Goal: Transaction & Acquisition: Purchase product/service

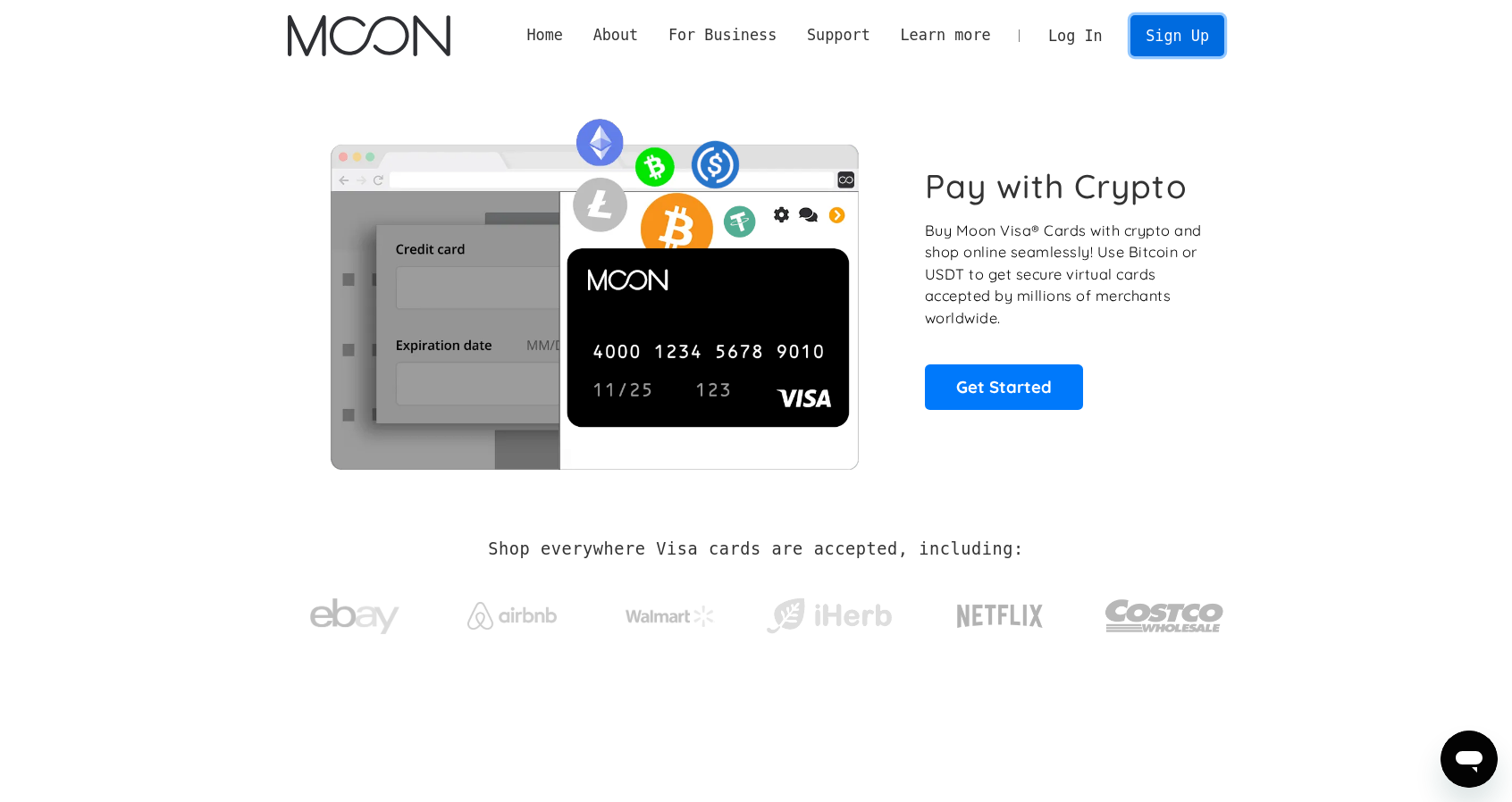
click at [1184, 42] on link "Sign Up" at bounding box center [1176, 34] width 93 height 40
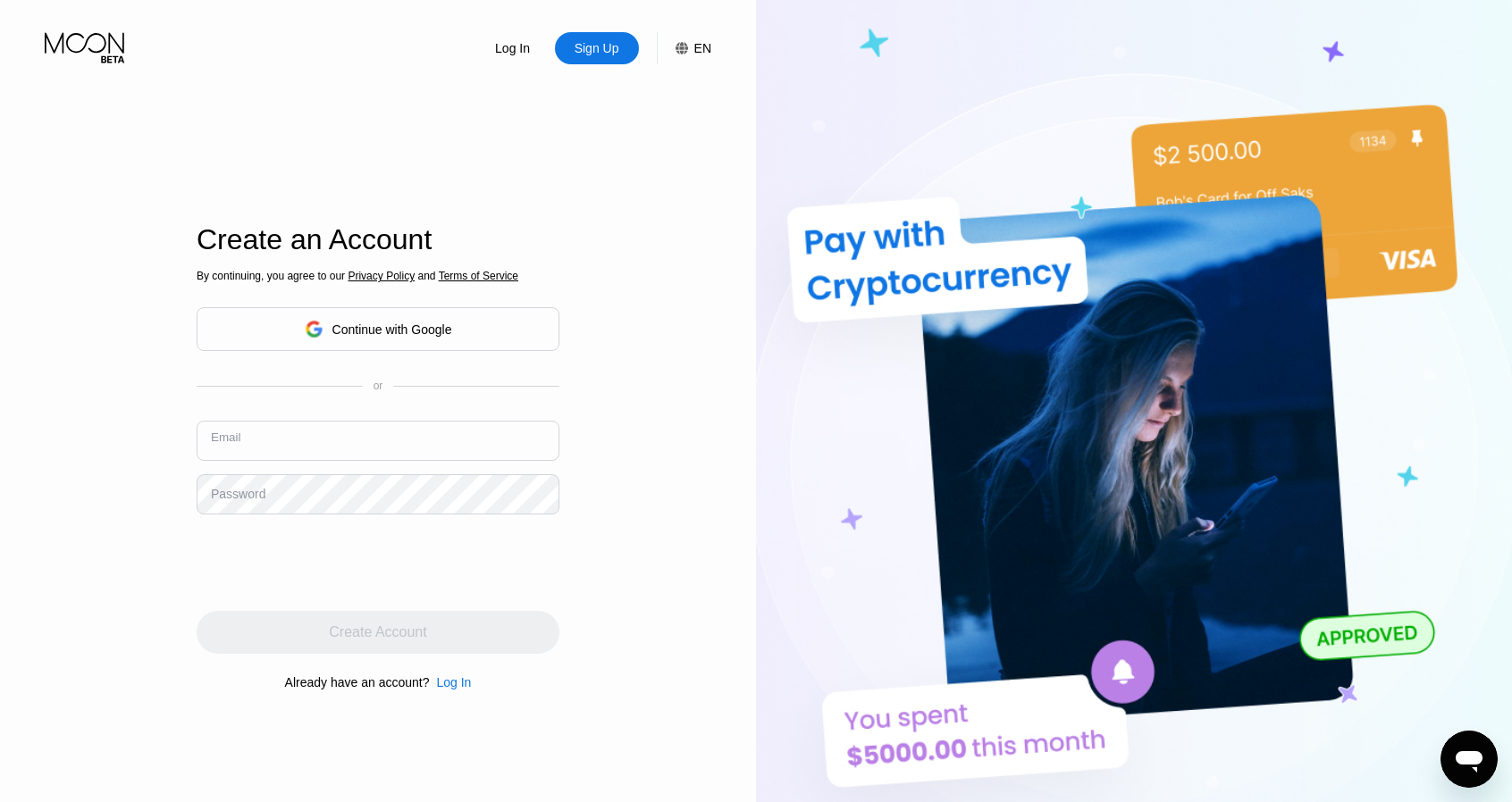
click at [314, 442] on input "text" at bounding box center [378, 441] width 363 height 40
click at [306, 442] on input "text" at bounding box center [378, 441] width 363 height 40
click at [454, 690] on div "Log In" at bounding box center [453, 682] width 34 height 15
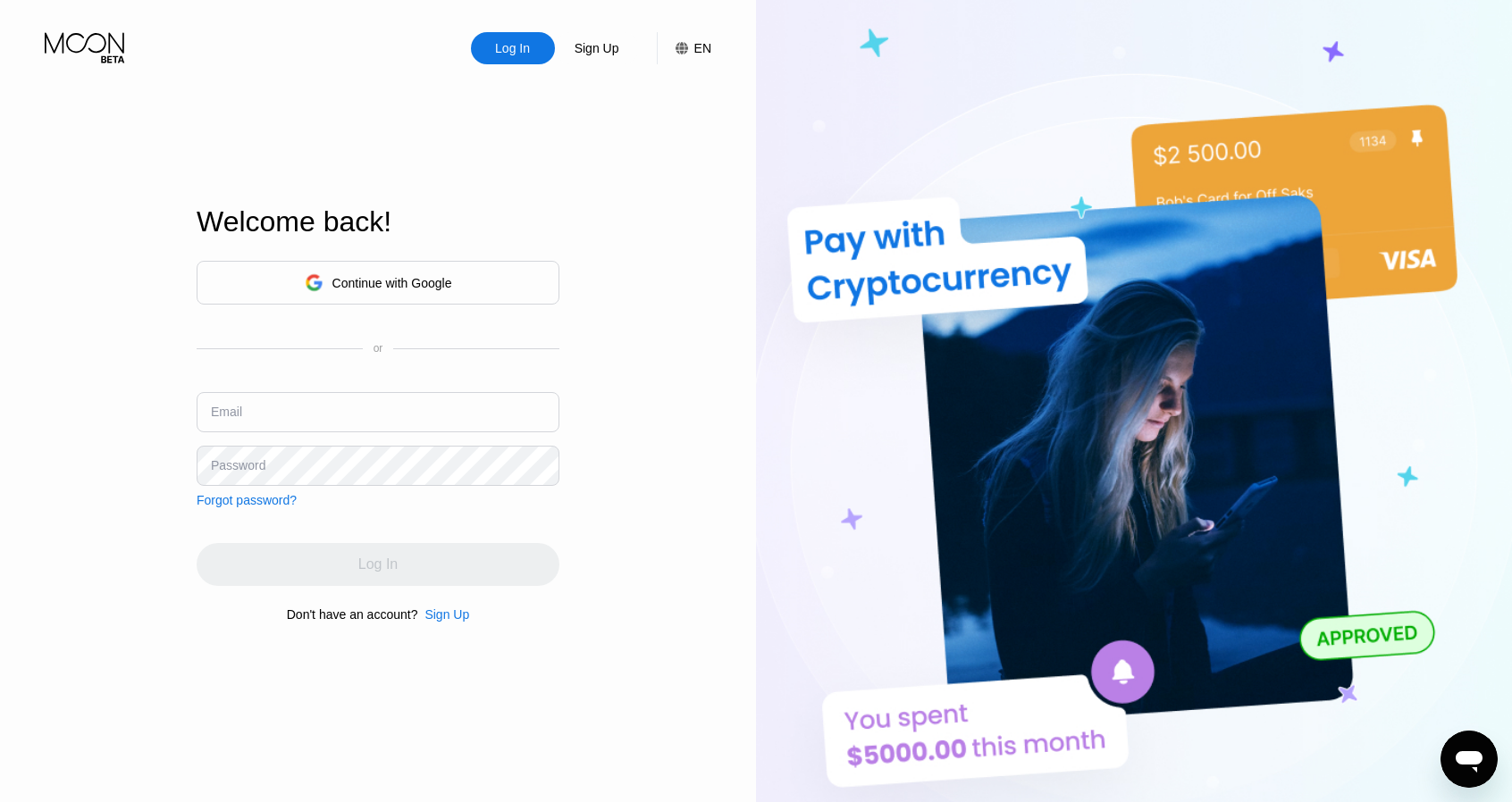
click at [379, 414] on input "text" at bounding box center [378, 411] width 363 height 40
type input "[EMAIL_ADDRESS][DOMAIN_NAME]"
click at [152, 509] on div "Log In Sign Up EN Language English Save Welcome back! Continue with Google or E…" at bounding box center [378, 441] width 756 height 883
click at [261, 465] on div "Password" at bounding box center [237, 465] width 54 height 15
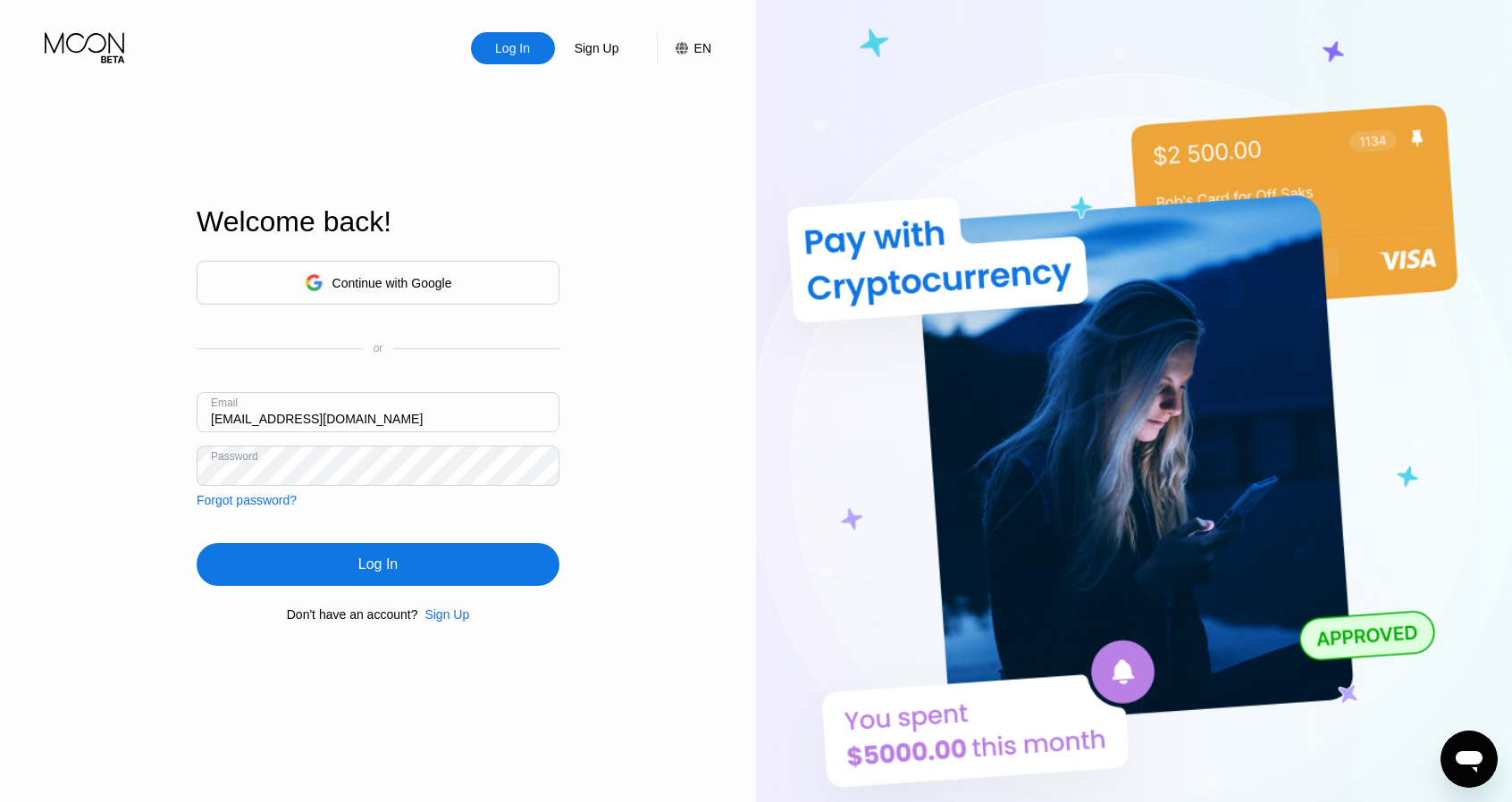
click at [421, 562] on div "Log In" at bounding box center [378, 565] width 363 height 43
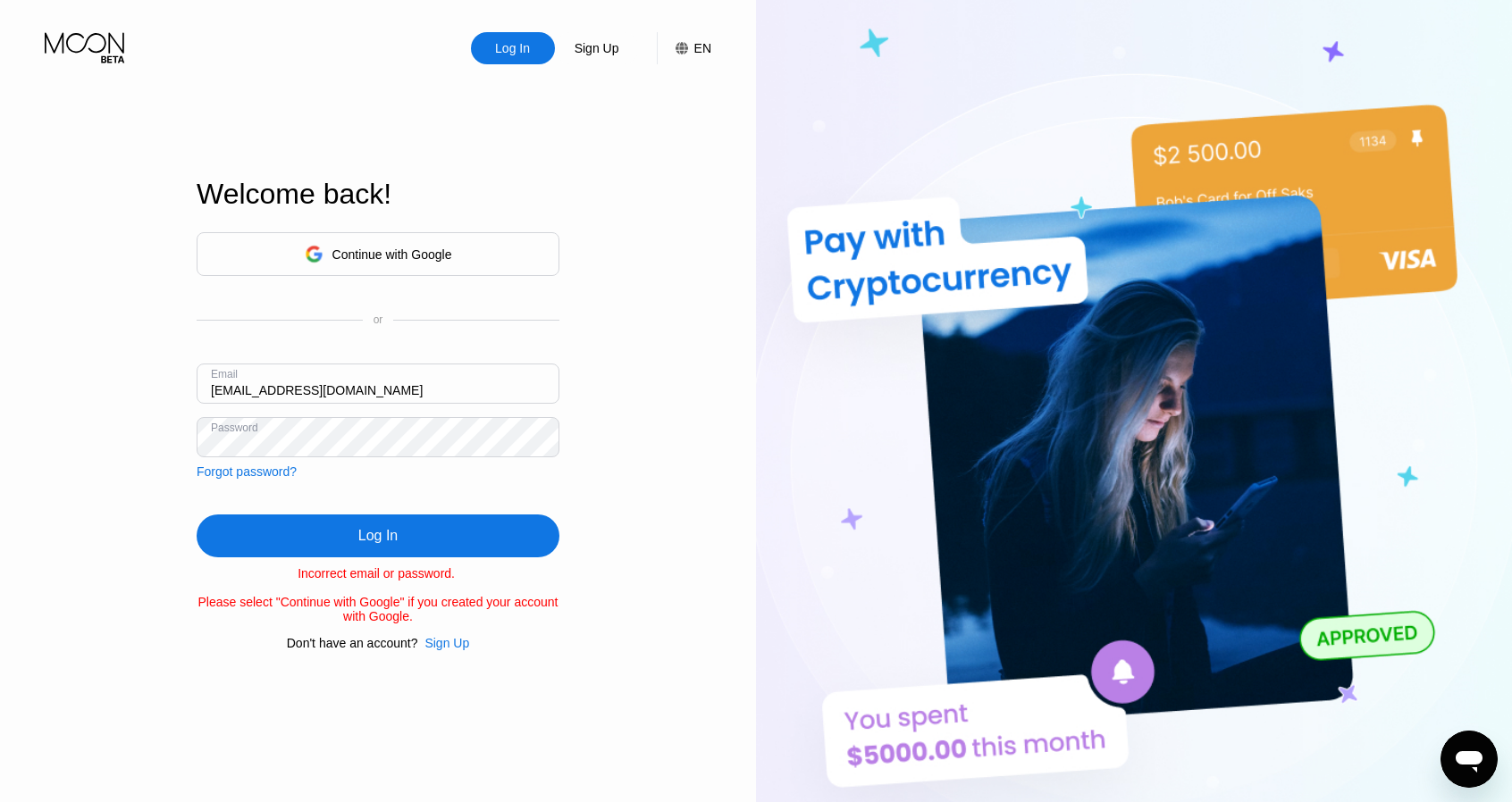
click at [173, 433] on div "Log In Sign Up EN Language English Save Welcome back! Continue with Google or E…" at bounding box center [378, 441] width 756 height 883
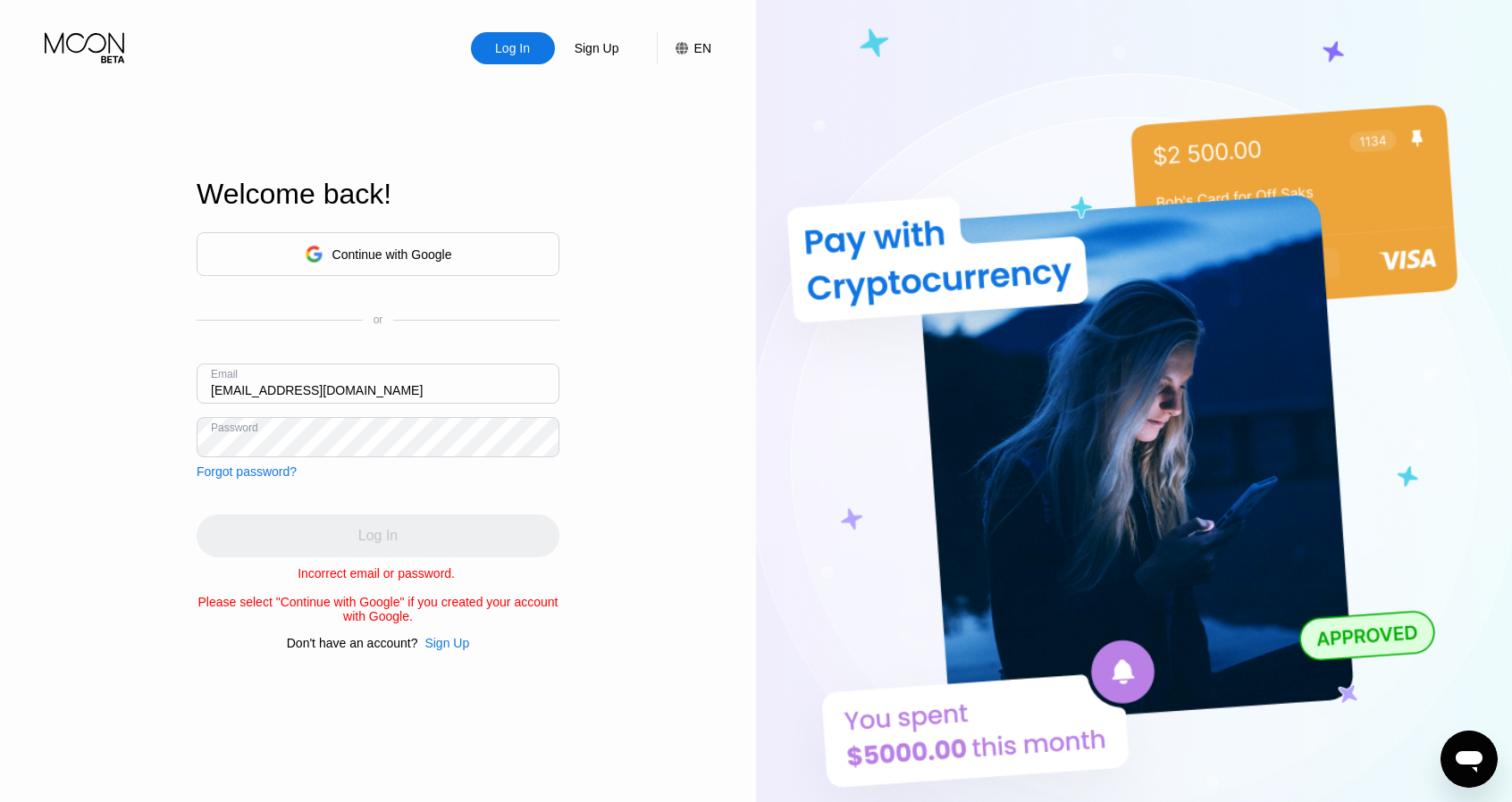
click at [235, 472] on div "Forgot password?" at bounding box center [247, 471] width 100 height 15
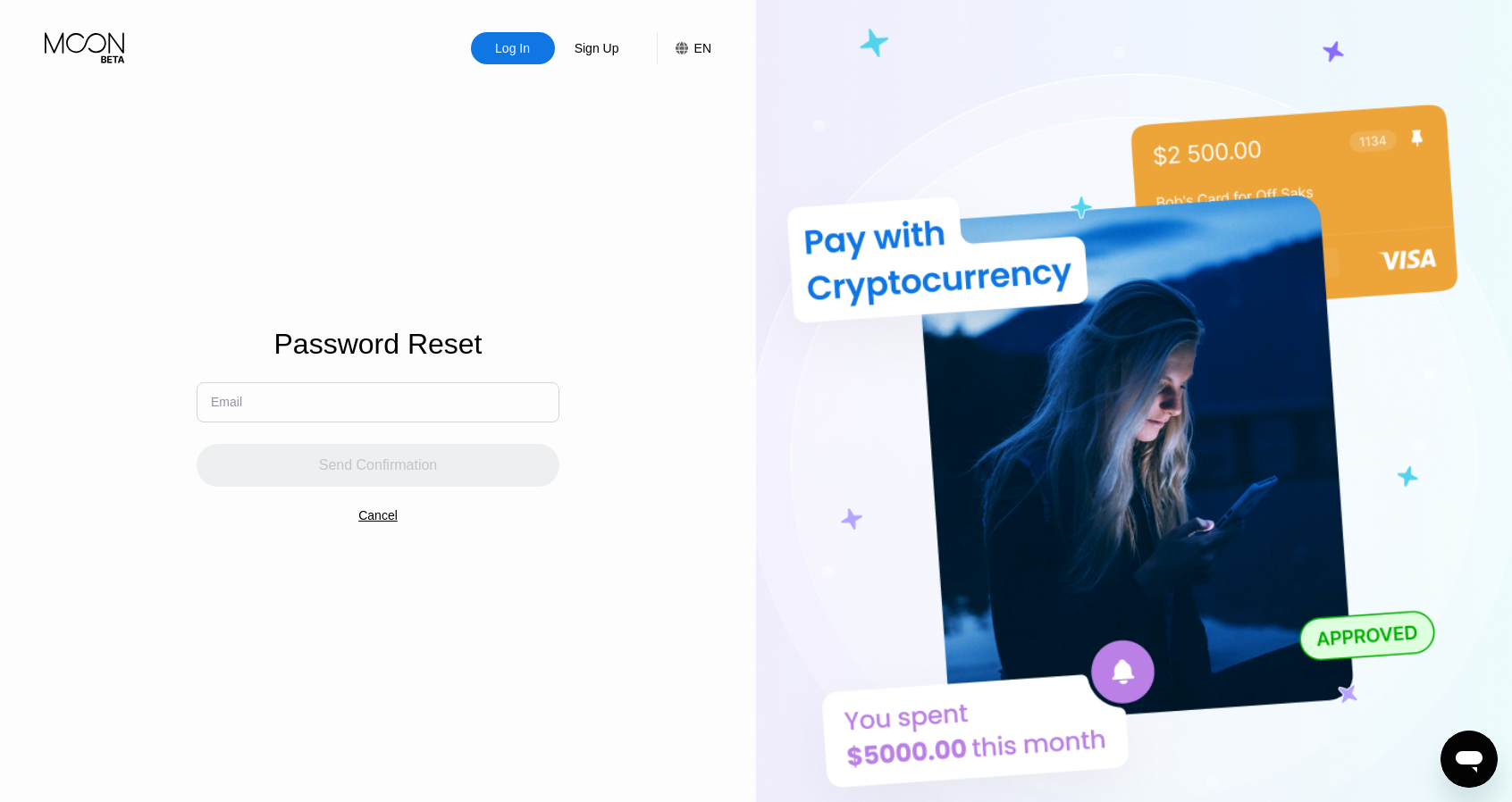
click at [301, 403] on input "text" at bounding box center [378, 402] width 363 height 40
type input "[EMAIL_ADDRESS][DOMAIN_NAME]"
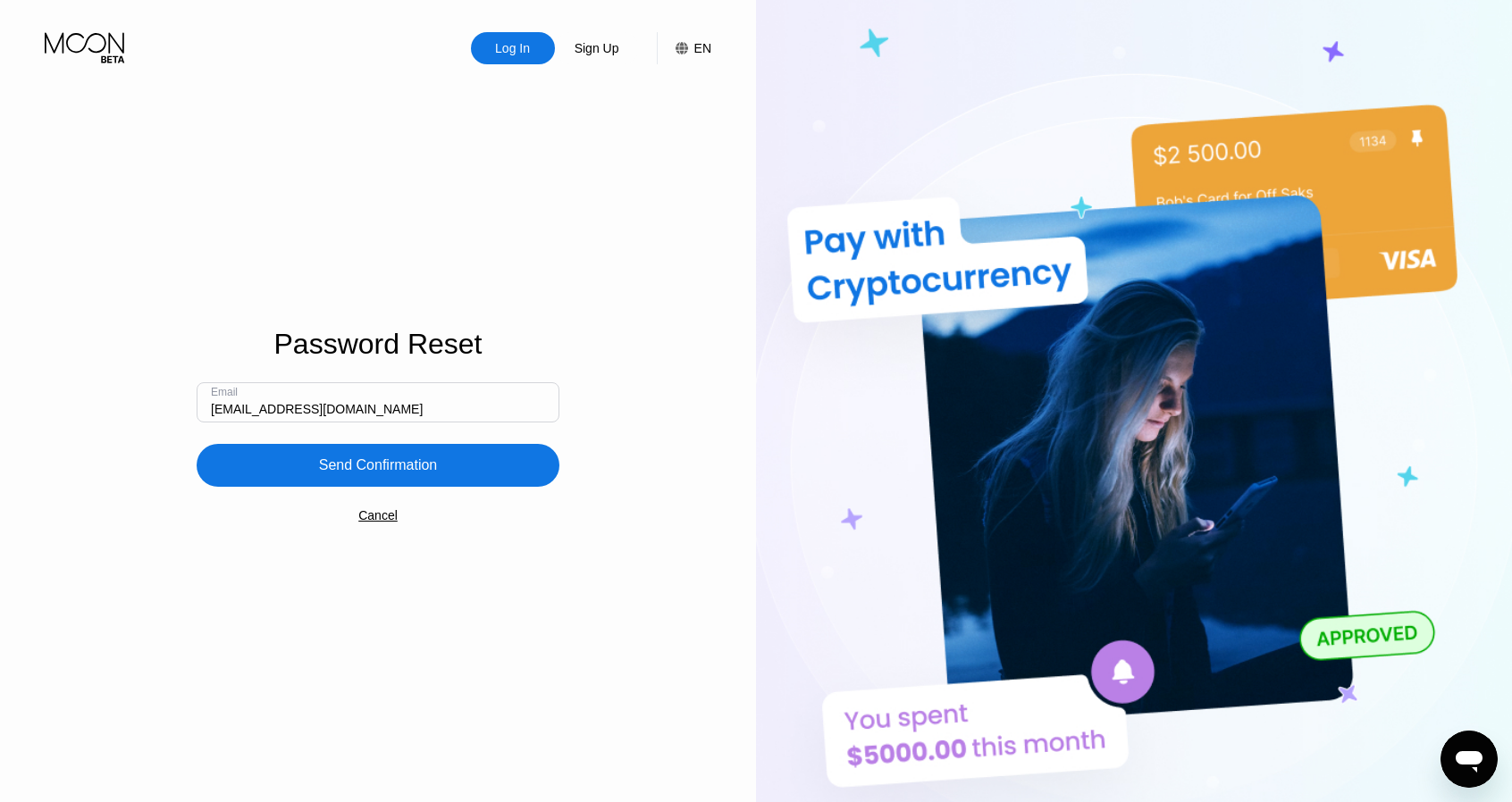
click at [345, 463] on div "Send Confirmation" at bounding box center [378, 465] width 119 height 18
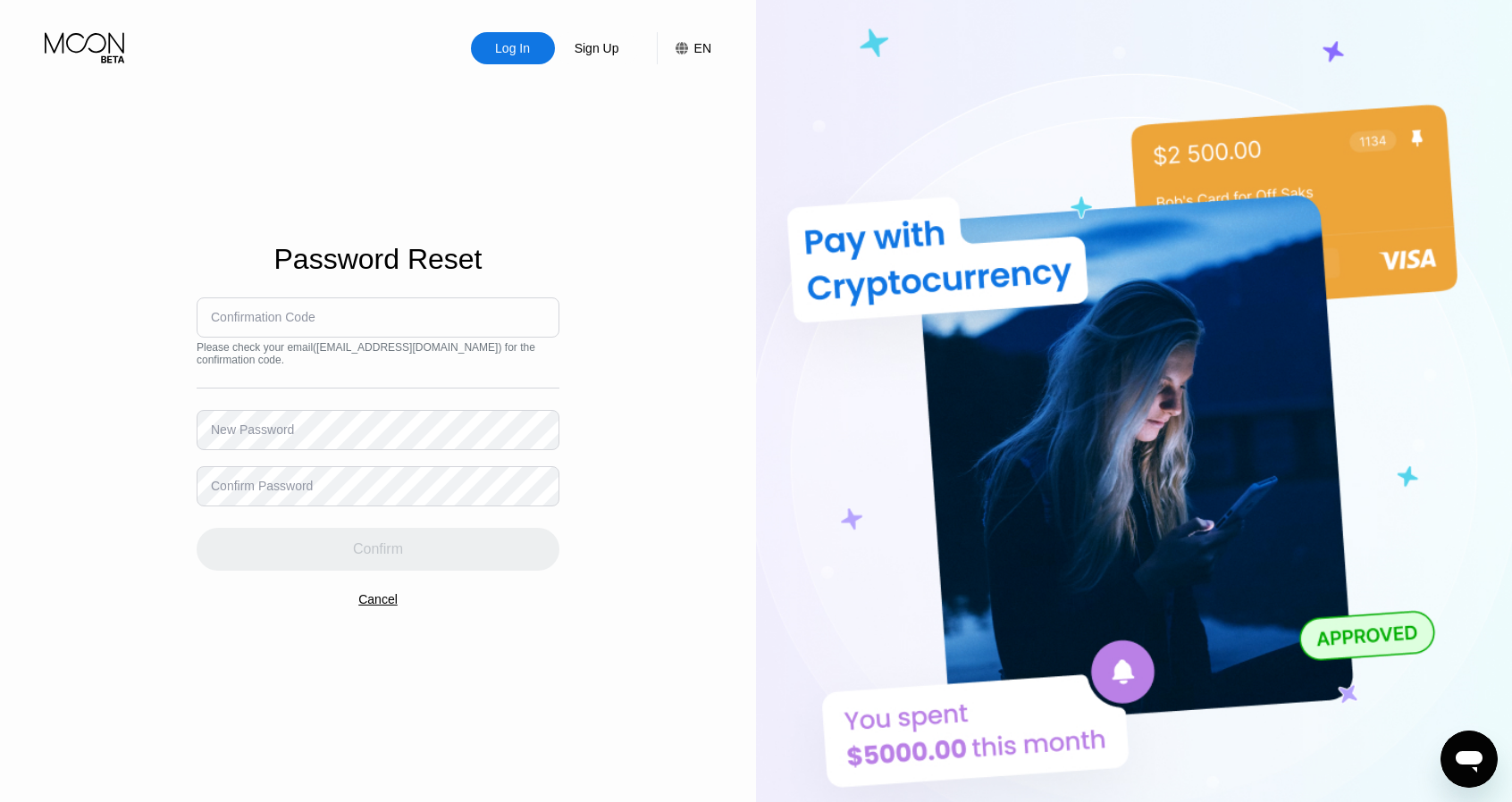
type input "[EMAIL_ADDRESS][DOMAIN_NAME]"
click at [350, 329] on input at bounding box center [378, 317] width 363 height 40
type input "222944"
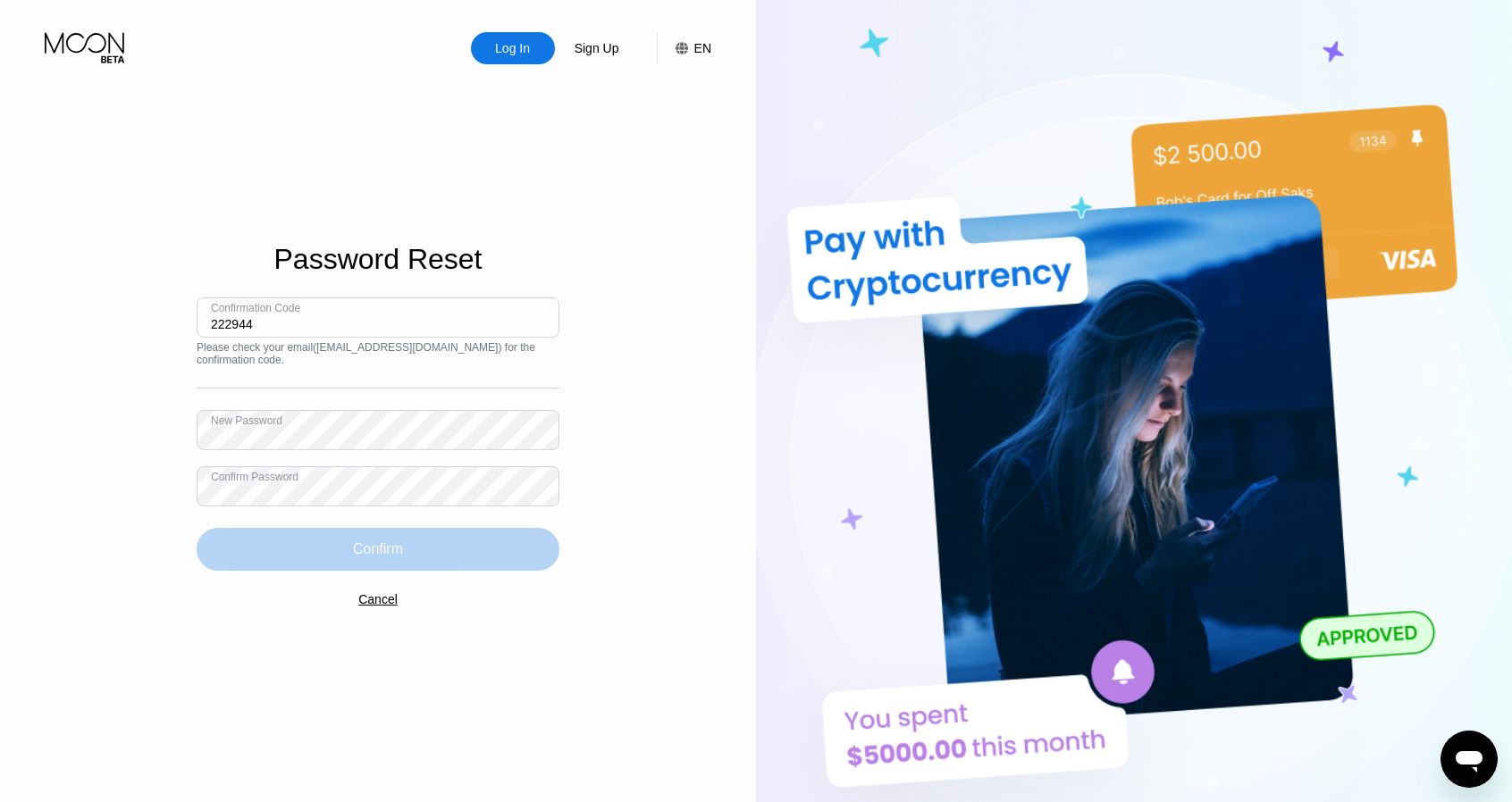
click at [398, 553] on div "Confirm" at bounding box center [378, 549] width 50 height 18
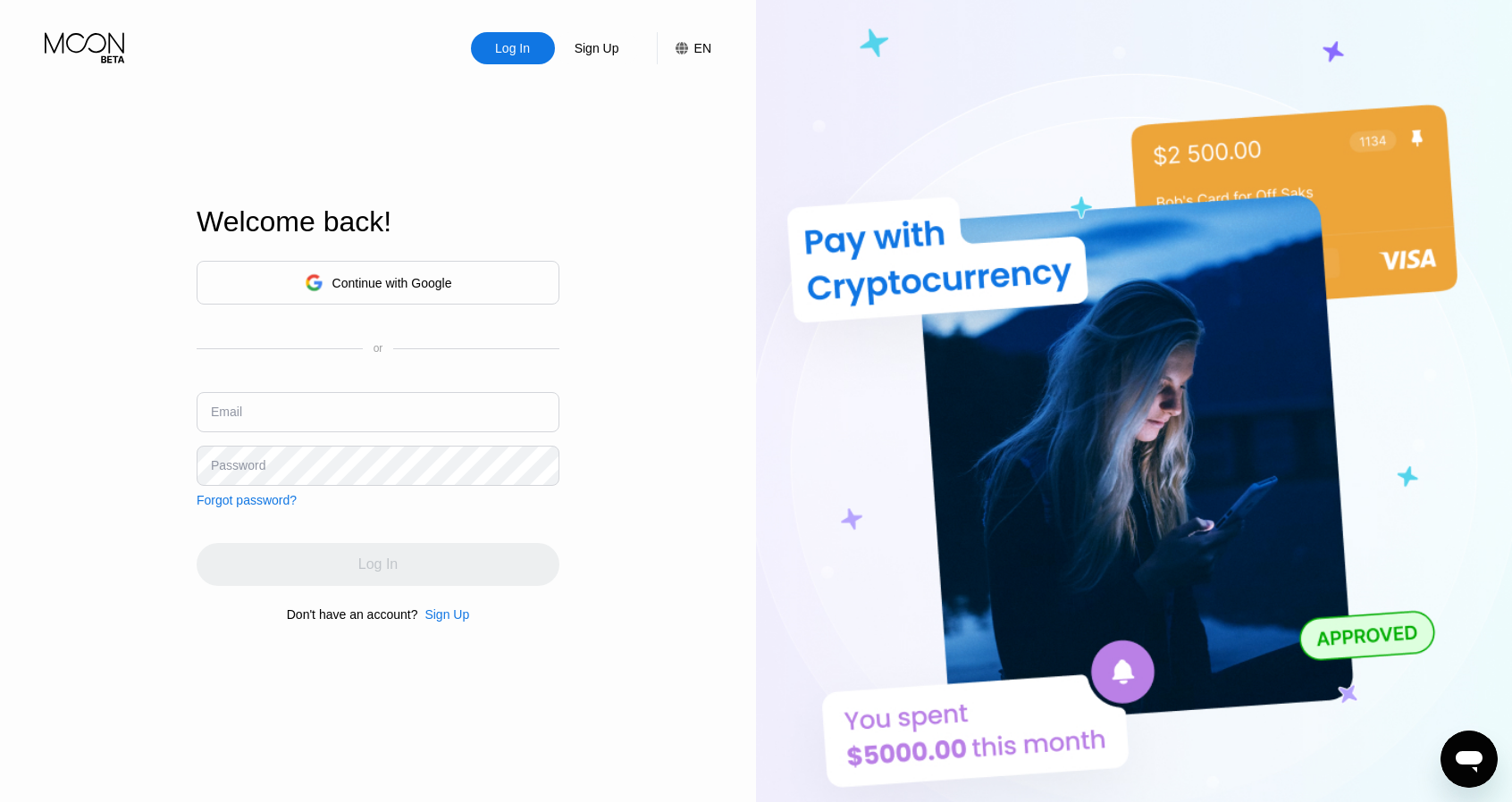
click at [416, 414] on input "text" at bounding box center [378, 411] width 363 height 40
type input "[EMAIL_ADDRESS][DOMAIN_NAME]"
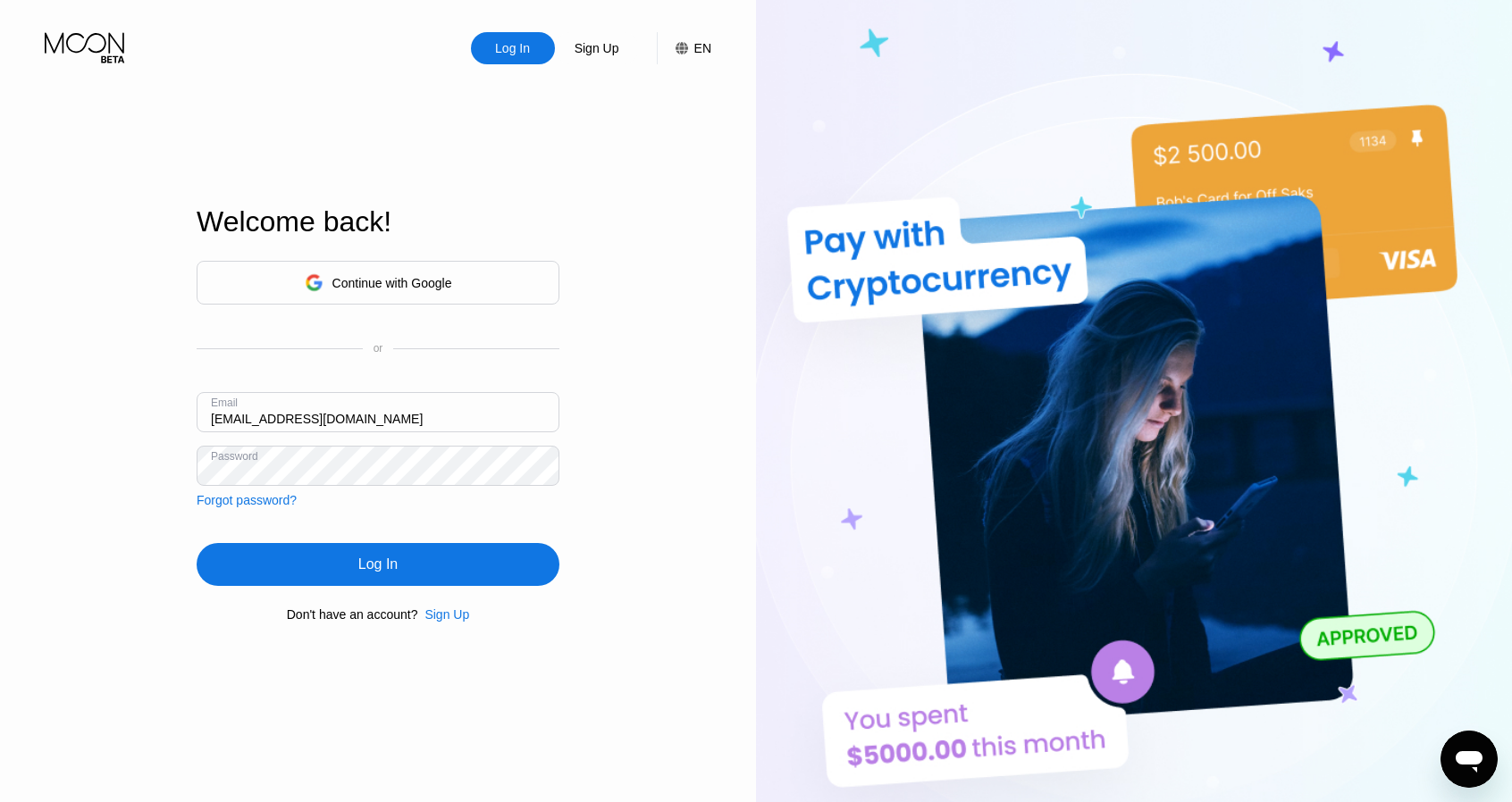
click at [397, 561] on div "Log In" at bounding box center [378, 565] width 39 height 18
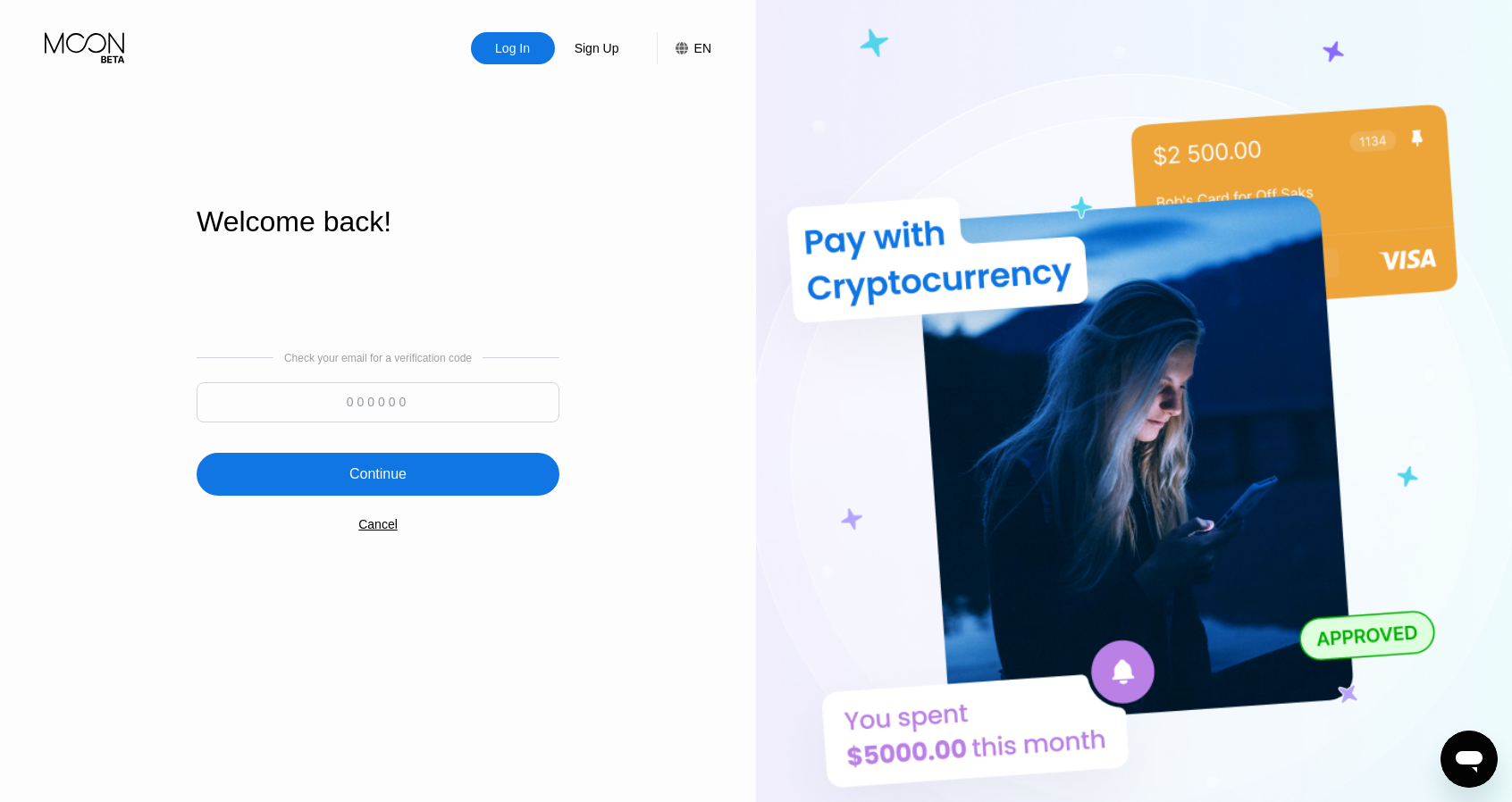
click at [470, 406] on input at bounding box center [378, 402] width 363 height 40
type input "745172"
click at [441, 471] on div "Continue" at bounding box center [378, 474] width 363 height 43
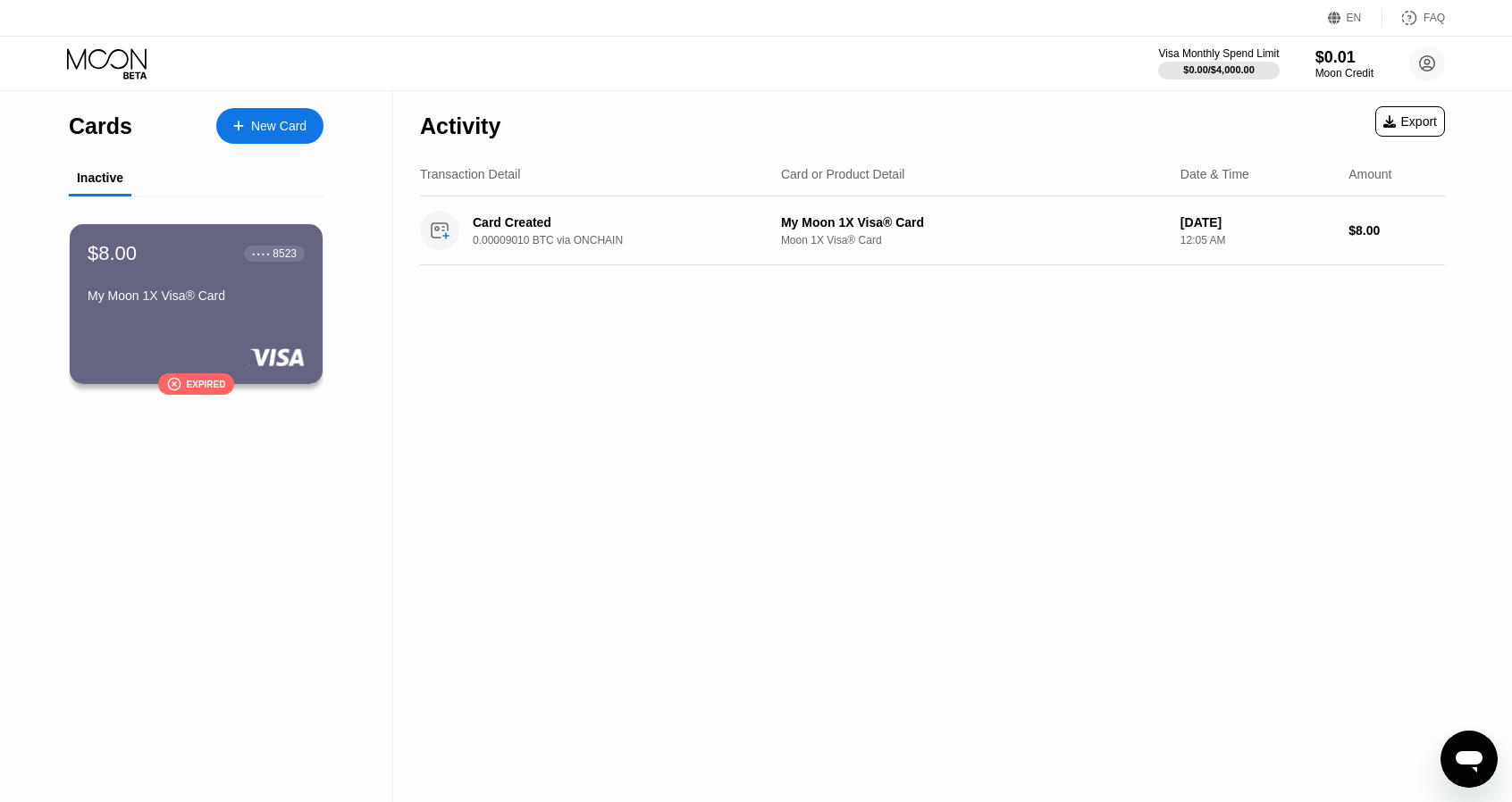
click at [212, 300] on div "My Moon 1X Visa® Card" at bounding box center [196, 295] width 218 height 15
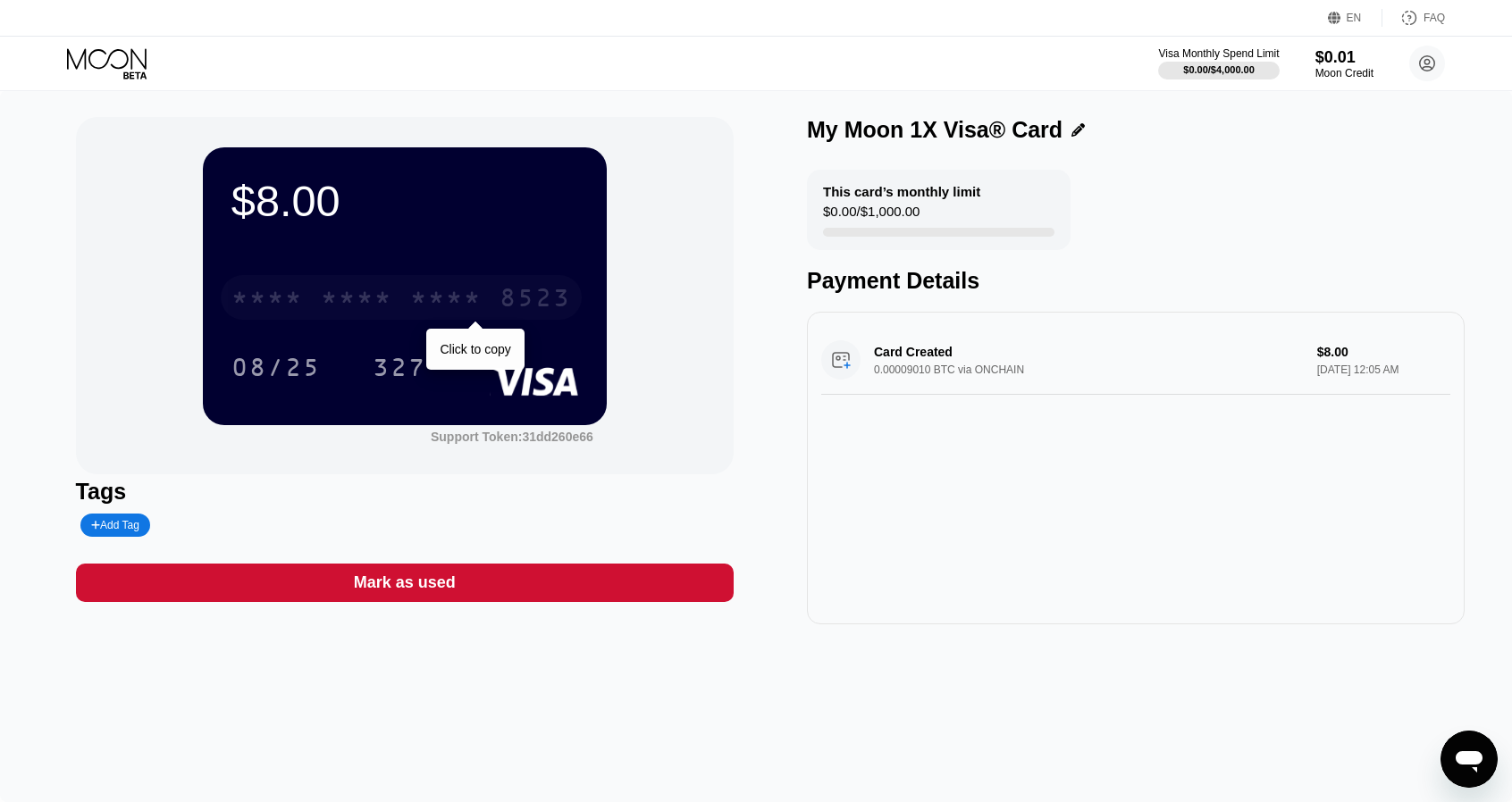
click at [409, 295] on div "* * * * * * * * * * * * 8523" at bounding box center [401, 297] width 361 height 44
click at [29, 295] on div "$8.00 4513 6500 2274 8523 08/25 327 Support Token: 31dd260e66 Tags Add Tag Mark…" at bounding box center [756, 446] width 1512 height 711
click at [8, 296] on div "$8.00 4513 6500 2274 8523 08/25 327 Support Token: 31dd260e66 Tags Add Tag Mark…" at bounding box center [756, 446] width 1512 height 711
click at [477, 244] on div "$8.00 4513 6500 2274 8523 08/25 327" at bounding box center [405, 285] width 404 height 277
click at [1421, 62] on circle at bounding box center [1427, 63] width 35 height 35
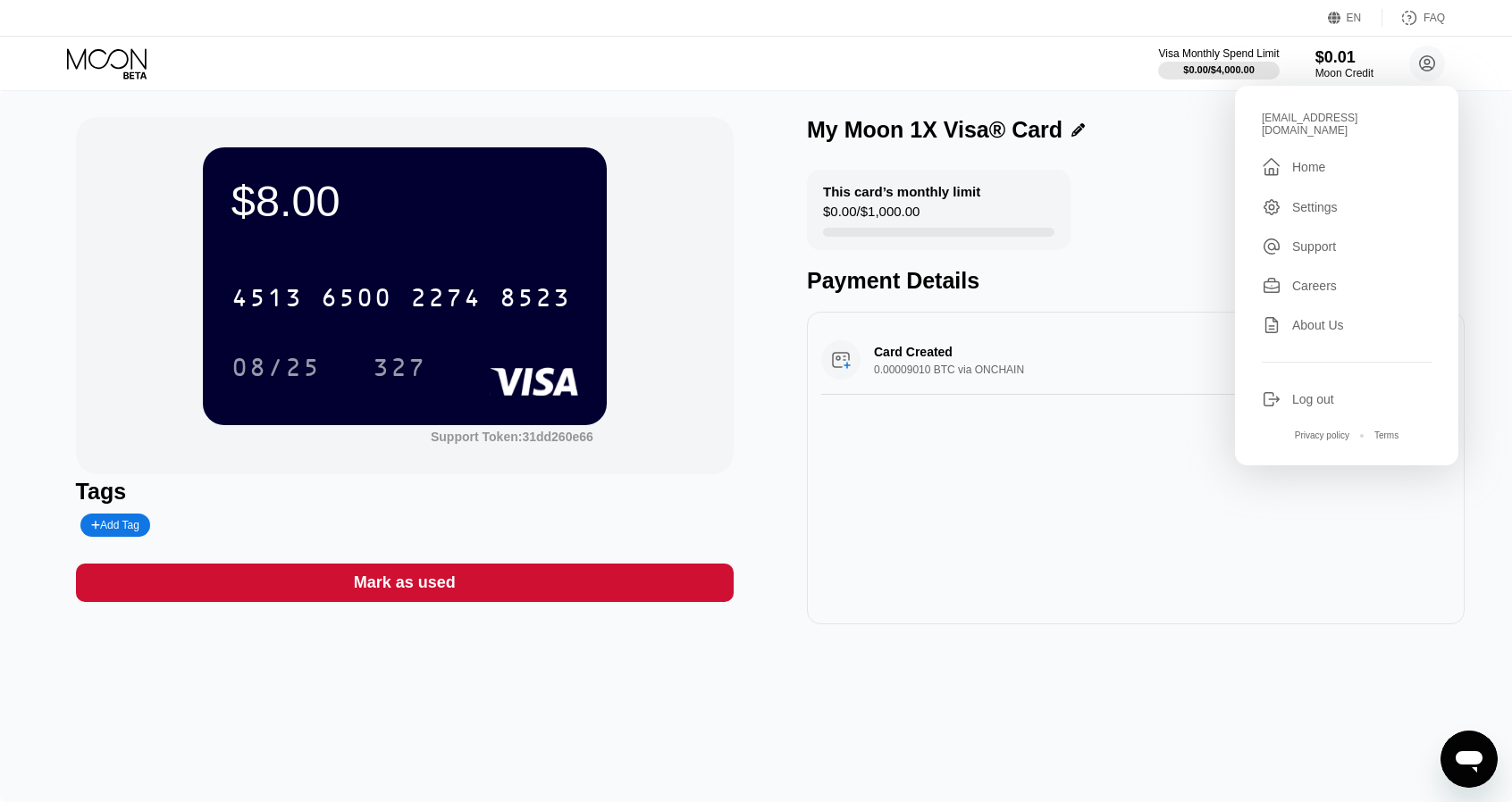
click at [1087, 62] on div "Visa Monthly Spend Limit $0.00 / $4,000.00 $0.01 Moon Credit corp.clerk@gmail.c…" at bounding box center [756, 63] width 1512 height 53
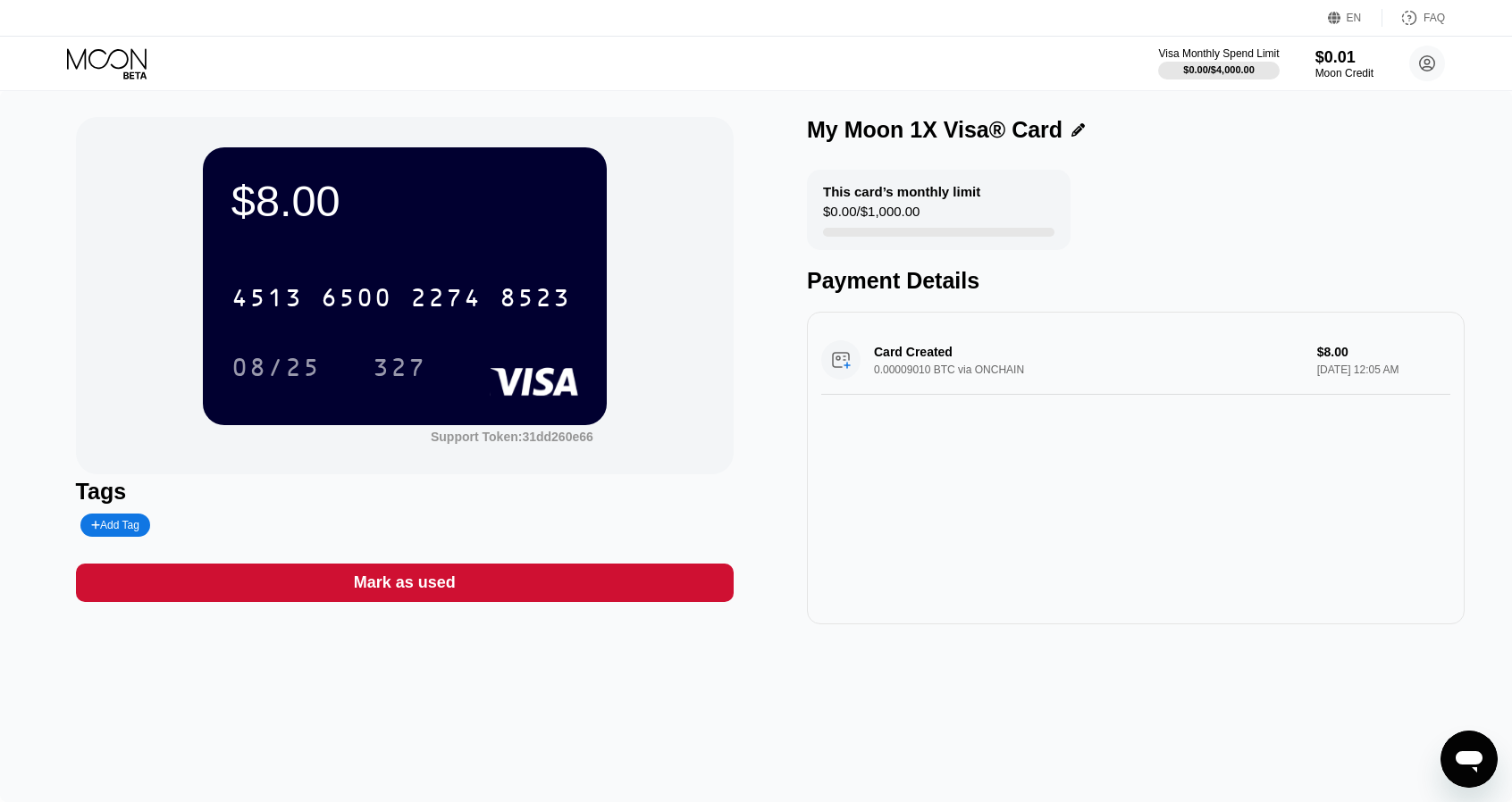
click at [429, 243] on div "$8.00 4513 6500 2274 8523 08/25 327" at bounding box center [405, 285] width 404 height 277
click at [1429, 62] on circle at bounding box center [1427, 63] width 35 height 35
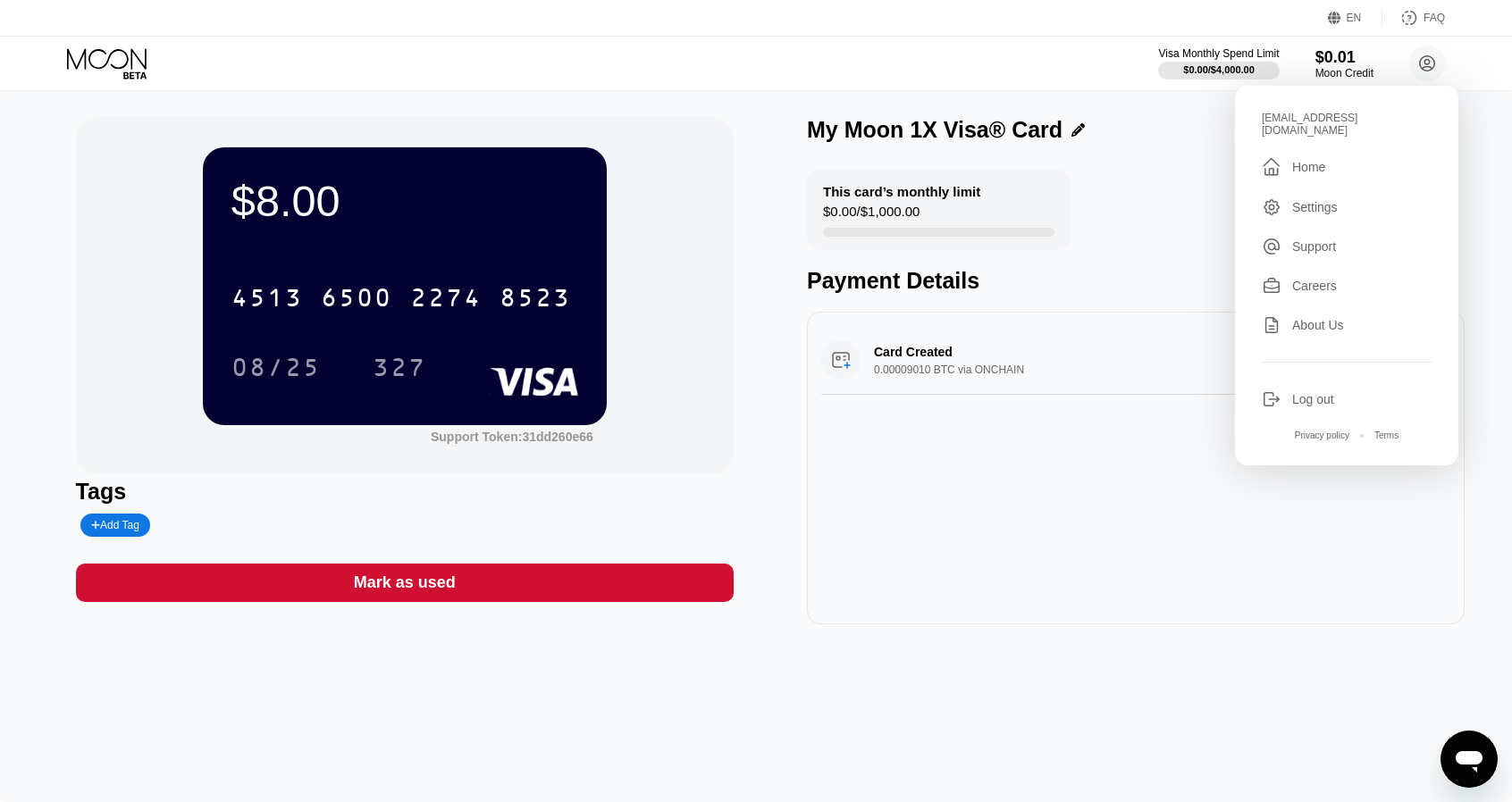
click at [1318, 200] on div "Settings" at bounding box center [1315, 207] width 45 height 15
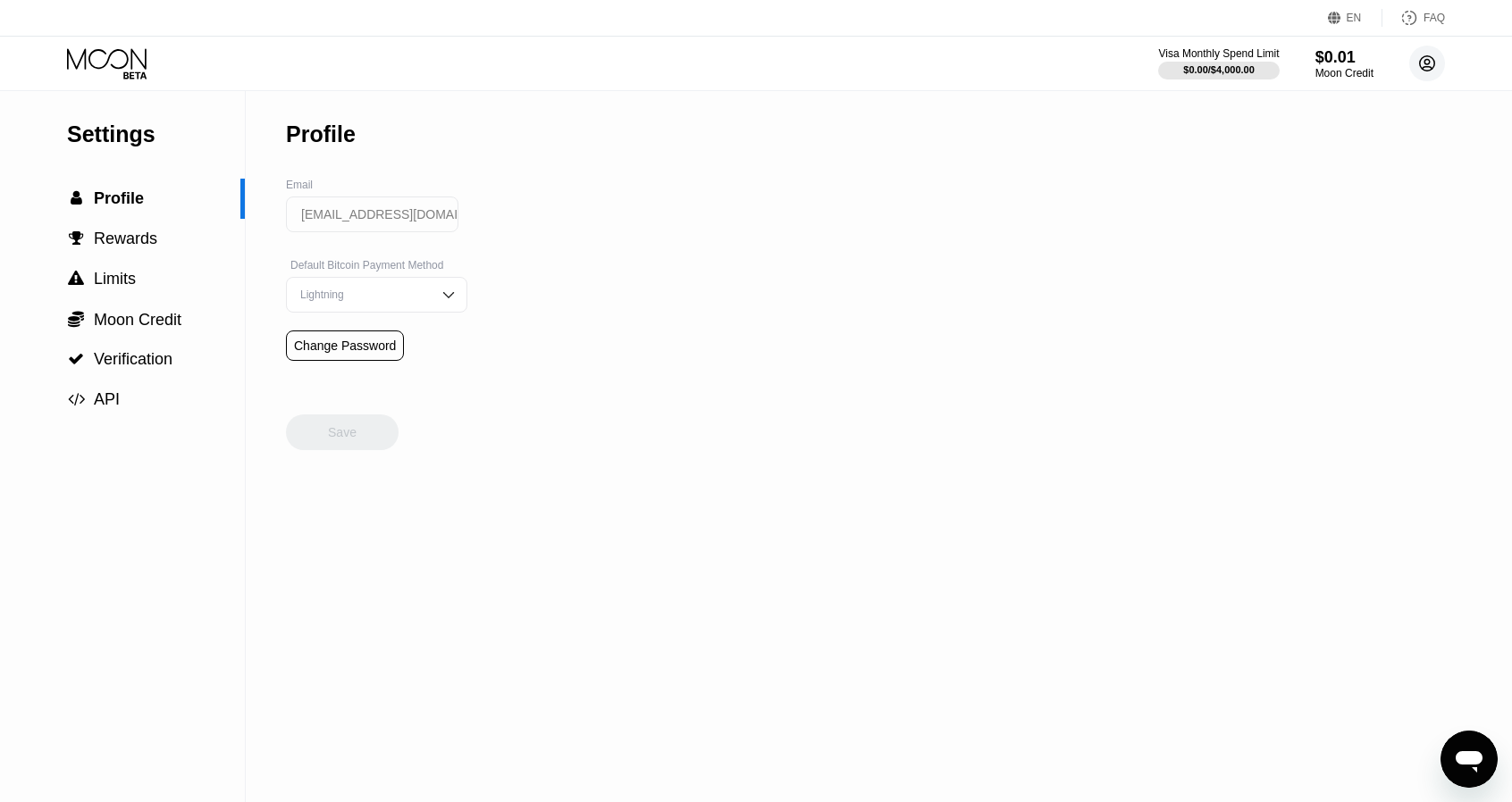
click at [1439, 65] on circle at bounding box center [1427, 63] width 35 height 35
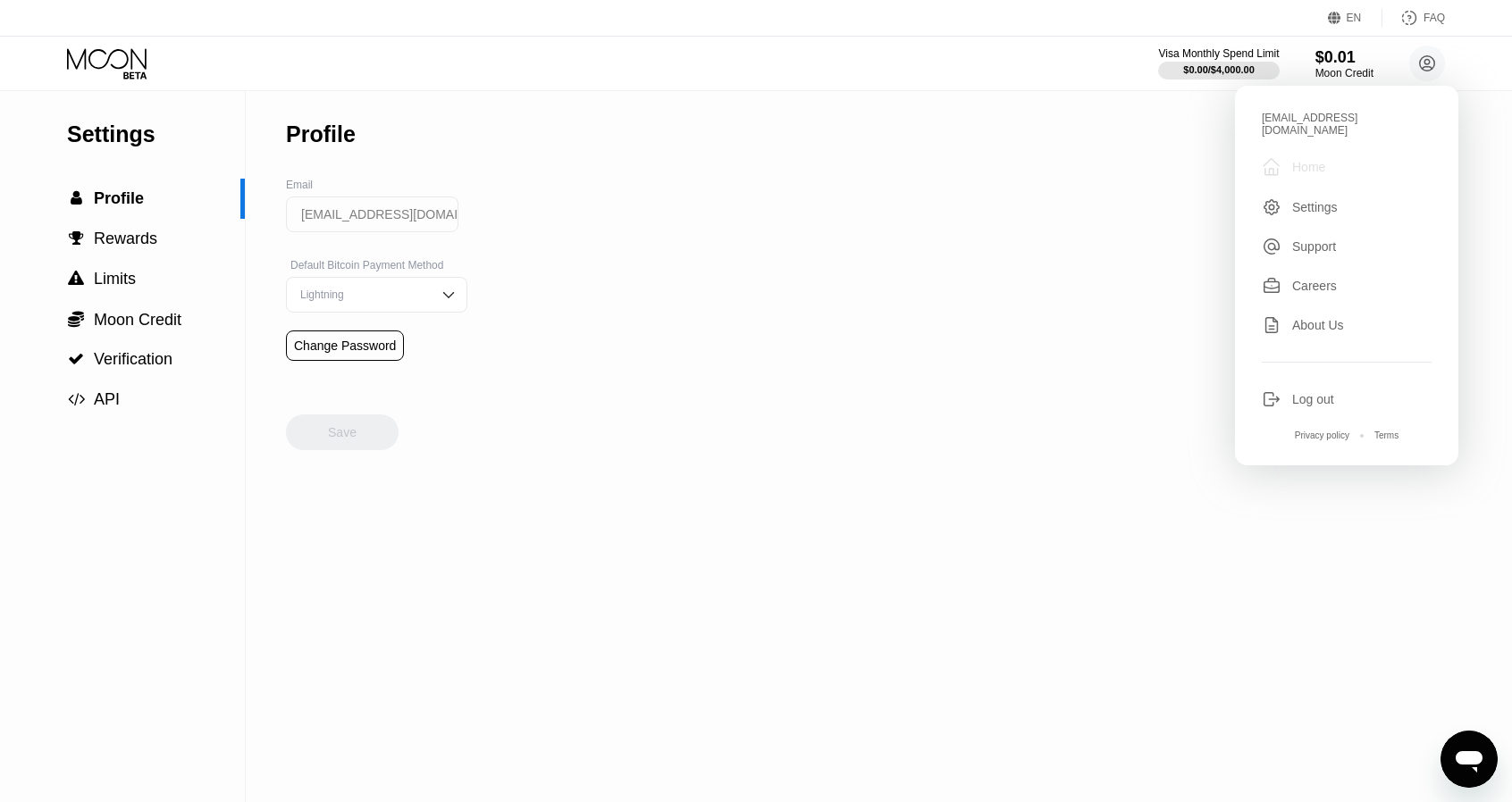
click at [1324, 159] on div "Home" at bounding box center [1309, 166] width 33 height 15
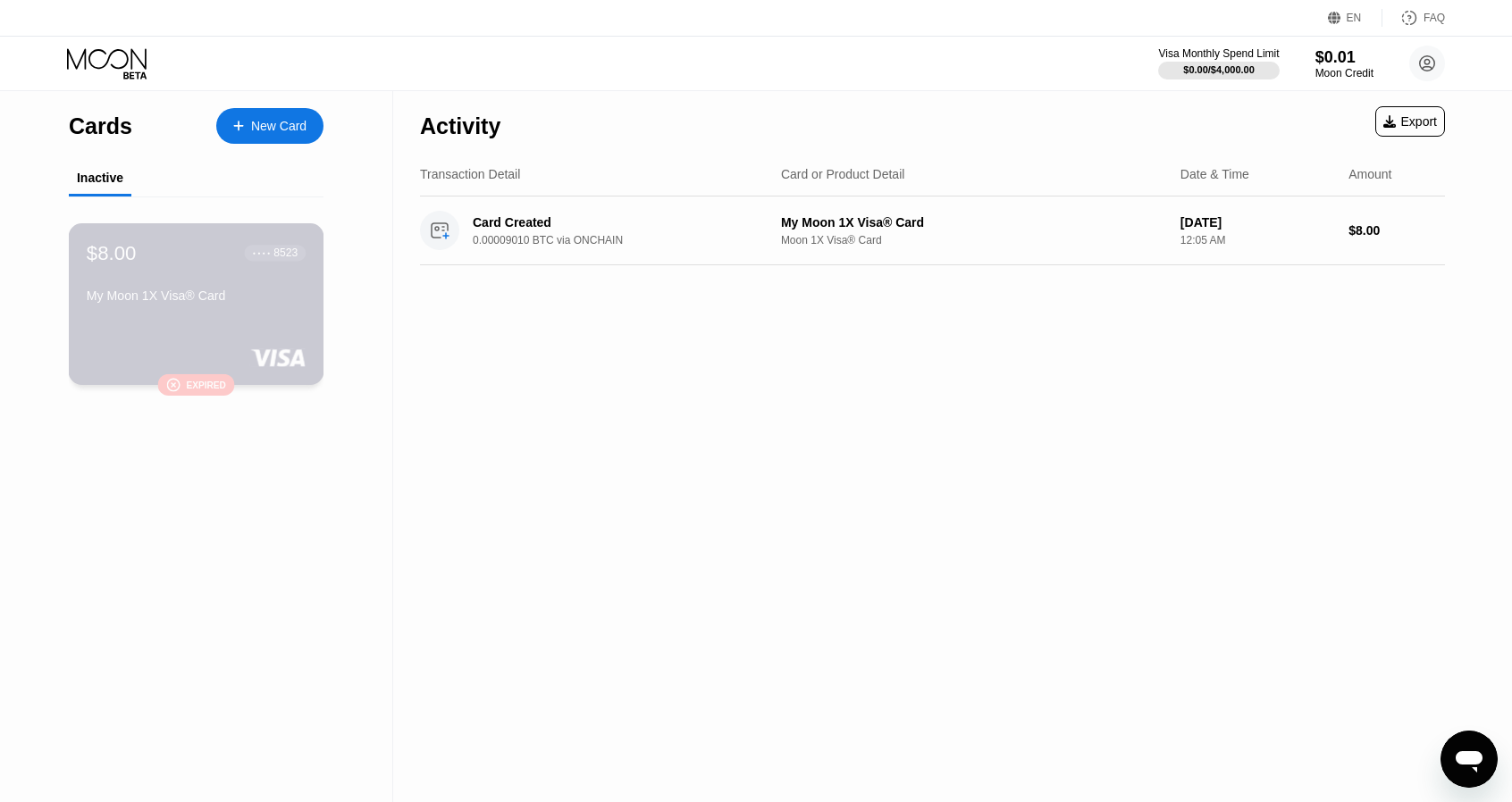
click at [200, 382] on div "Expired" at bounding box center [206, 385] width 39 height 10
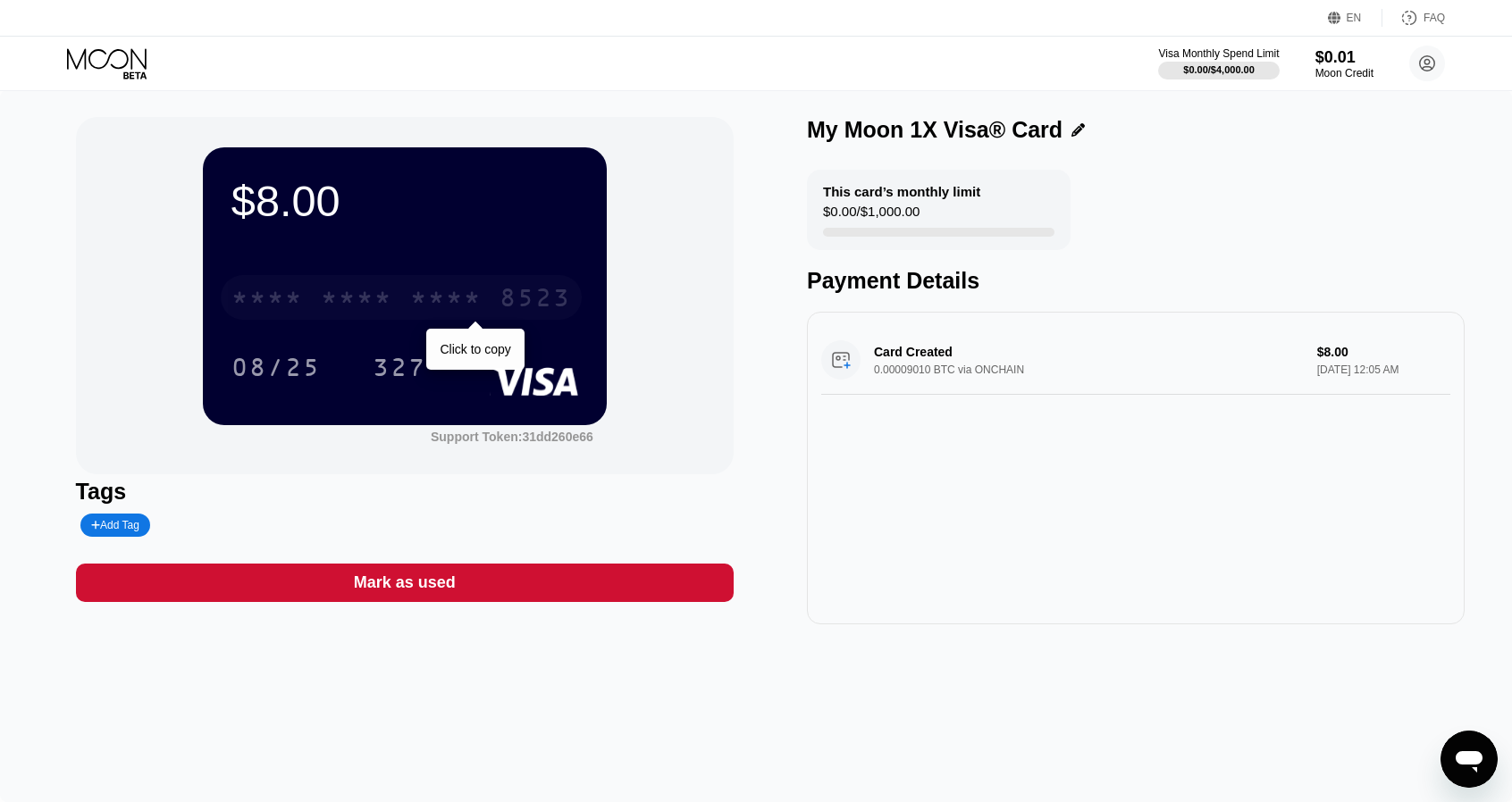
click at [413, 306] on div "* * * *" at bounding box center [446, 299] width 72 height 29
click at [99, 57] on icon at bounding box center [108, 64] width 83 height 31
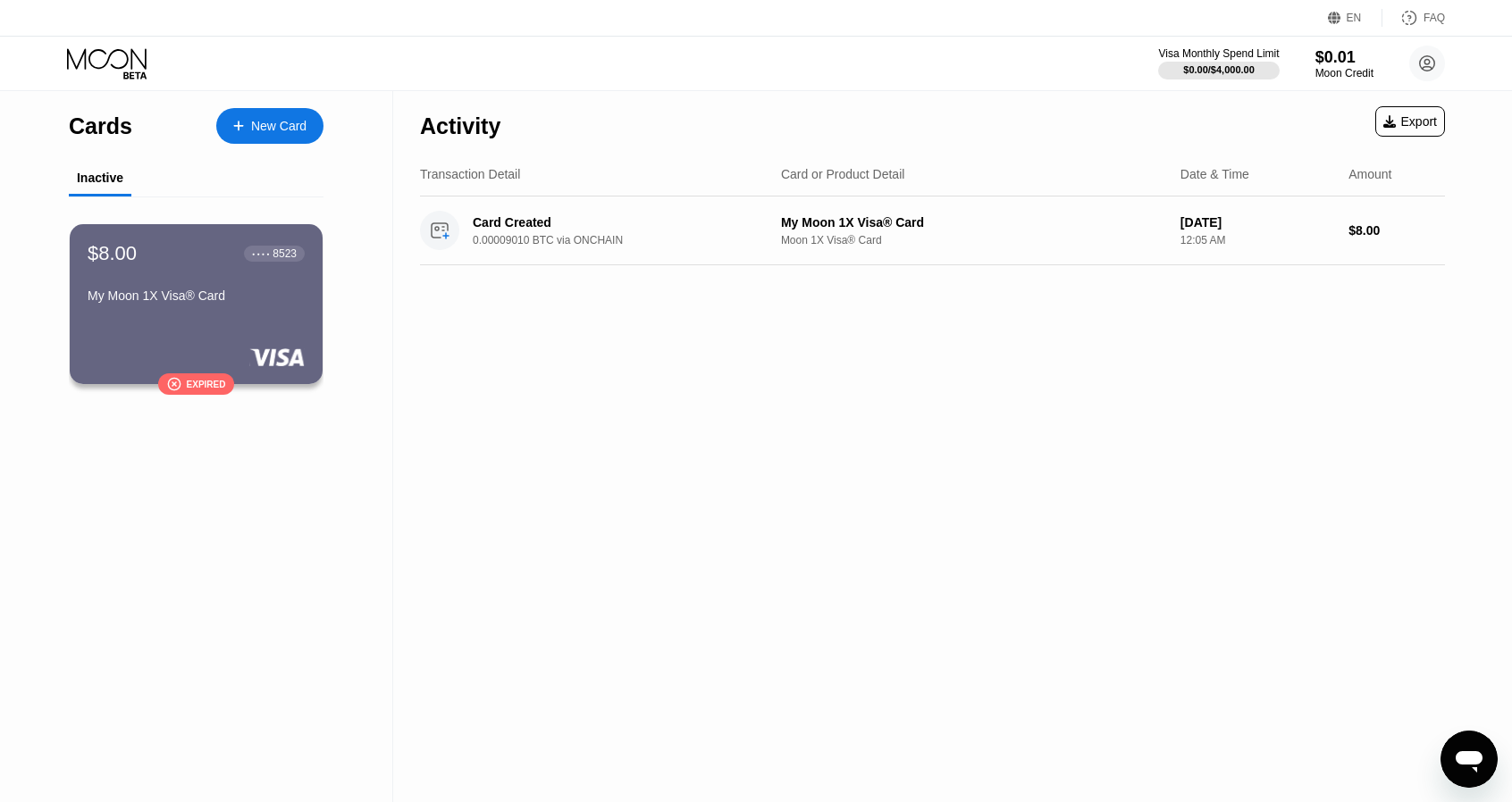
click at [257, 129] on div "New Card" at bounding box center [279, 126] width 55 height 15
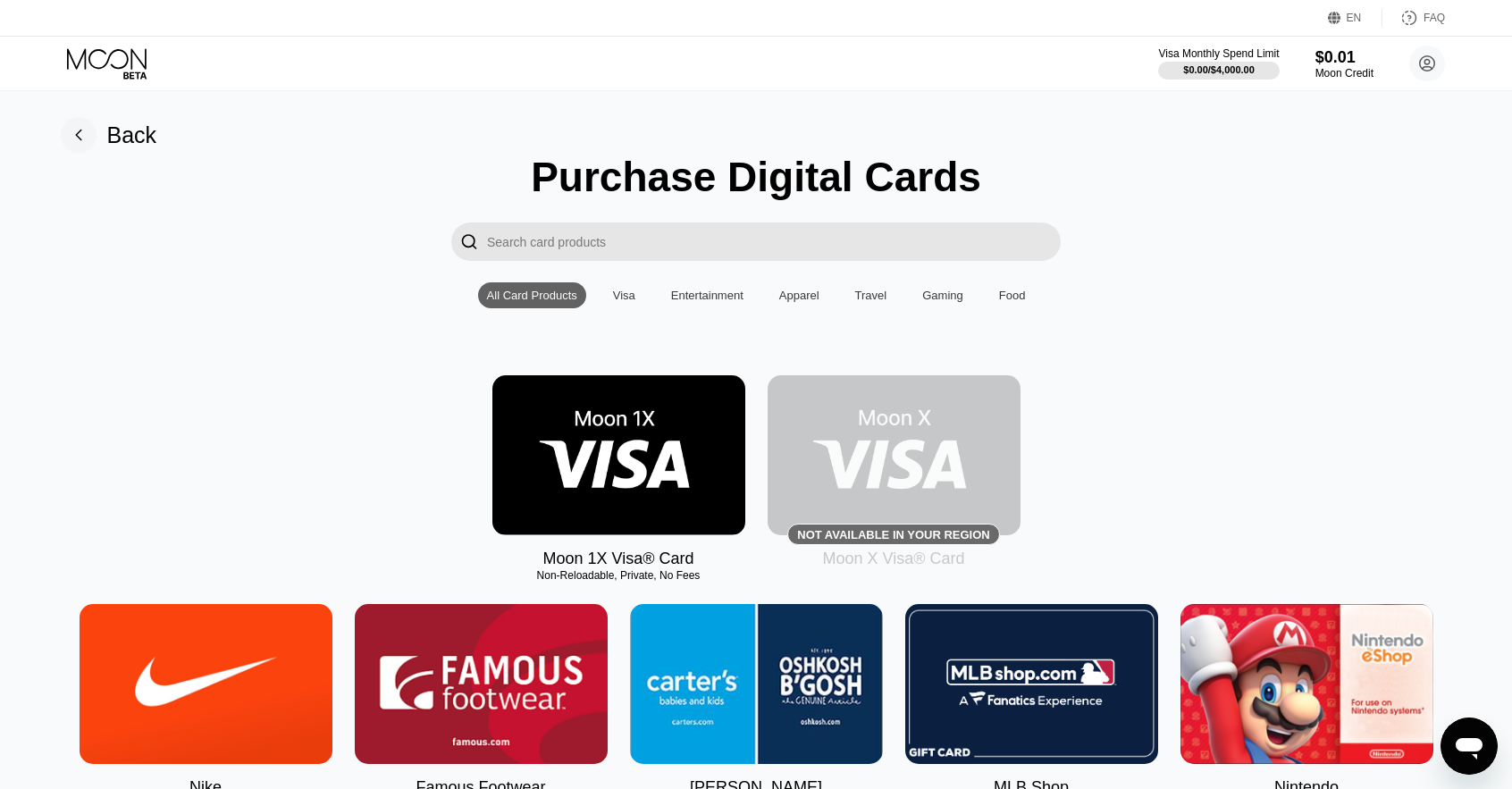
click at [623, 299] on div "Visa" at bounding box center [624, 295] width 23 height 14
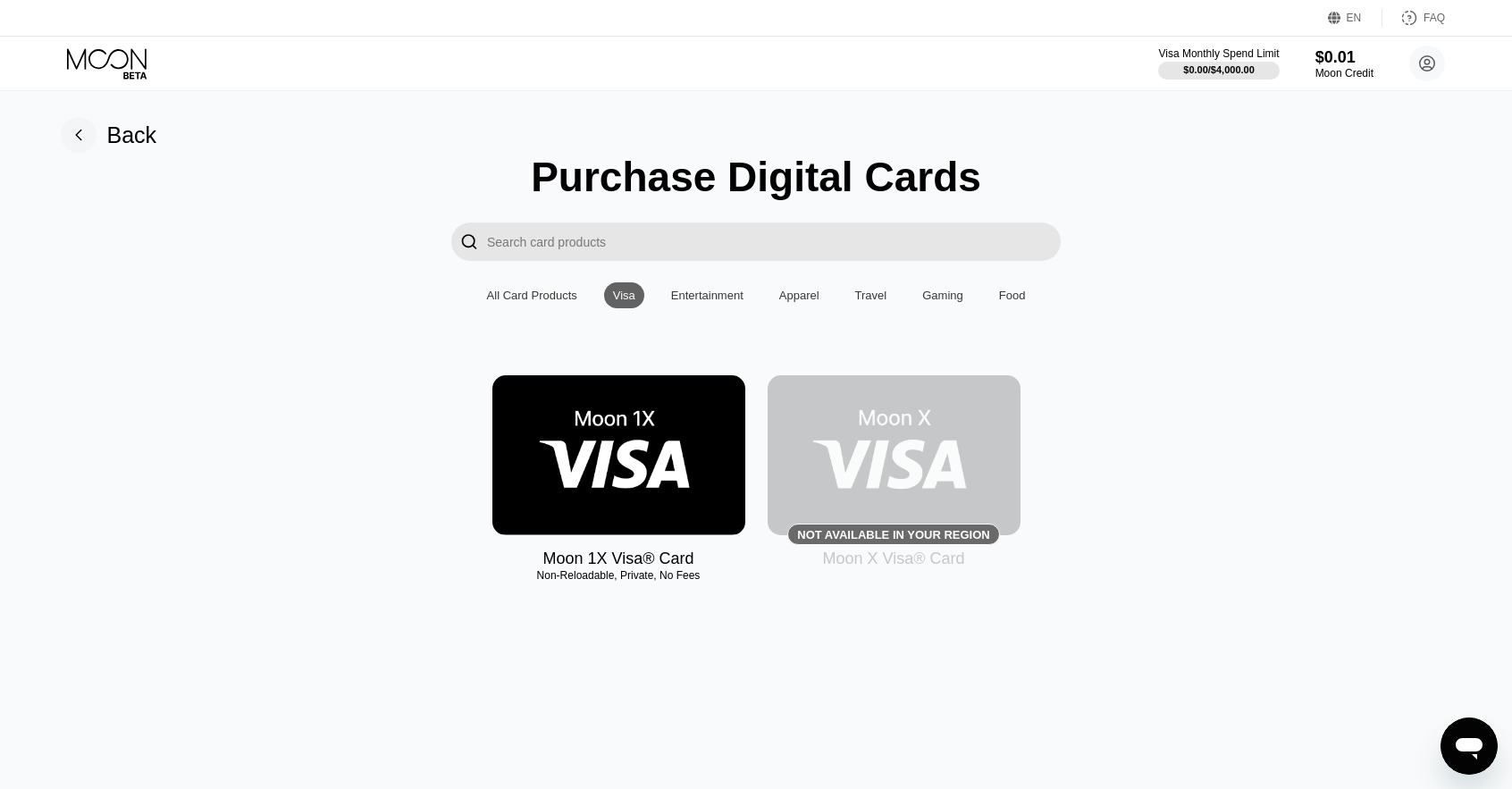
click at [713, 299] on div "Entertainment" at bounding box center [708, 295] width 73 height 14
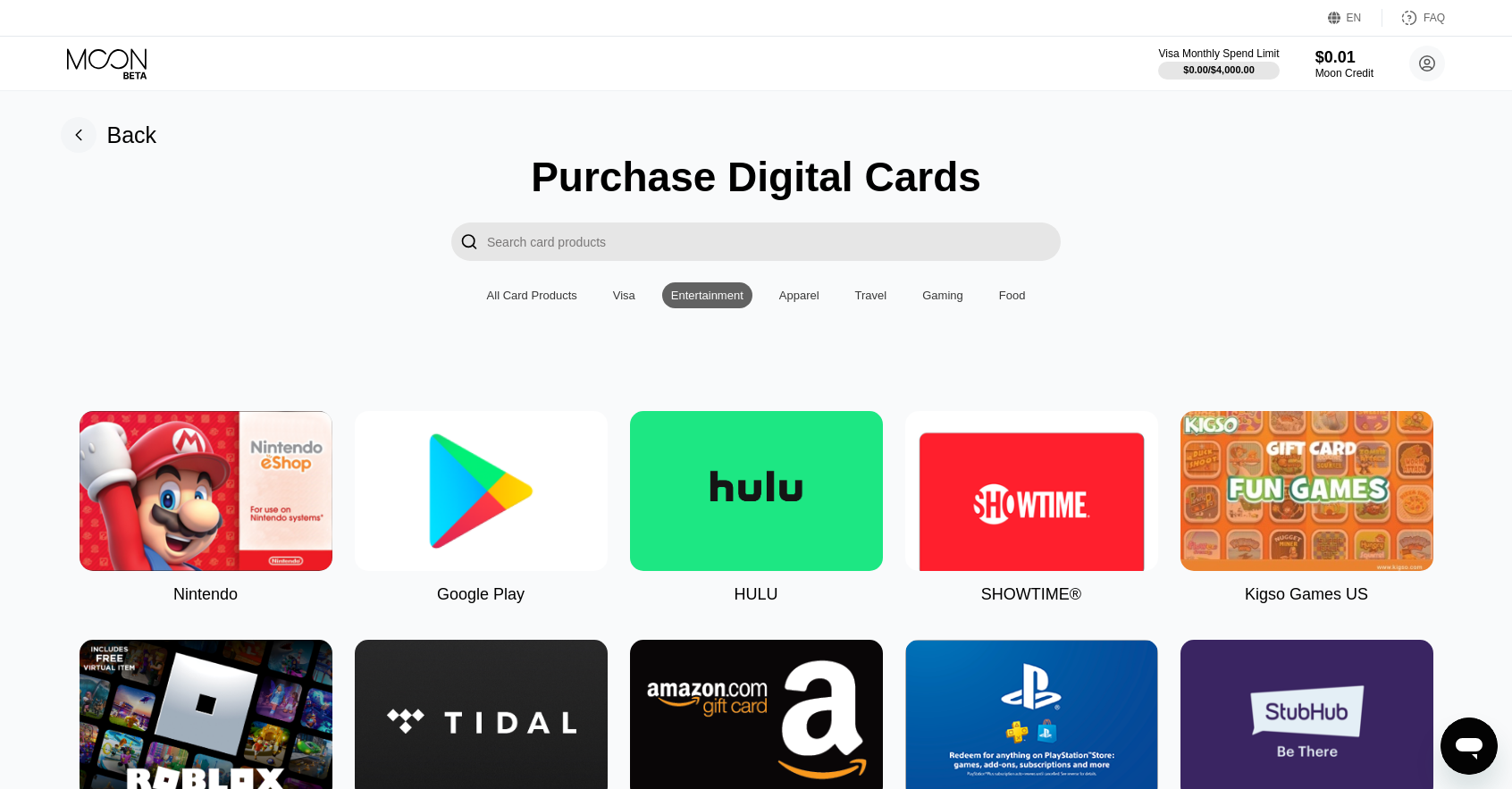
click at [797, 302] on div "Apparel" at bounding box center [799, 295] width 40 height 14
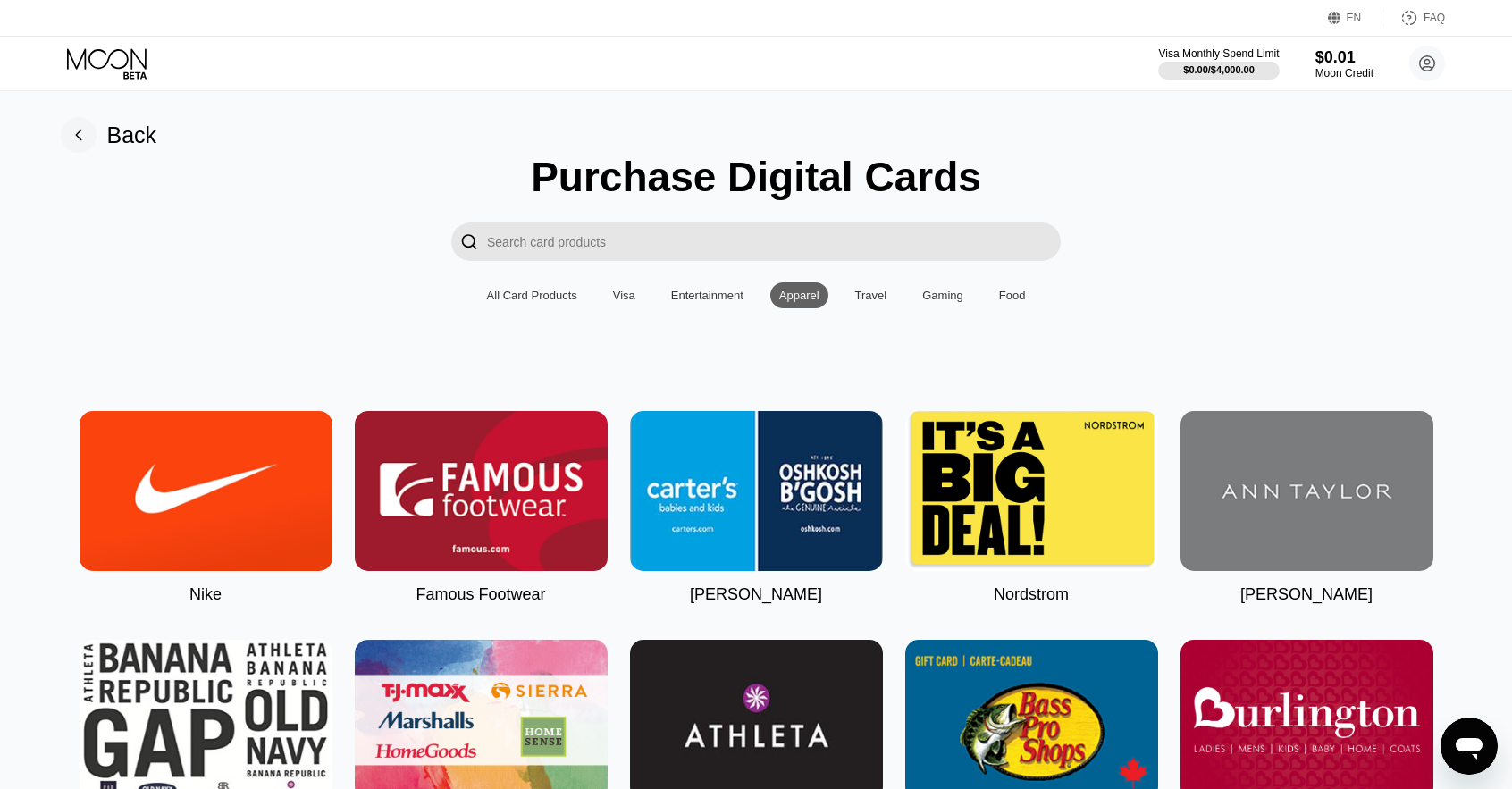
click at [862, 302] on div "Travel" at bounding box center [871, 295] width 32 height 14
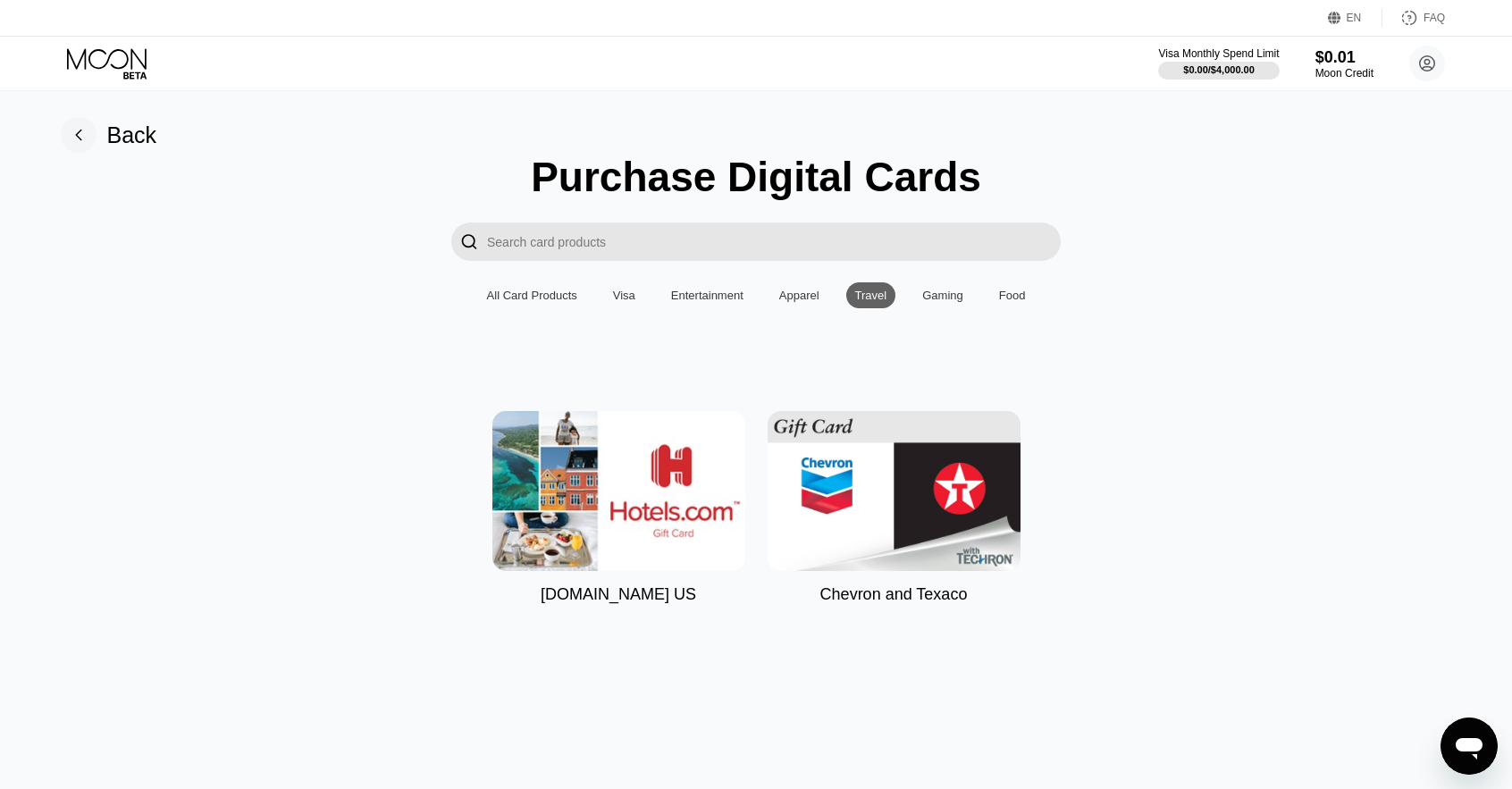
click at [942, 296] on div "Gaming" at bounding box center [943, 295] width 41 height 14
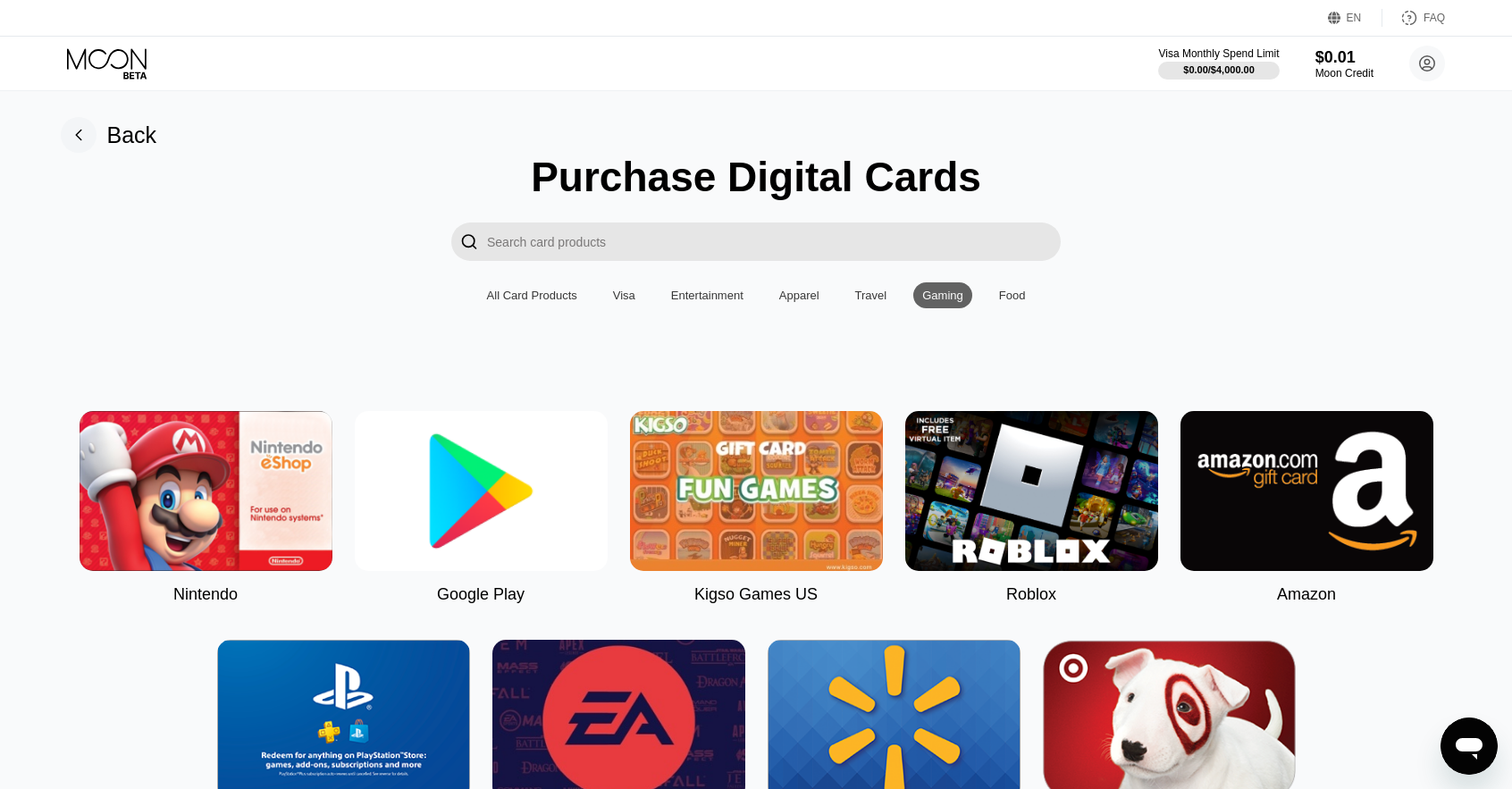
click at [1019, 297] on div "Food" at bounding box center [1012, 295] width 27 height 14
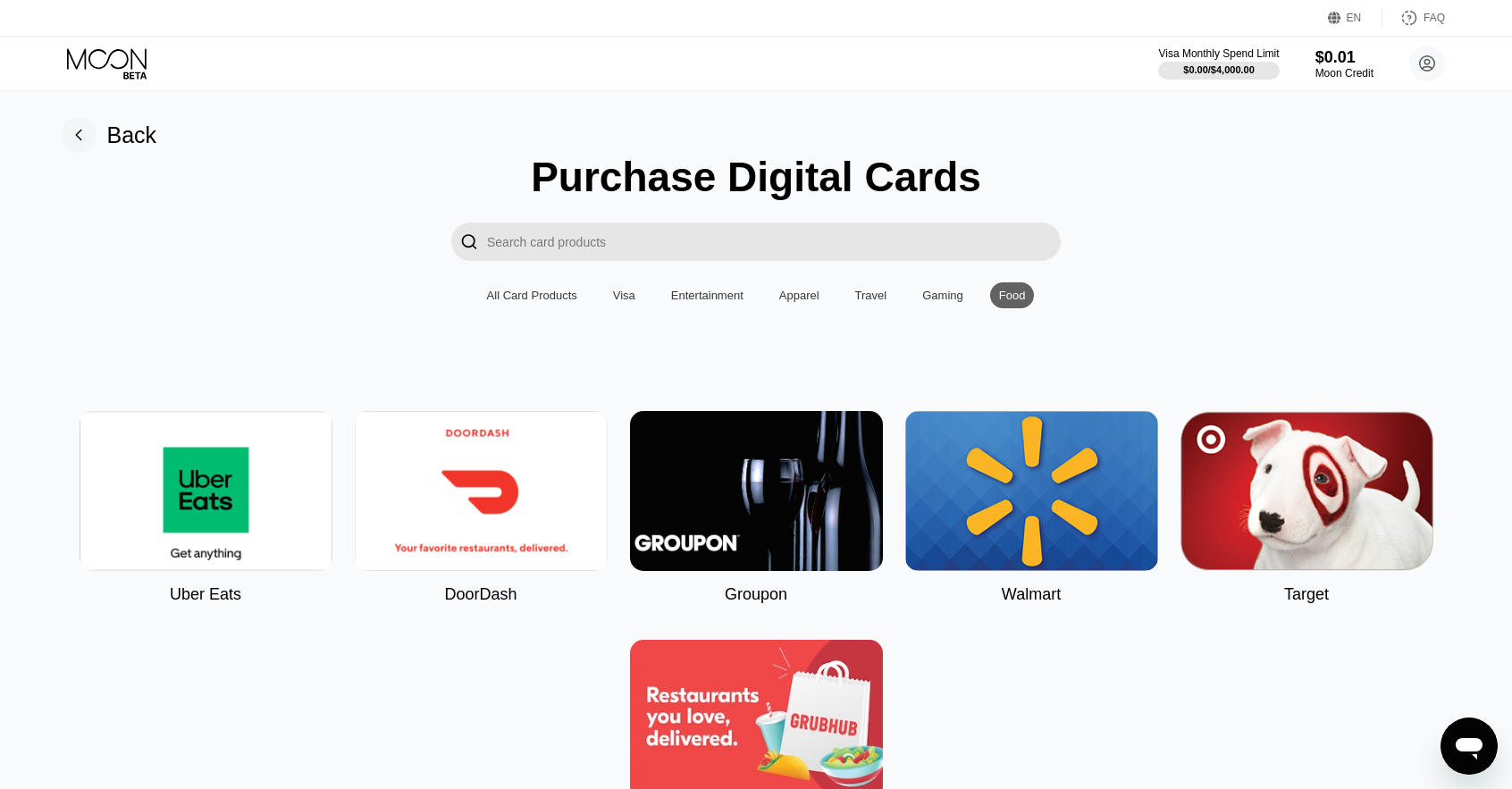
click at [623, 297] on div "Visa" at bounding box center [624, 295] width 23 height 14
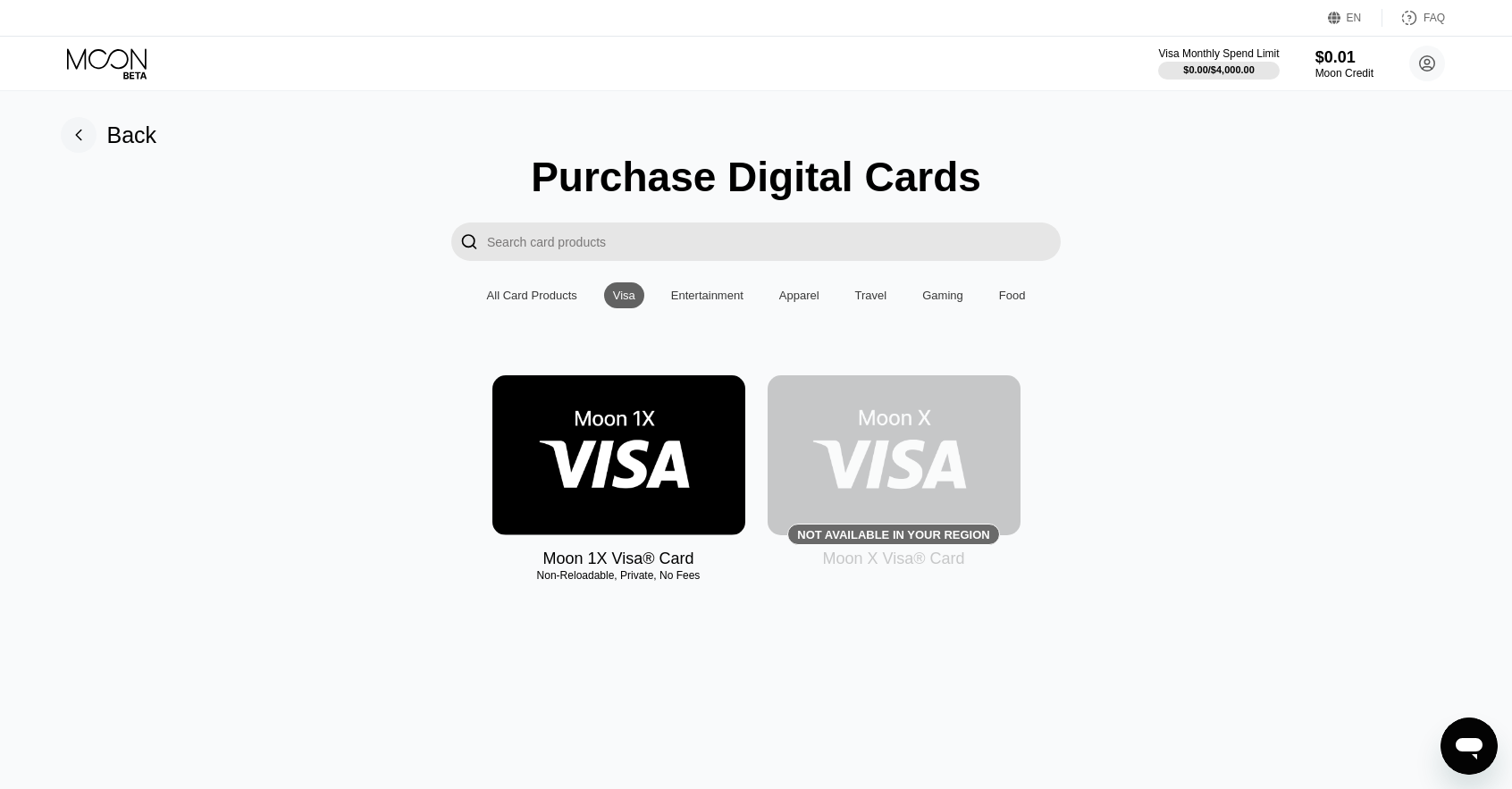
click at [608, 456] on img at bounding box center [618, 455] width 253 height 159
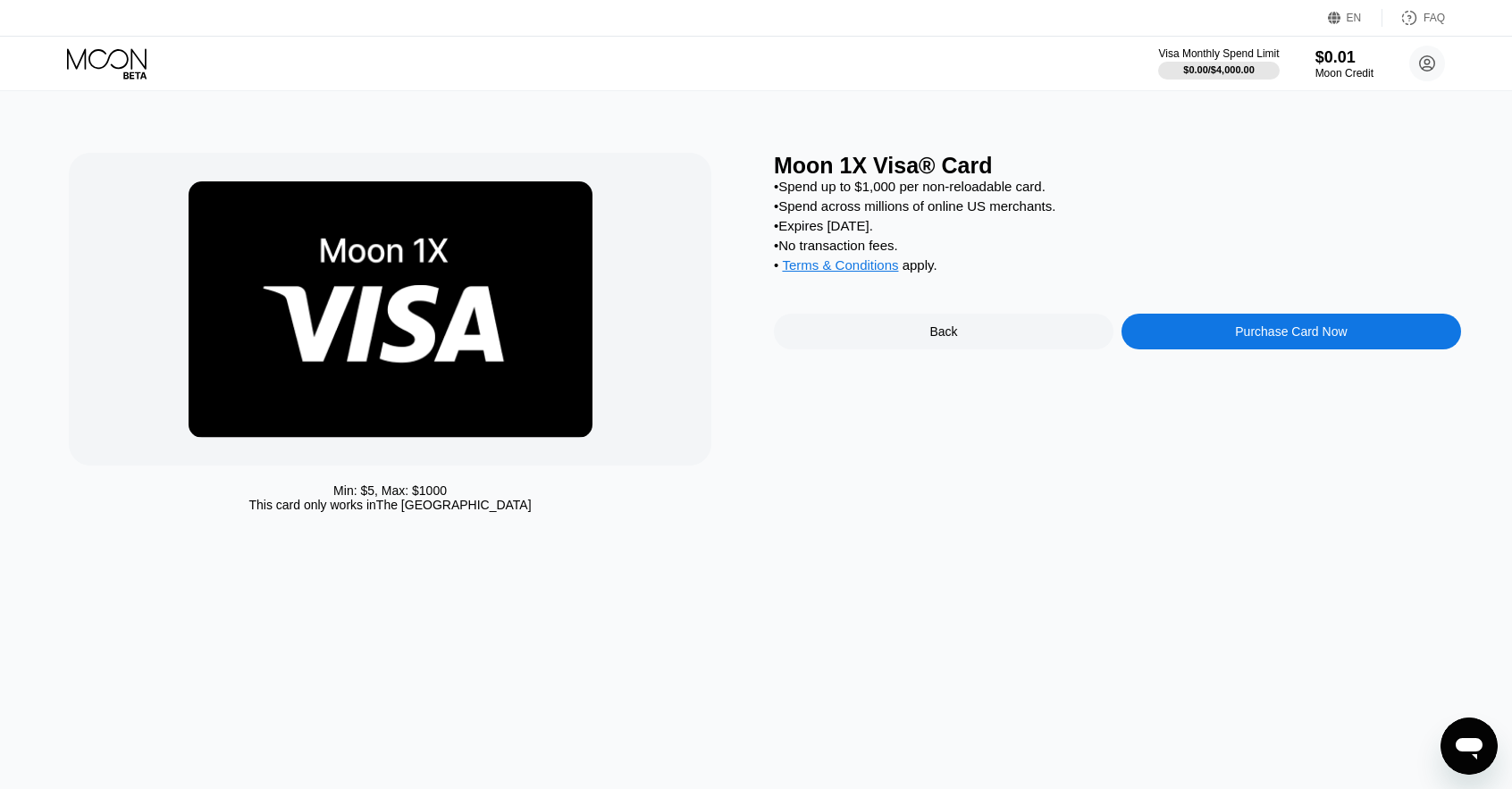
click at [1235, 338] on div "Purchase Card Now" at bounding box center [1290, 332] width 111 height 15
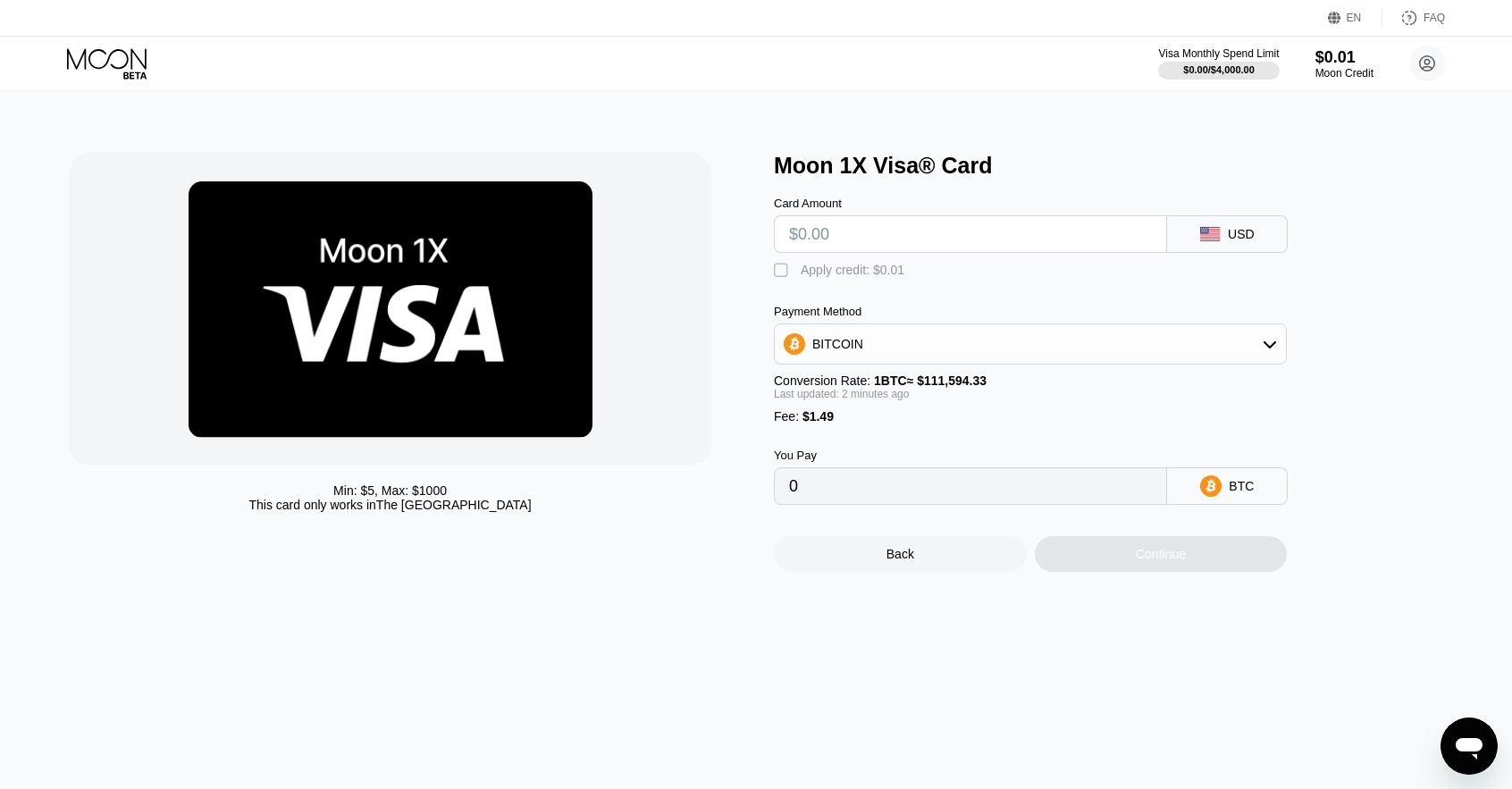
click at [937, 567] on div "Back" at bounding box center [900, 554] width 253 height 35
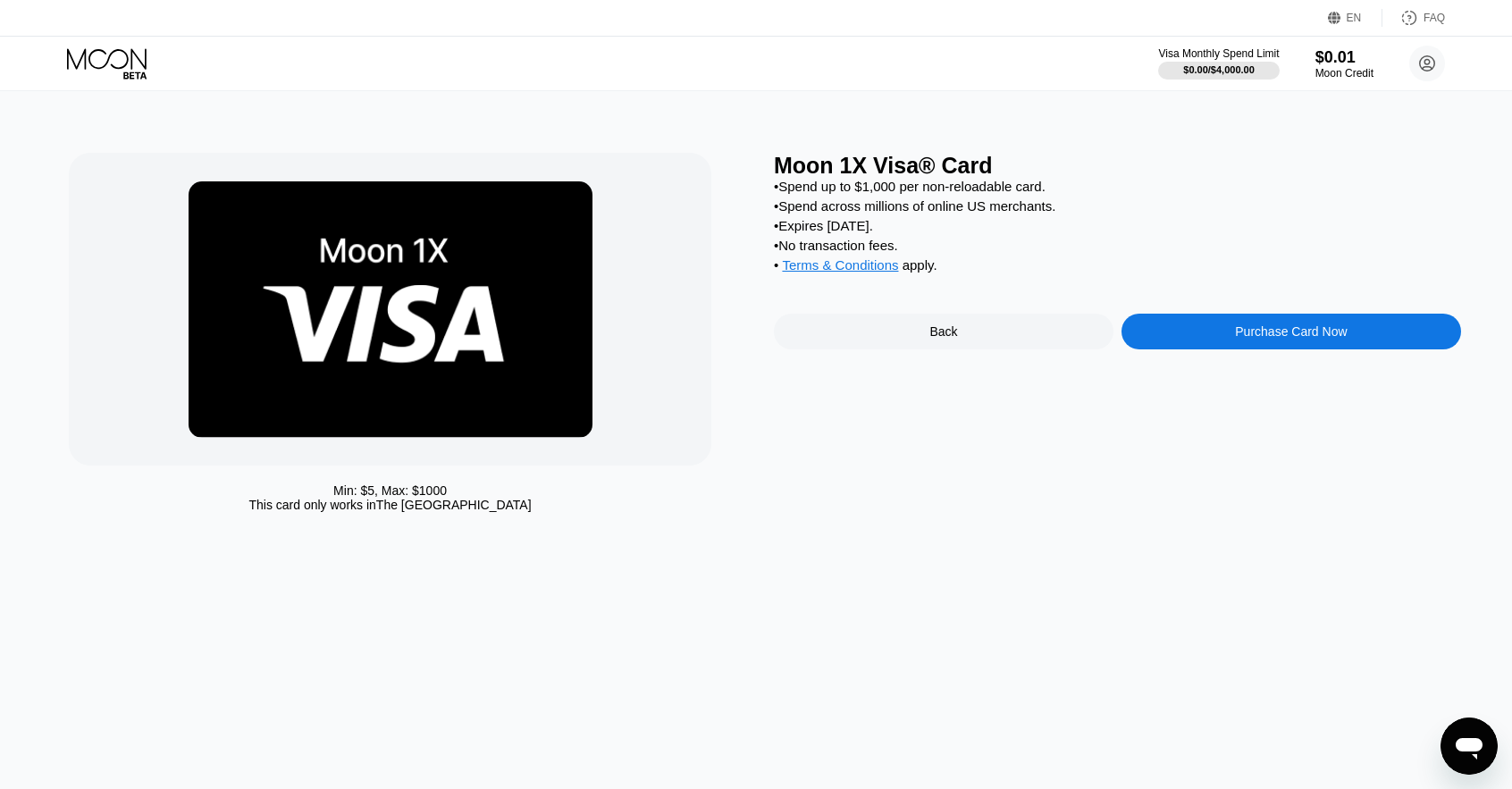
click at [120, 59] on icon at bounding box center [108, 64] width 83 height 31
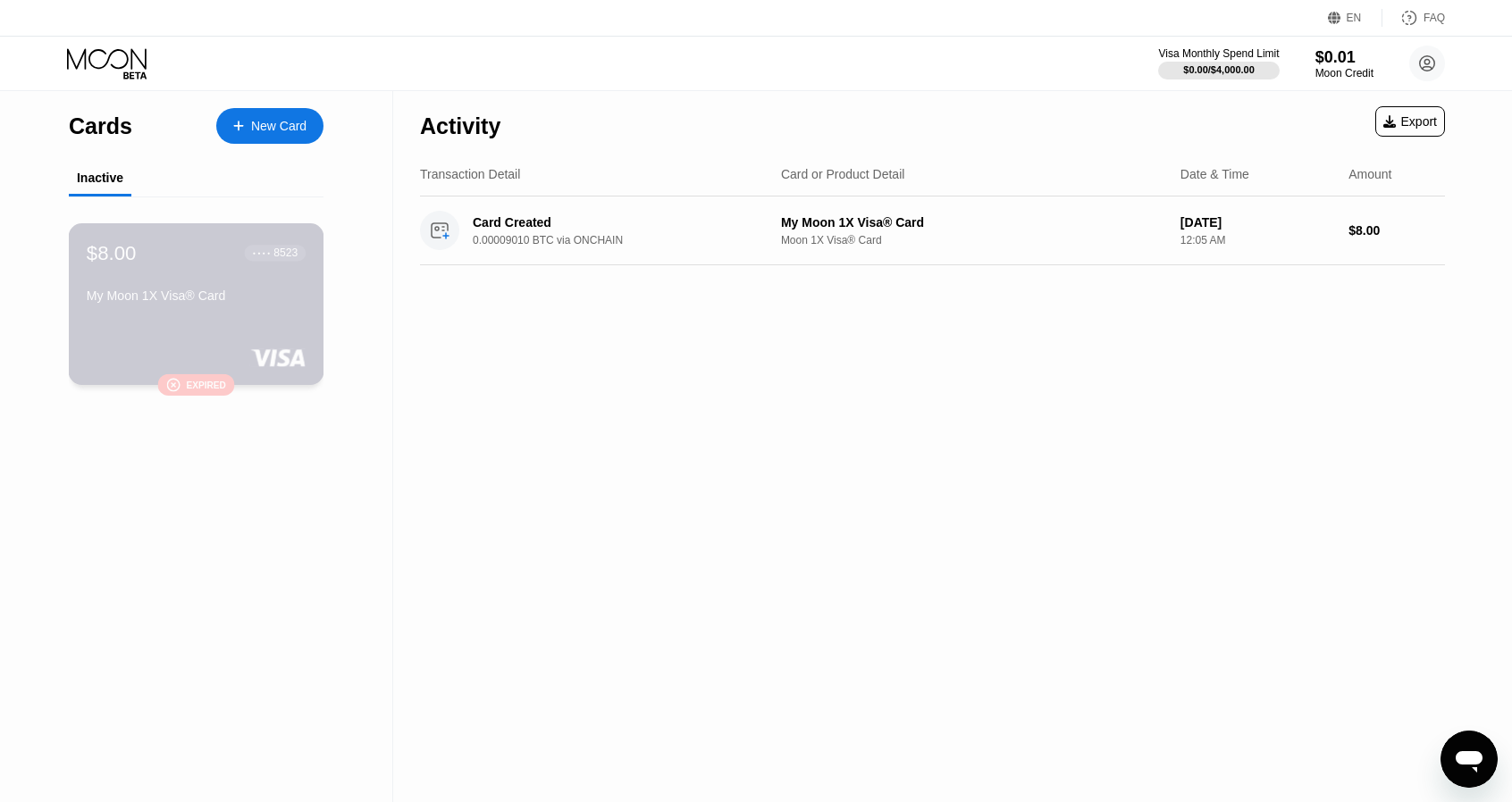
click at [189, 380] on div " Expired" at bounding box center [196, 385] width 78 height 22
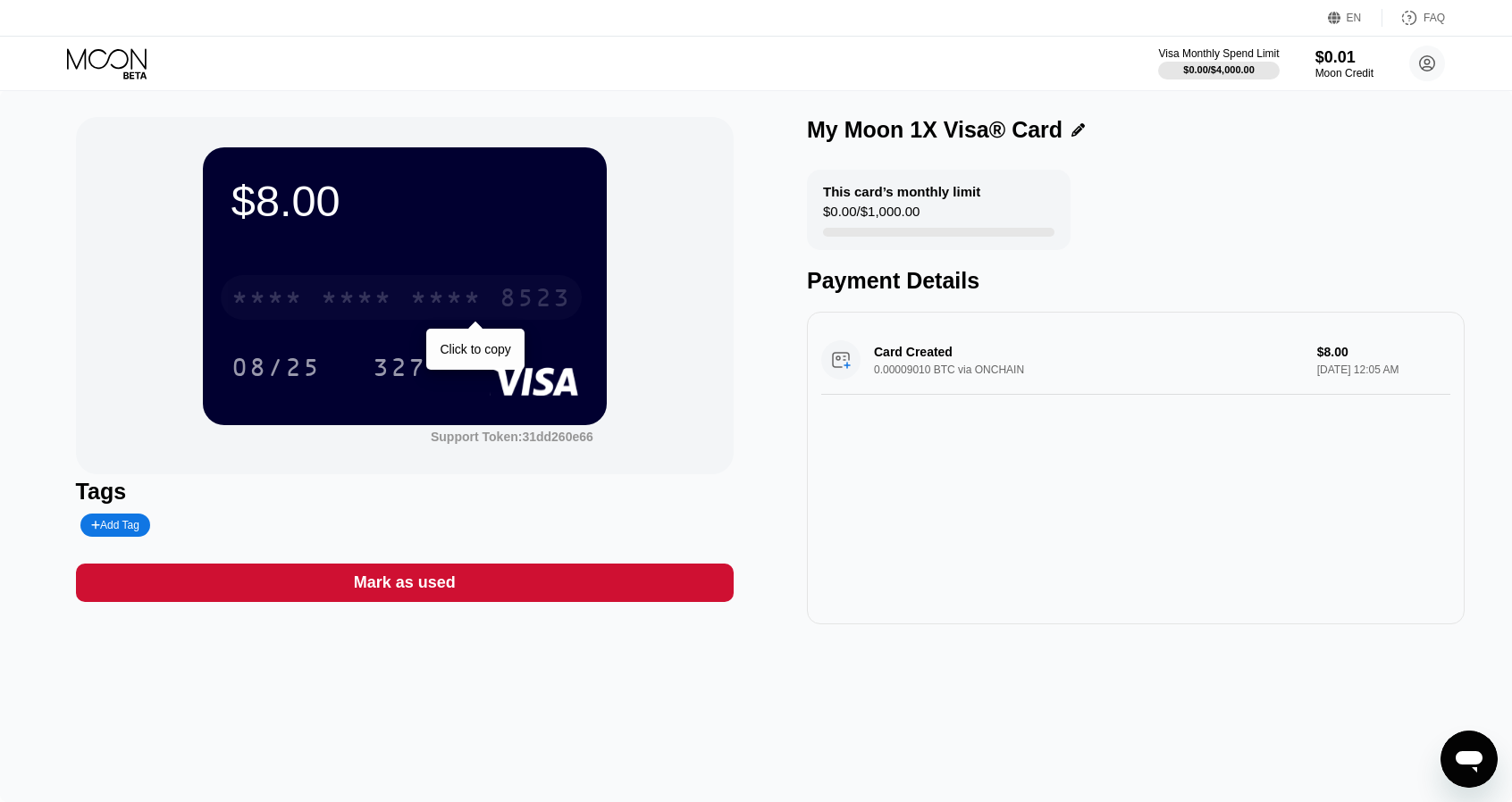
click at [408, 308] on div "* * * * * * * * * * * * 8523" at bounding box center [401, 297] width 361 height 44
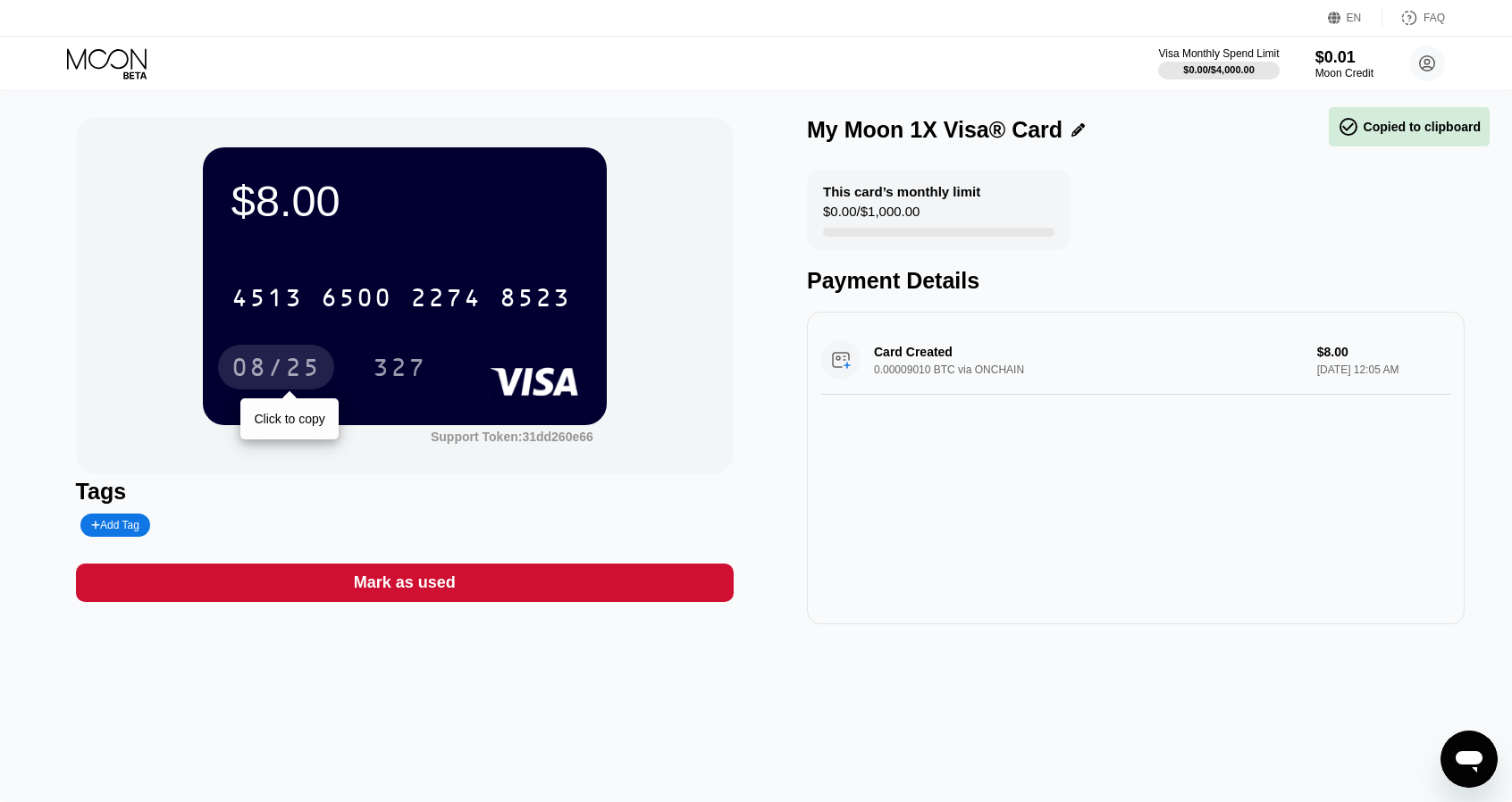
click at [279, 373] on div "08/25" at bounding box center [276, 369] width 90 height 29
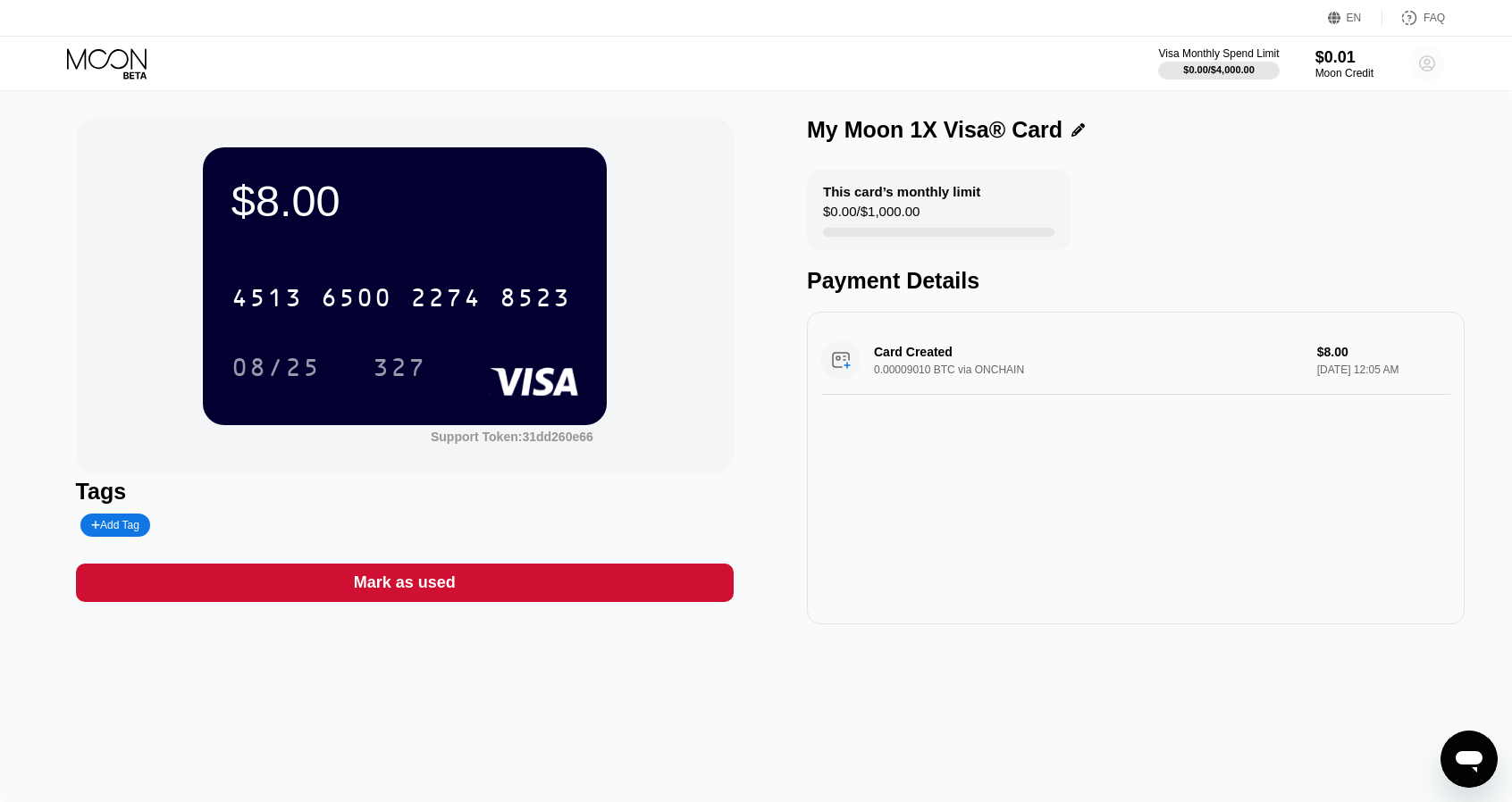
click at [1428, 56] on icon at bounding box center [1426, 63] width 15 height 15
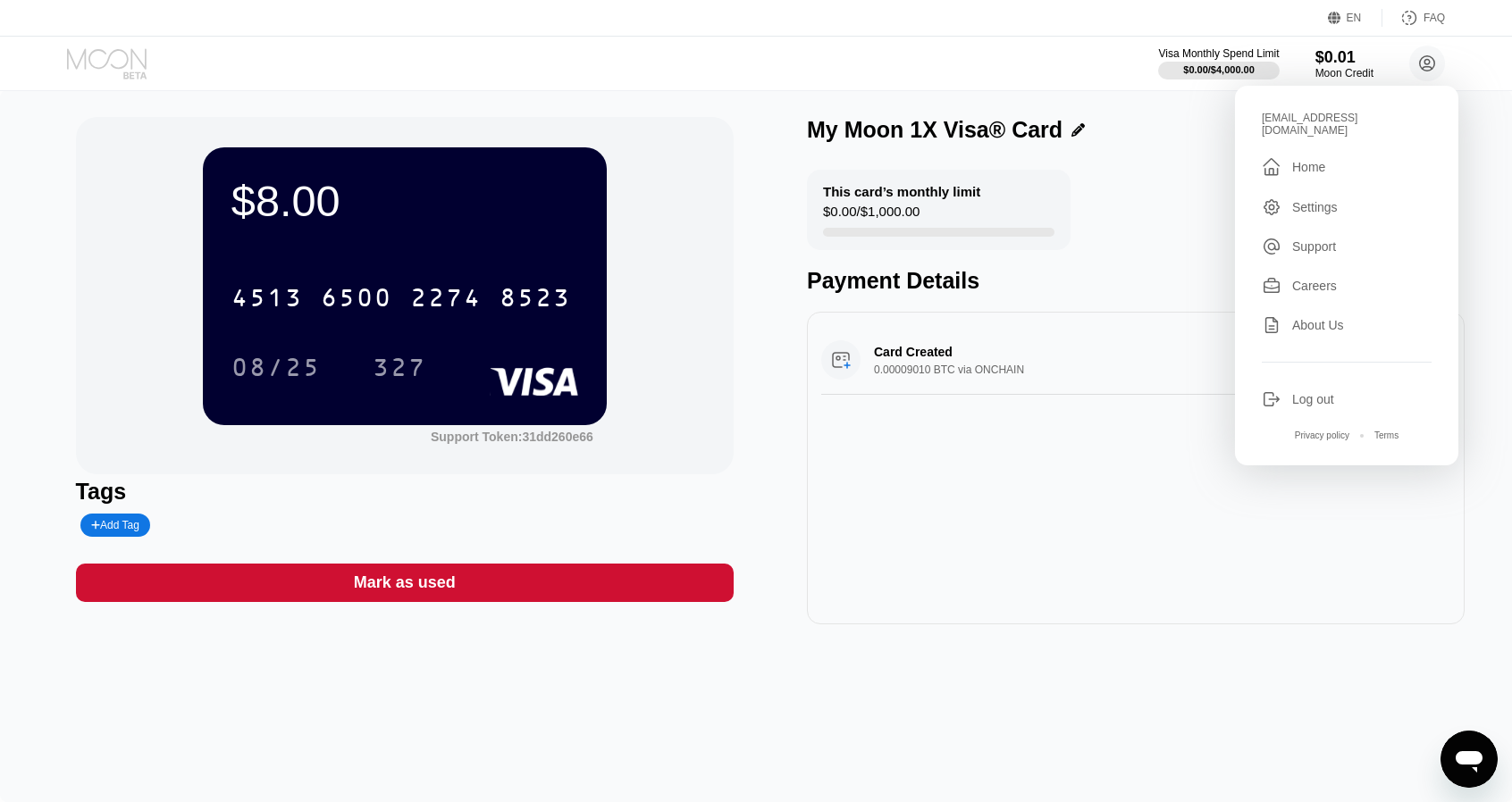
click at [117, 58] on icon at bounding box center [108, 64] width 83 height 31
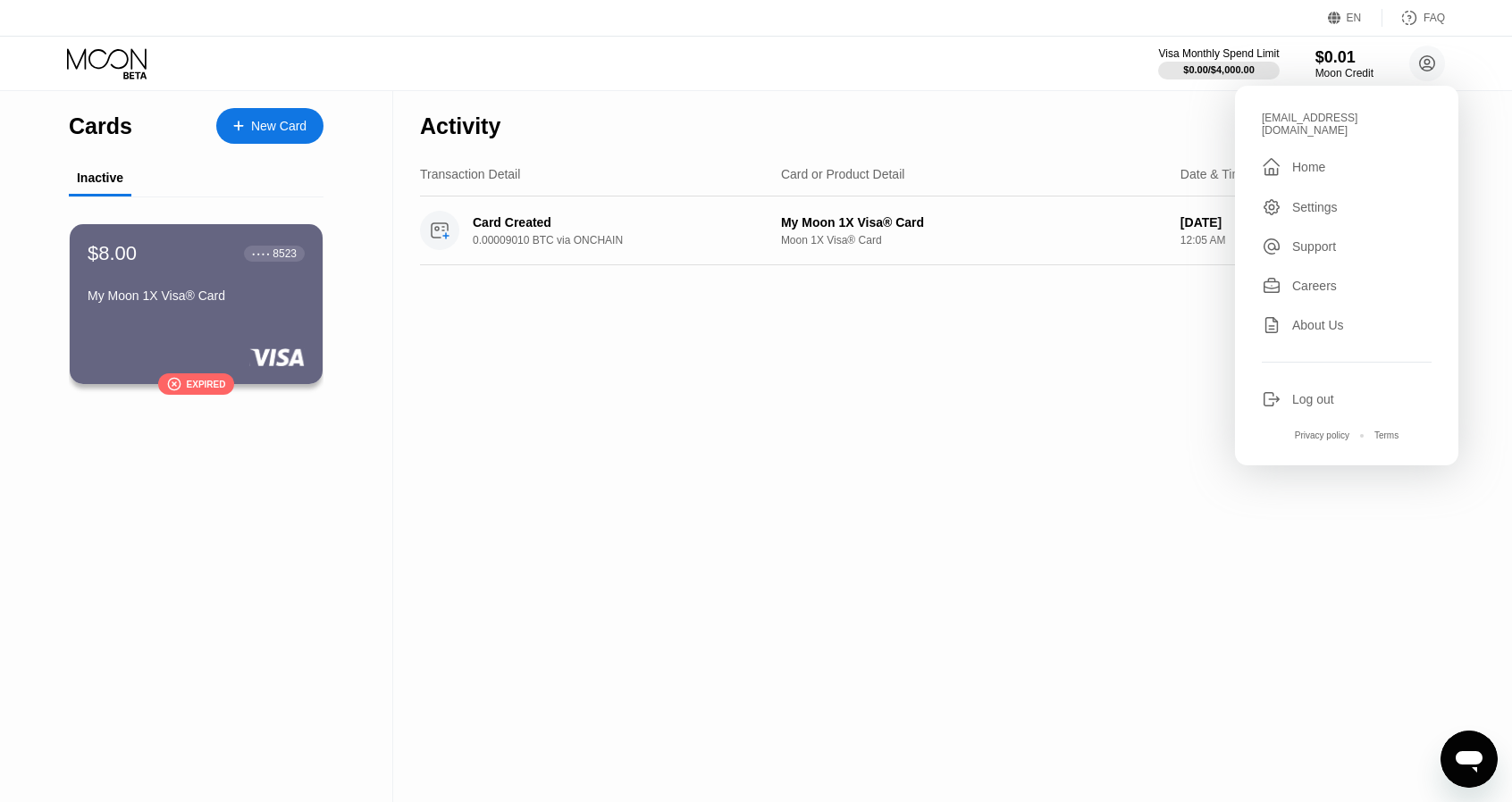
click at [692, 353] on div "Activity Export Transaction Detail Card or Product Detail Date & Time Amount Ca…" at bounding box center [932, 446] width 1079 height 711
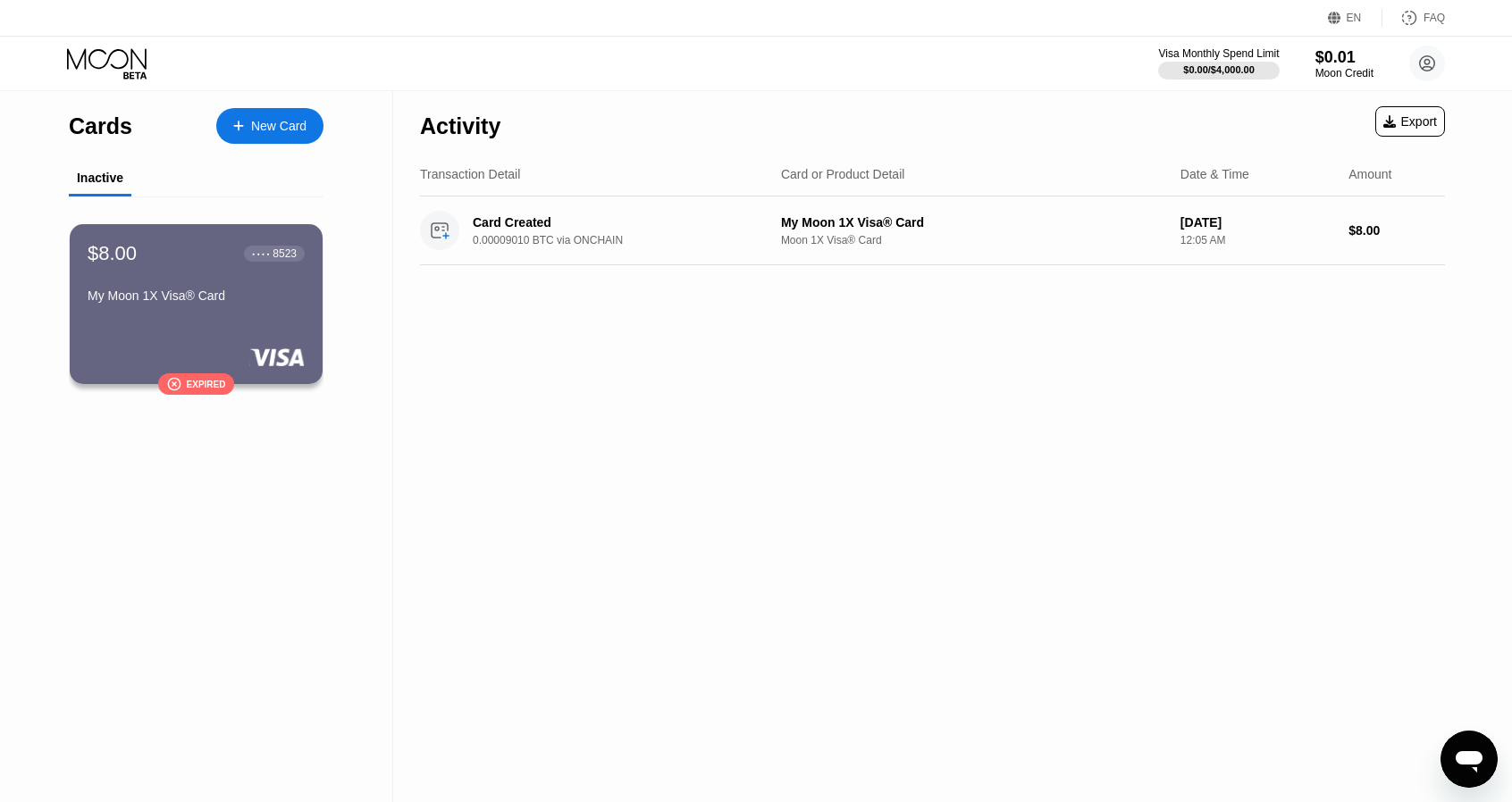
click at [254, 126] on div "New Card" at bounding box center [279, 126] width 55 height 15
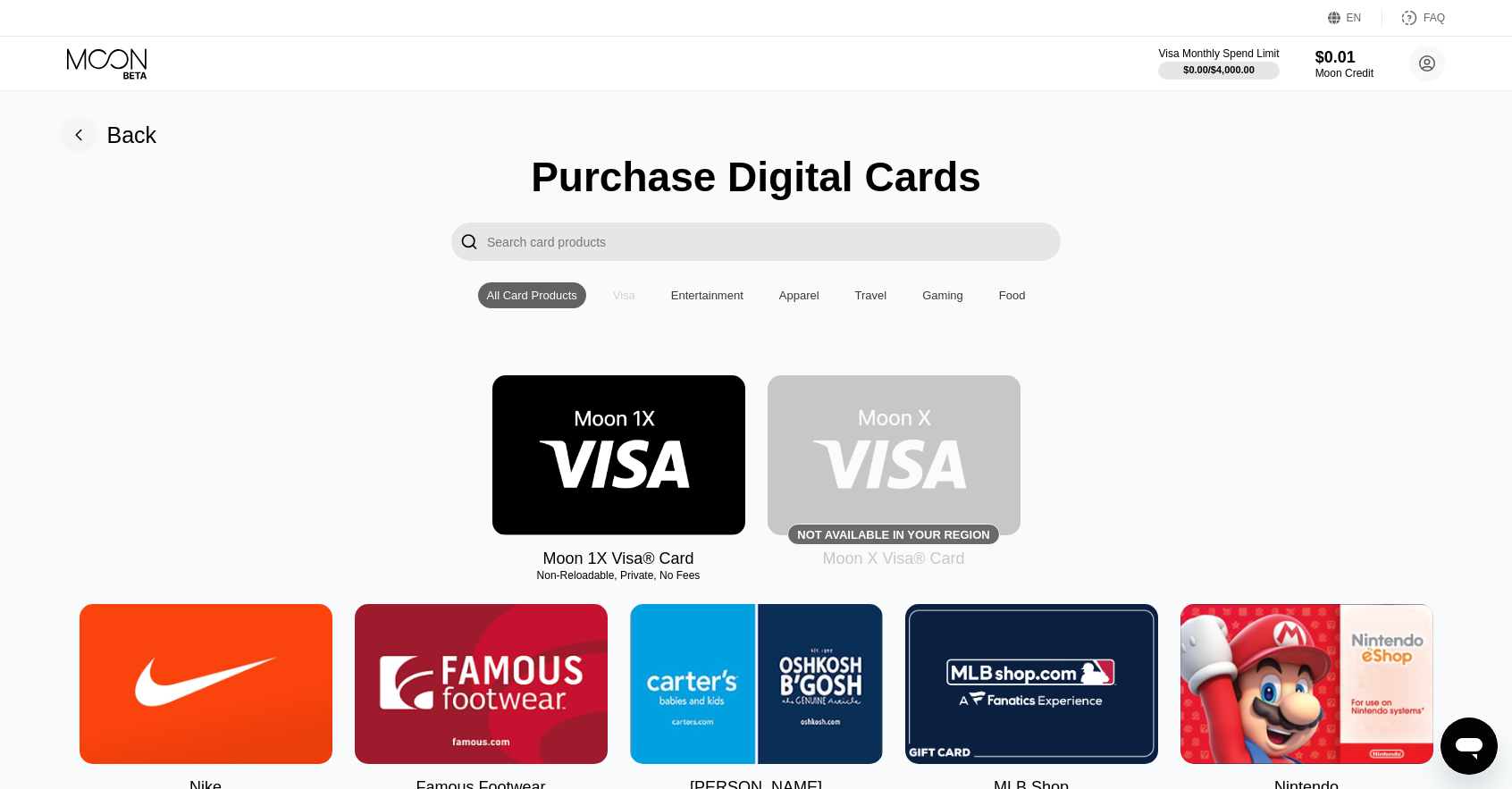
click at [618, 300] on div "Visa" at bounding box center [624, 295] width 23 height 14
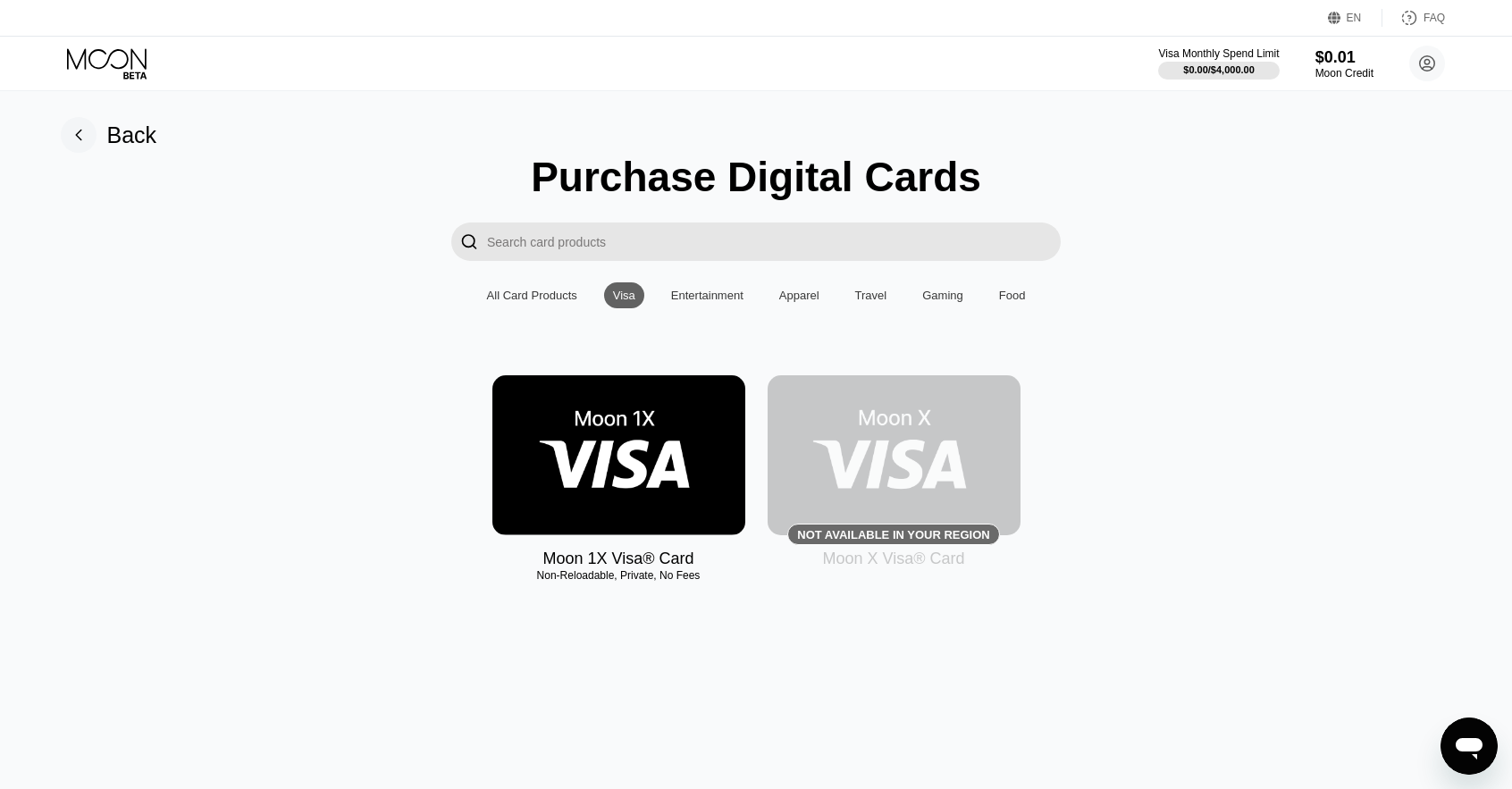
click at [616, 450] on img at bounding box center [618, 455] width 253 height 159
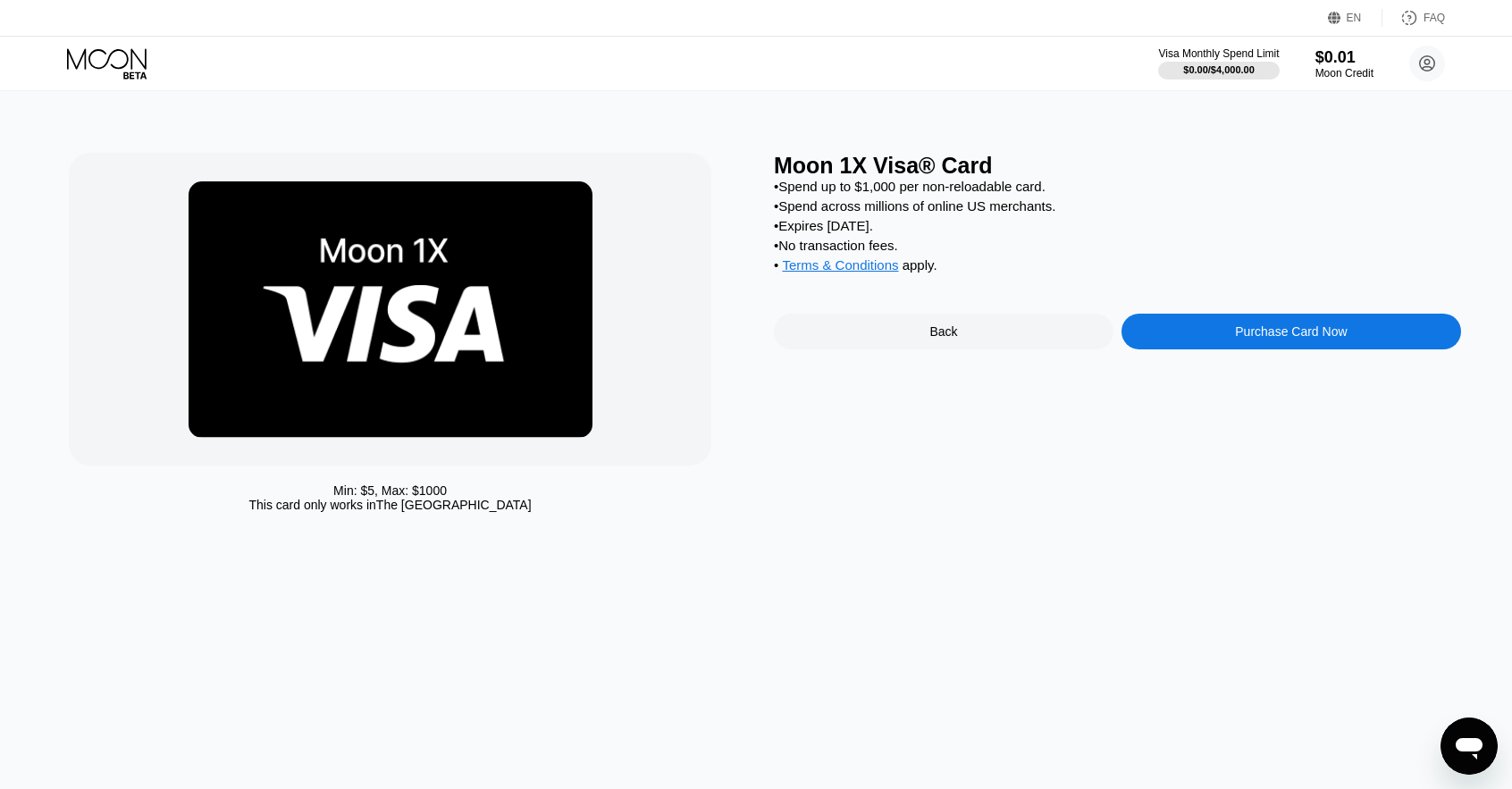
click at [1206, 341] on div "Purchase Card Now" at bounding box center [1291, 332] width 340 height 35
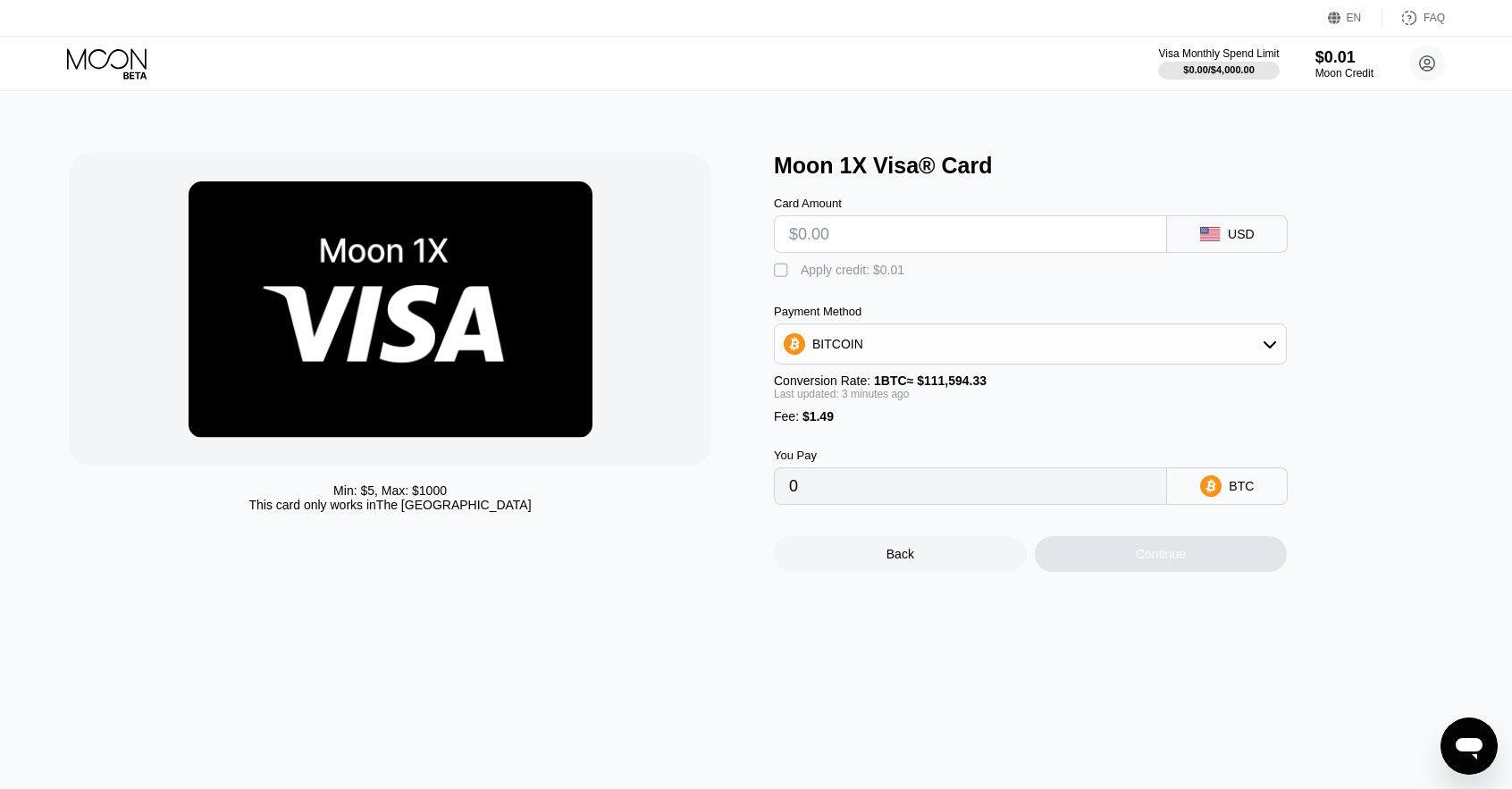
click at [1022, 243] on input "text" at bounding box center [971, 234] width 363 height 35
type input "$2"
type input "0.00003128"
drag, startPoint x: 860, startPoint y: 246, endPoint x: 785, endPoint y: 240, distance: 75.2
click at [785, 240] on div "$2" at bounding box center [970, 234] width 393 height 37
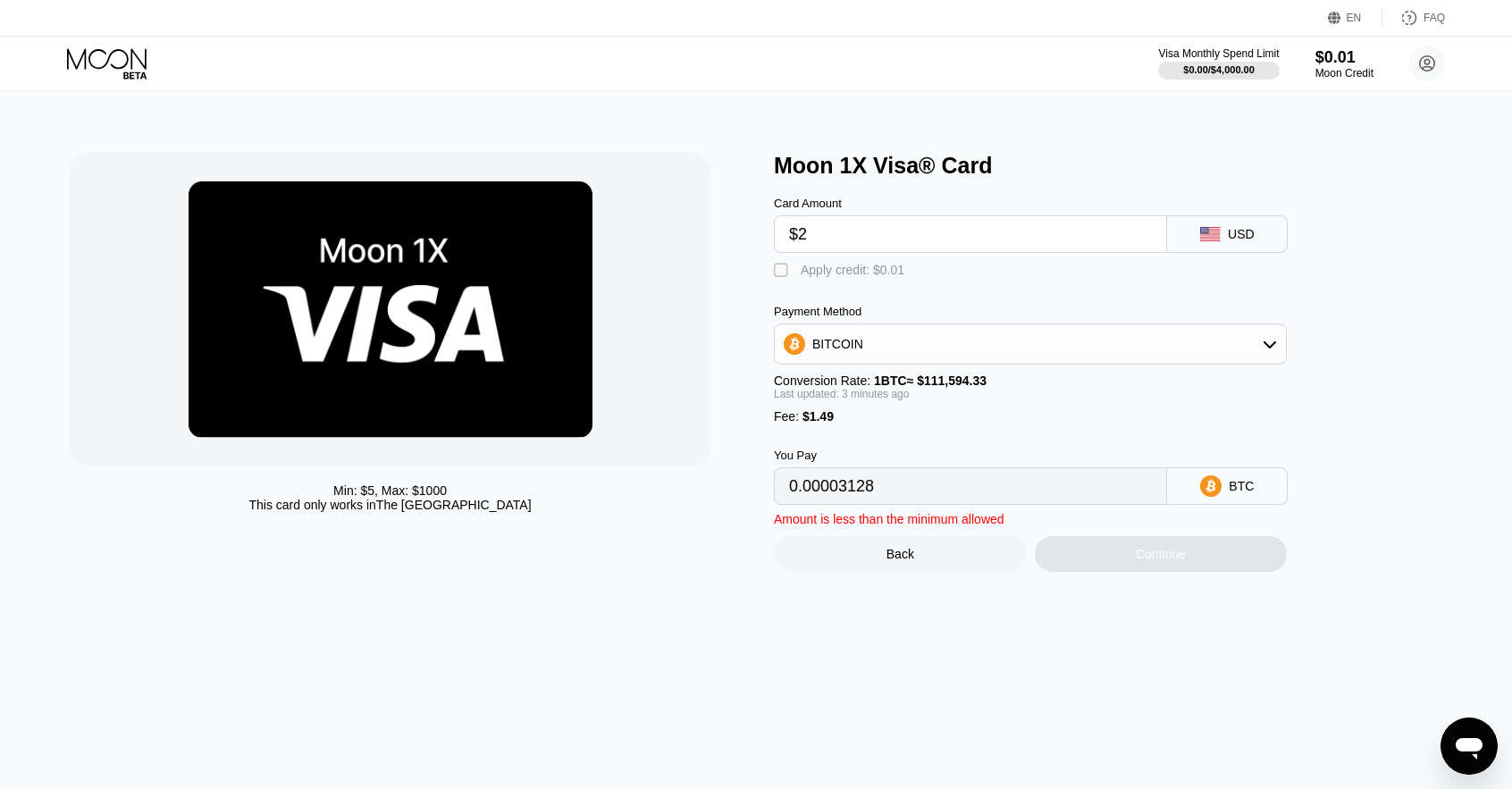
type input "$5"
type input "0.00005816"
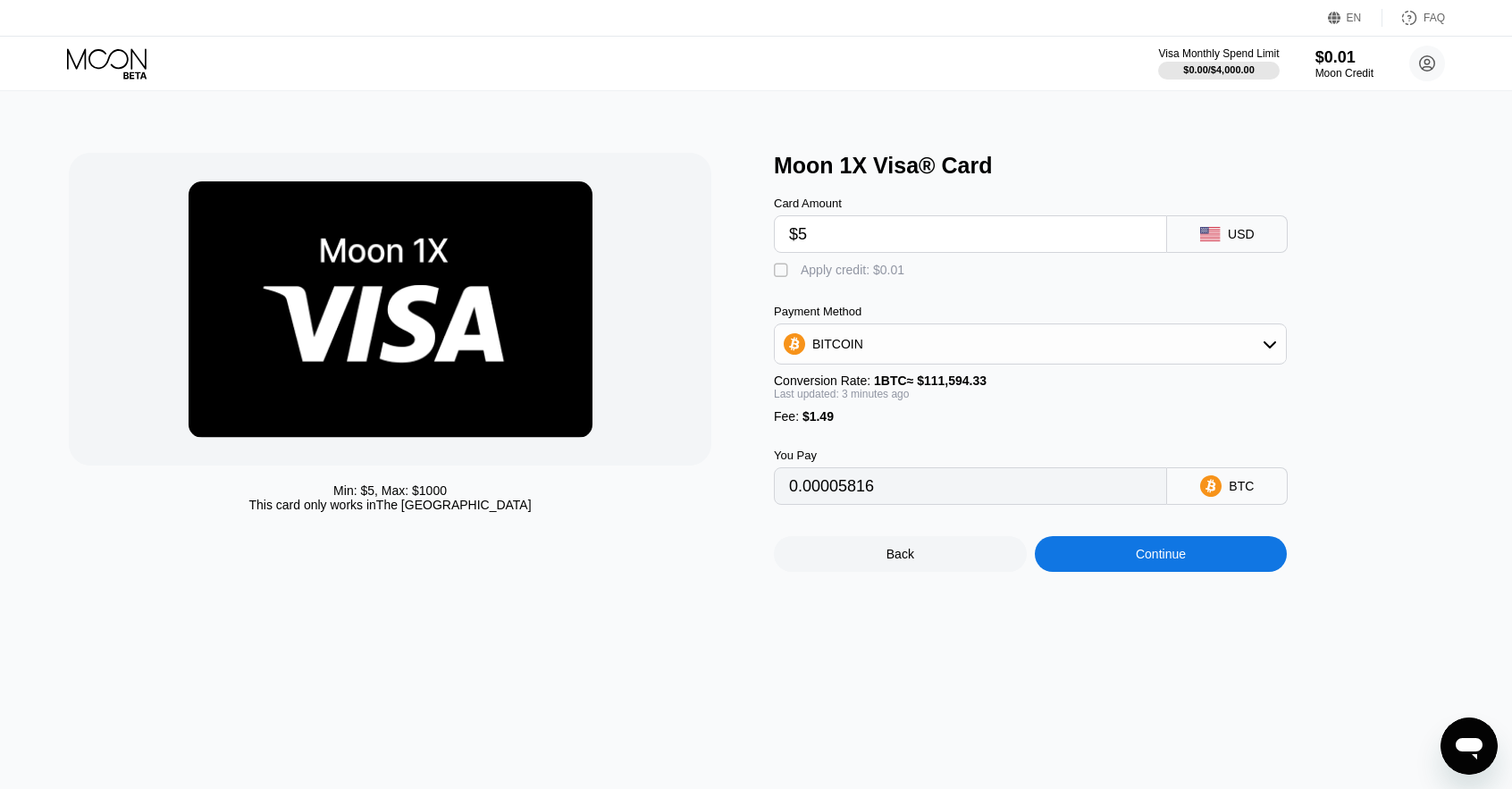
type input "$5"
click at [1148, 561] on div "Continue" at bounding box center [1161, 554] width 50 height 15
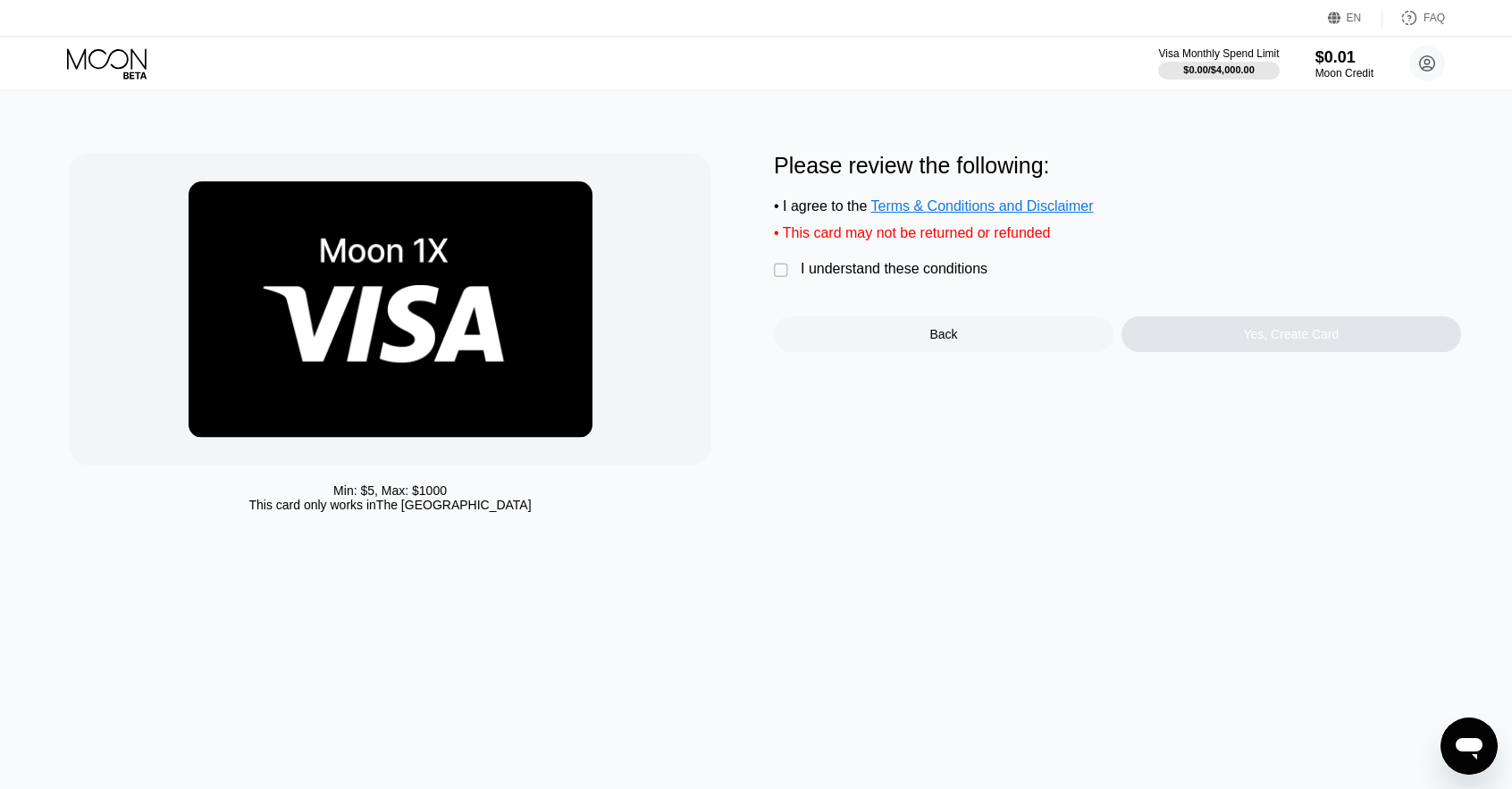
click at [883, 276] on div "I understand these conditions" at bounding box center [894, 269] width 187 height 16
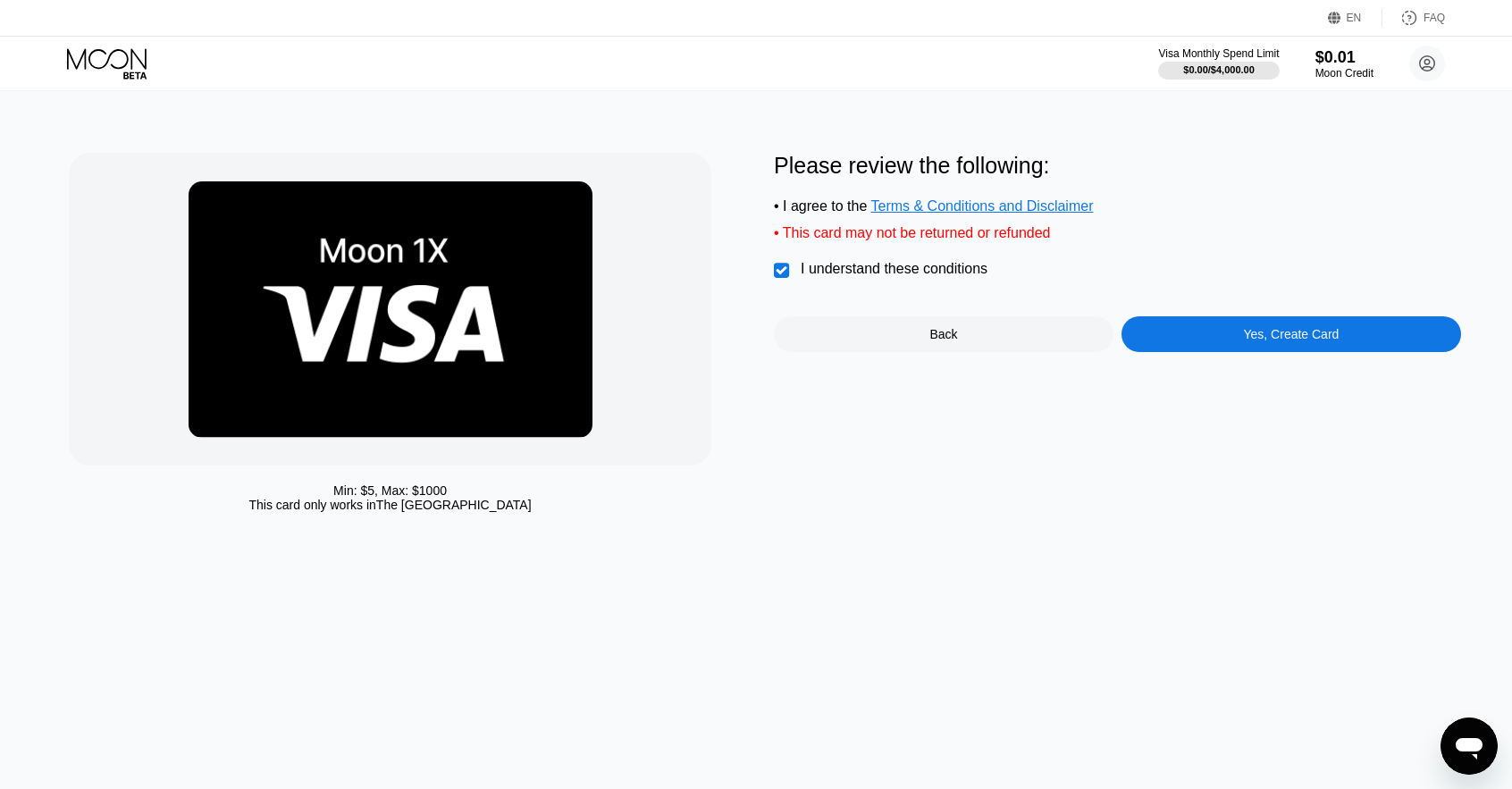
click at [1209, 346] on div "Yes, Create Card" at bounding box center [1291, 334] width 340 height 35
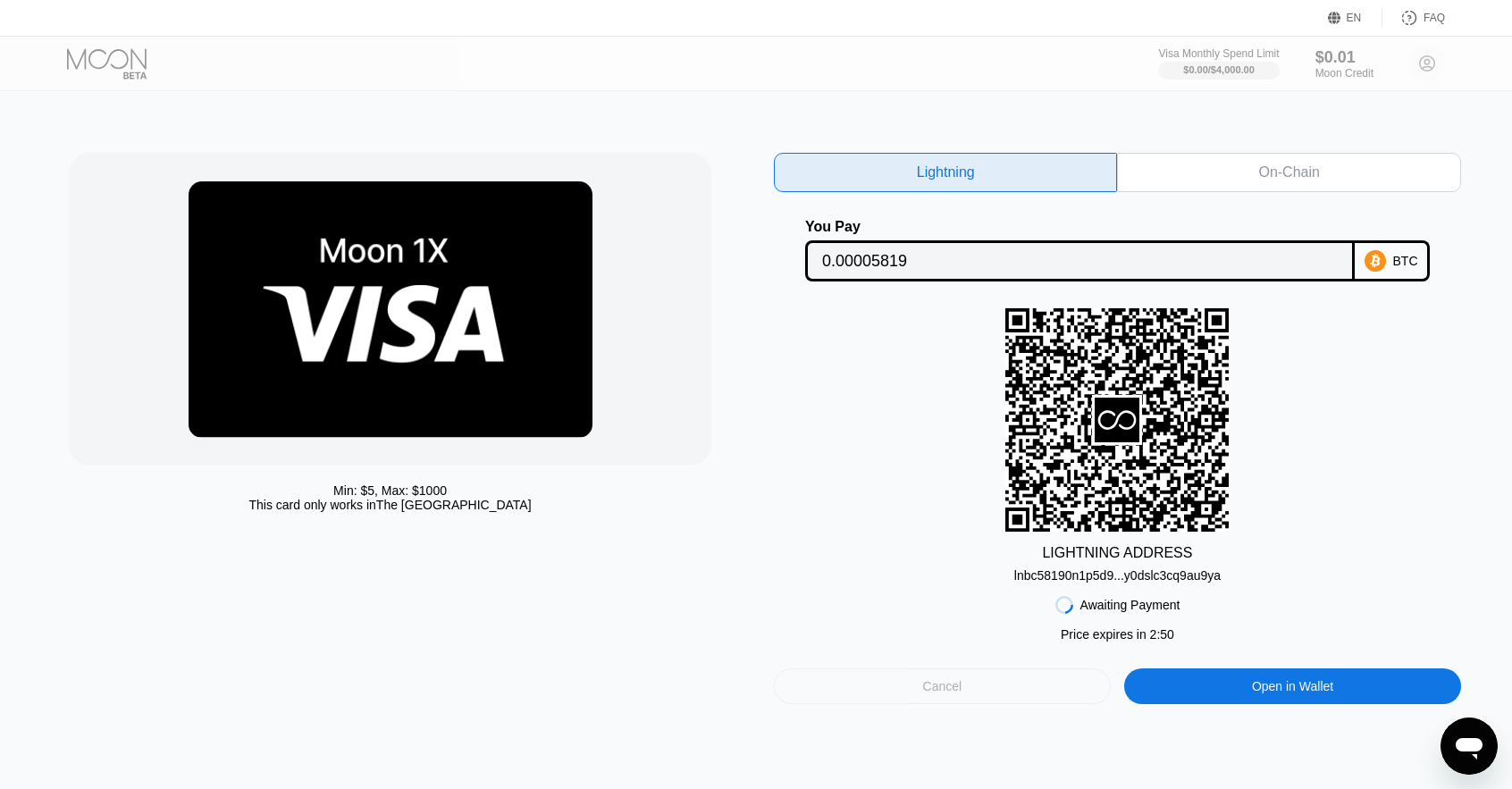
click at [1000, 691] on div "Cancel" at bounding box center [942, 686] width 337 height 35
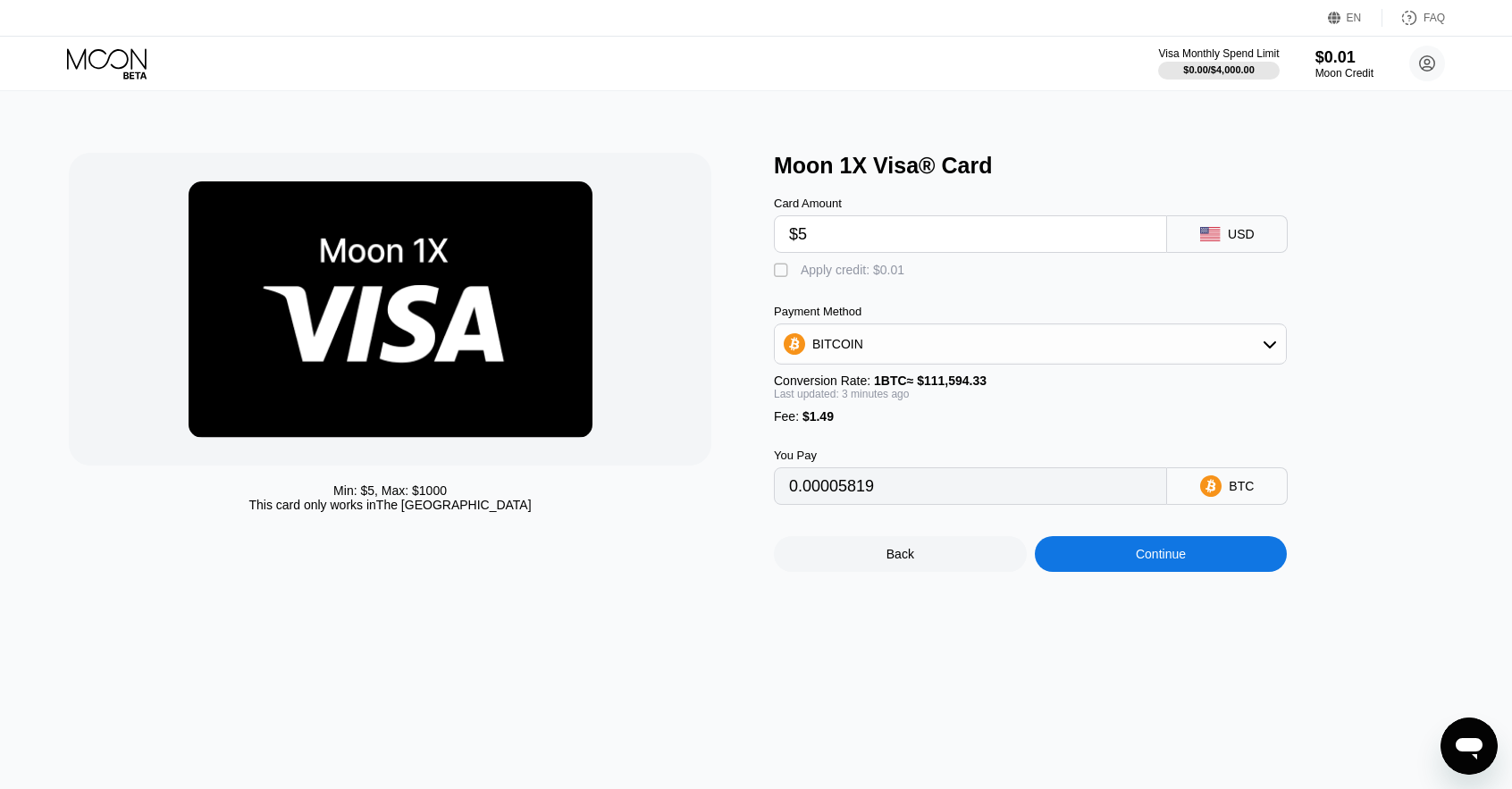
click at [956, 572] on div "Back" at bounding box center [900, 554] width 253 height 35
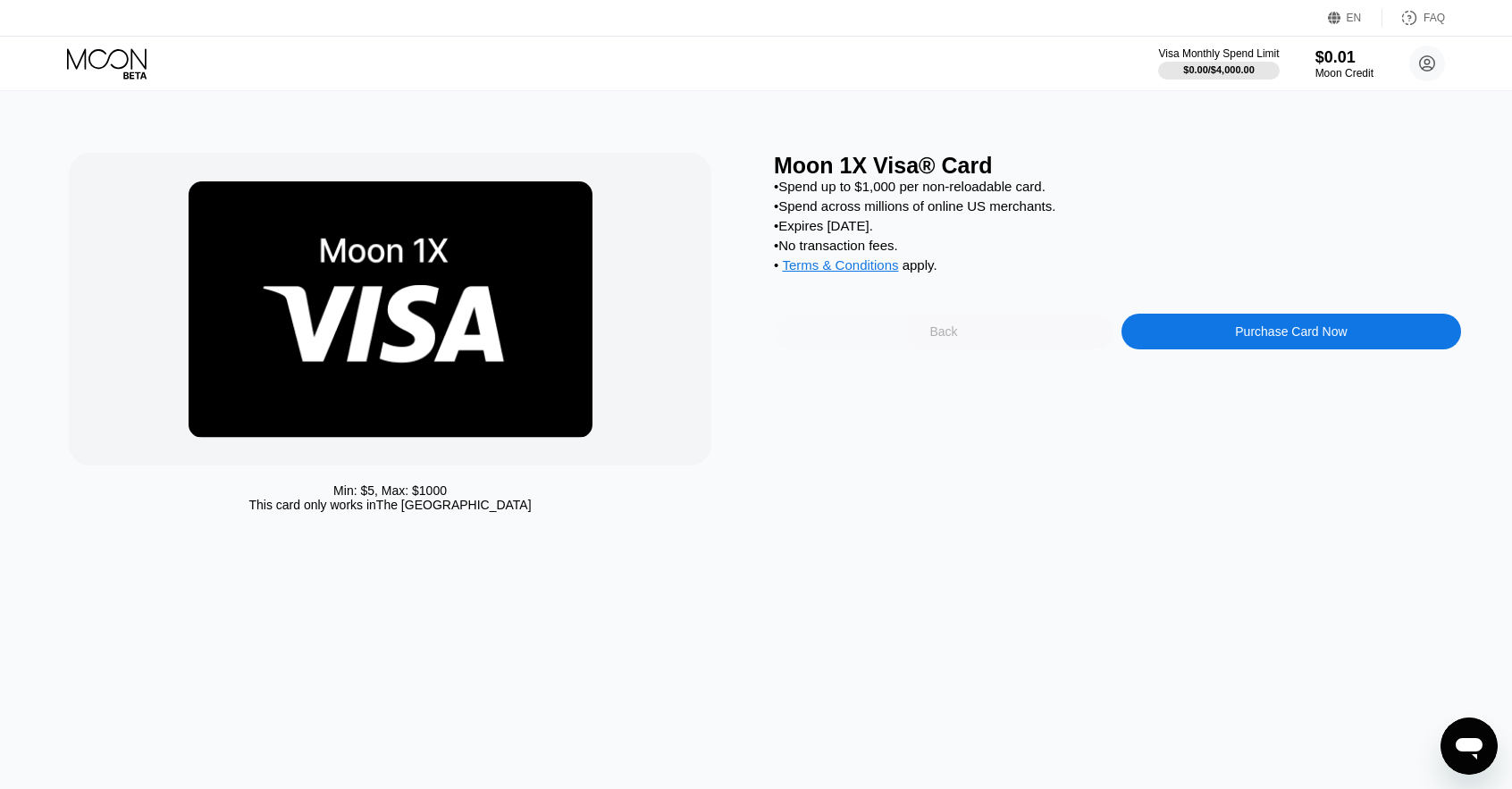
click at [924, 348] on div "Back" at bounding box center [943, 332] width 340 height 35
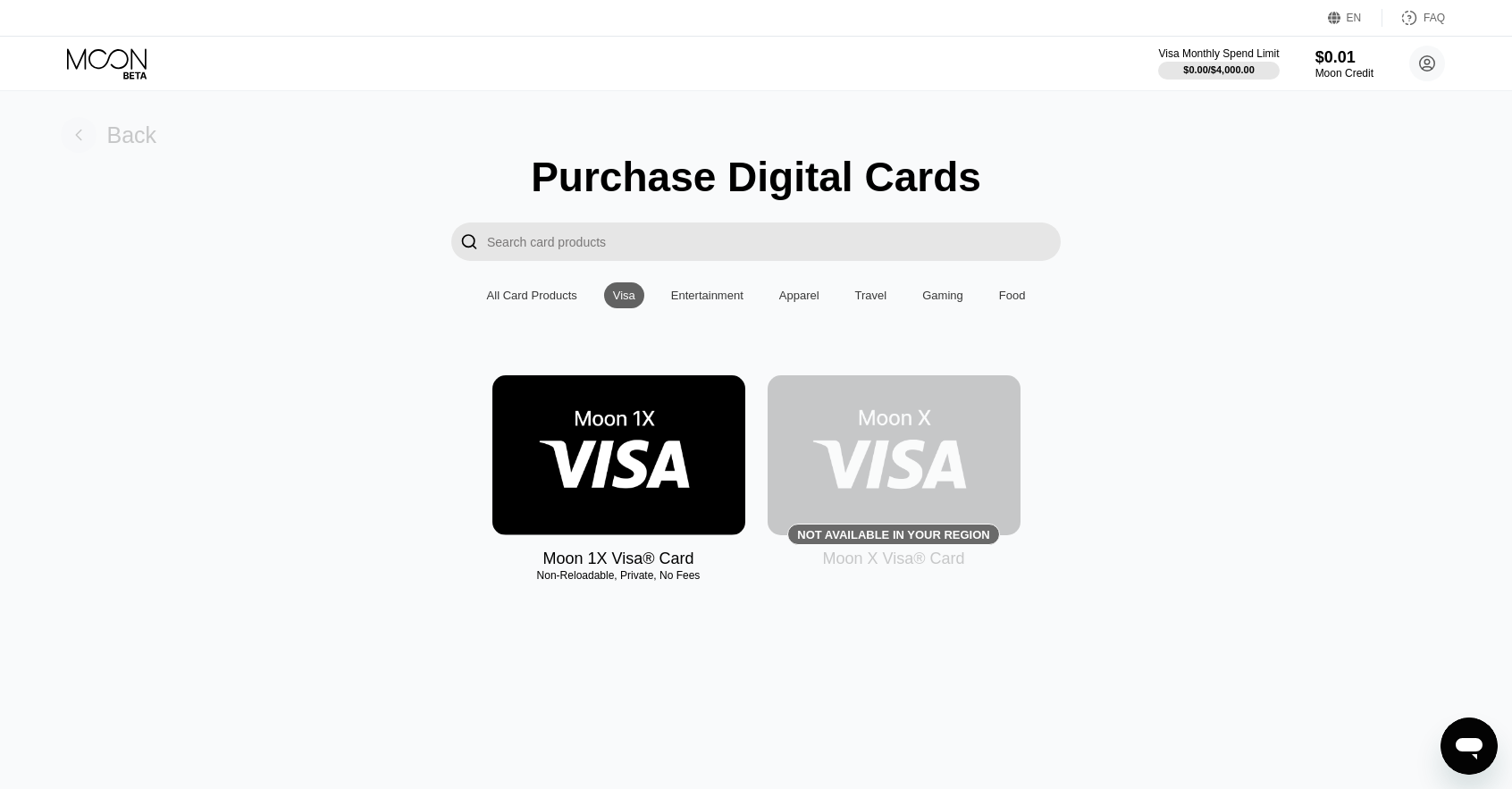
click at [146, 126] on div "Back" at bounding box center [132, 135] width 50 height 26
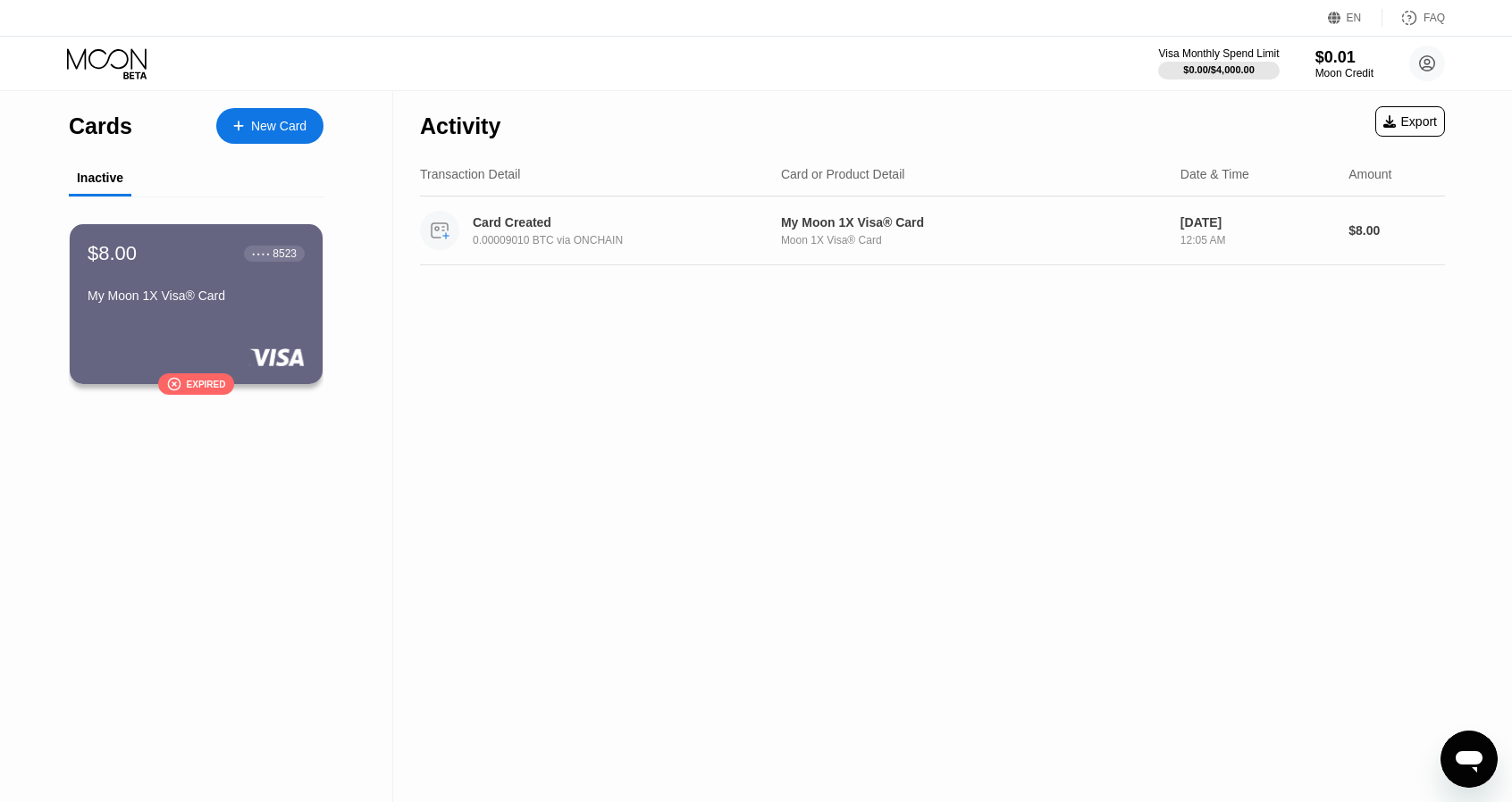
click at [833, 226] on div "My Moon 1X Visa® Card" at bounding box center [973, 222] width 385 height 15
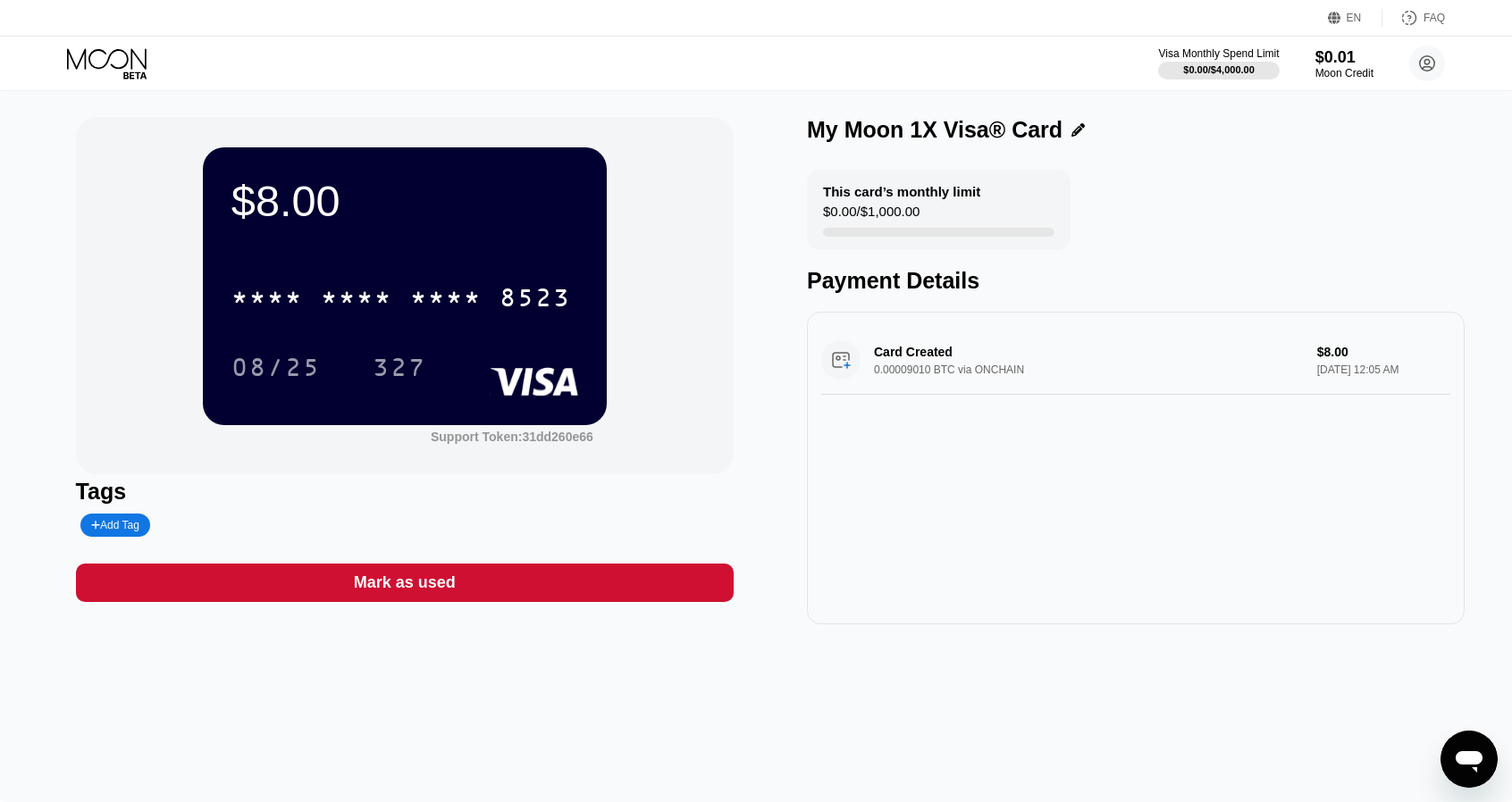
click at [1201, 353] on div "Card Created 0.00009010 BTC via ONCHAIN $8.00 Jun 25, 2025 12:05 AM" at bounding box center [1135, 360] width 629 height 69
click at [1353, 351] on div "Card Created 0.00009010 BTC via ONCHAIN $8.00 Jun 25, 2025 12:05 AM" at bounding box center [1135, 360] width 629 height 69
click at [1318, 364] on div "Card Created 0.00009010 BTC via ONCHAIN $8.00 Jun 25, 2025 12:05 AM" at bounding box center [1135, 360] width 629 height 69
click at [870, 363] on div "Card Created 0.00009010 BTC via ONCHAIN $8.00 Jun 25, 2025 12:05 AM" at bounding box center [1135, 360] width 629 height 69
click at [1429, 57] on circle at bounding box center [1427, 63] width 35 height 35
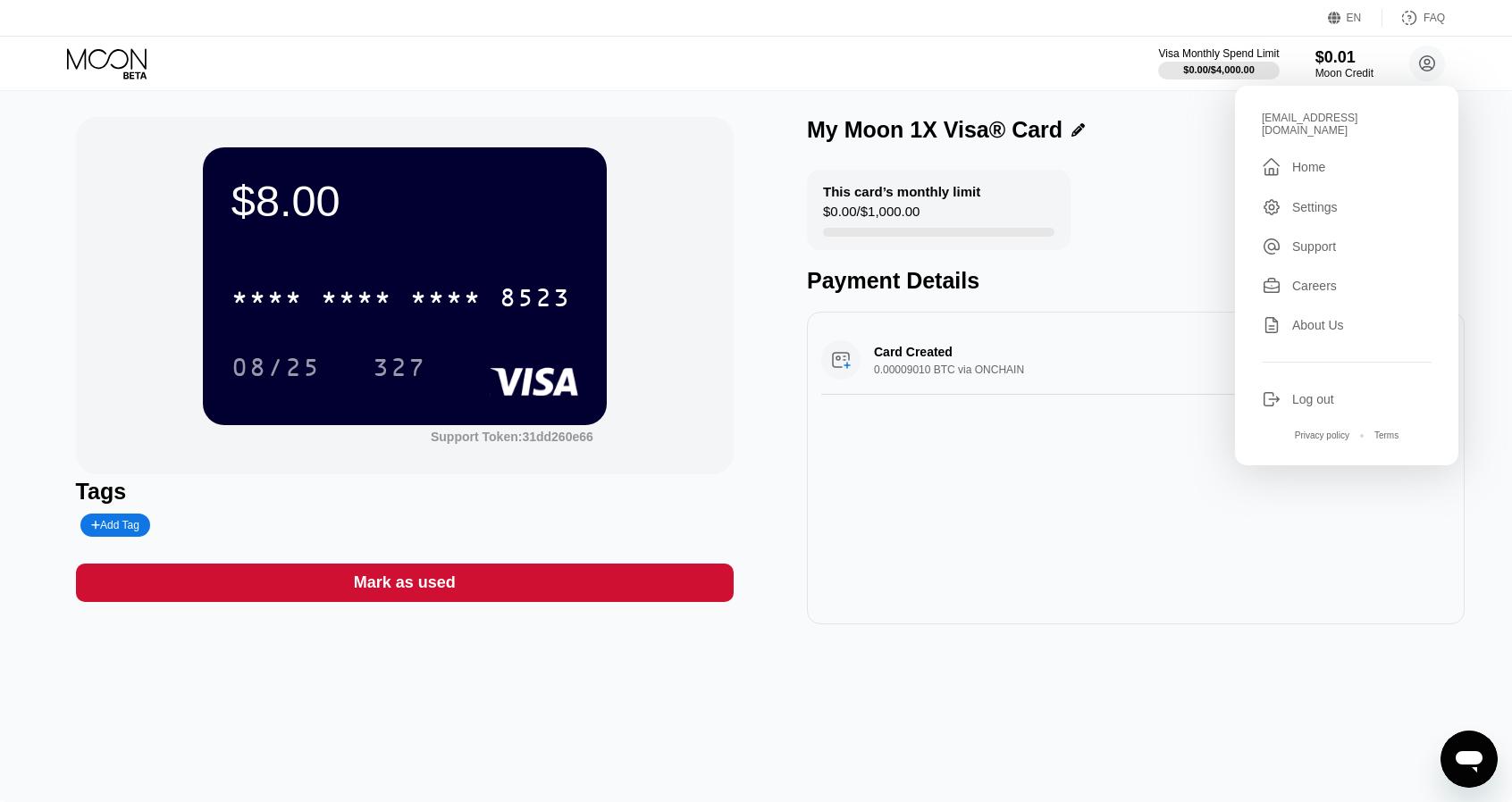
click at [1200, 136] on div "My Moon 1X Visa® Card" at bounding box center [1136, 130] width 658 height 26
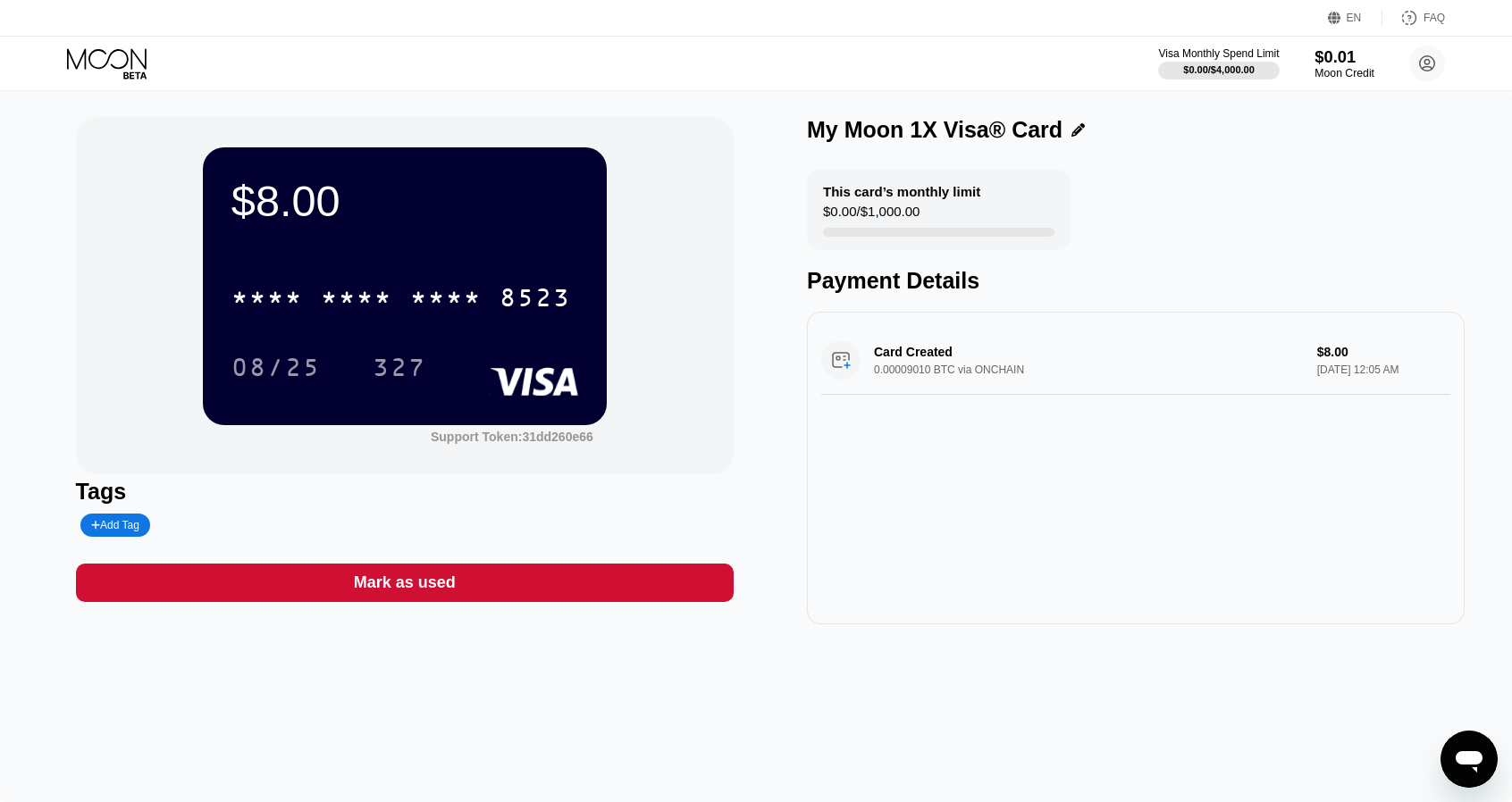
click at [1327, 63] on div "$0.01" at bounding box center [1344, 56] width 60 height 19
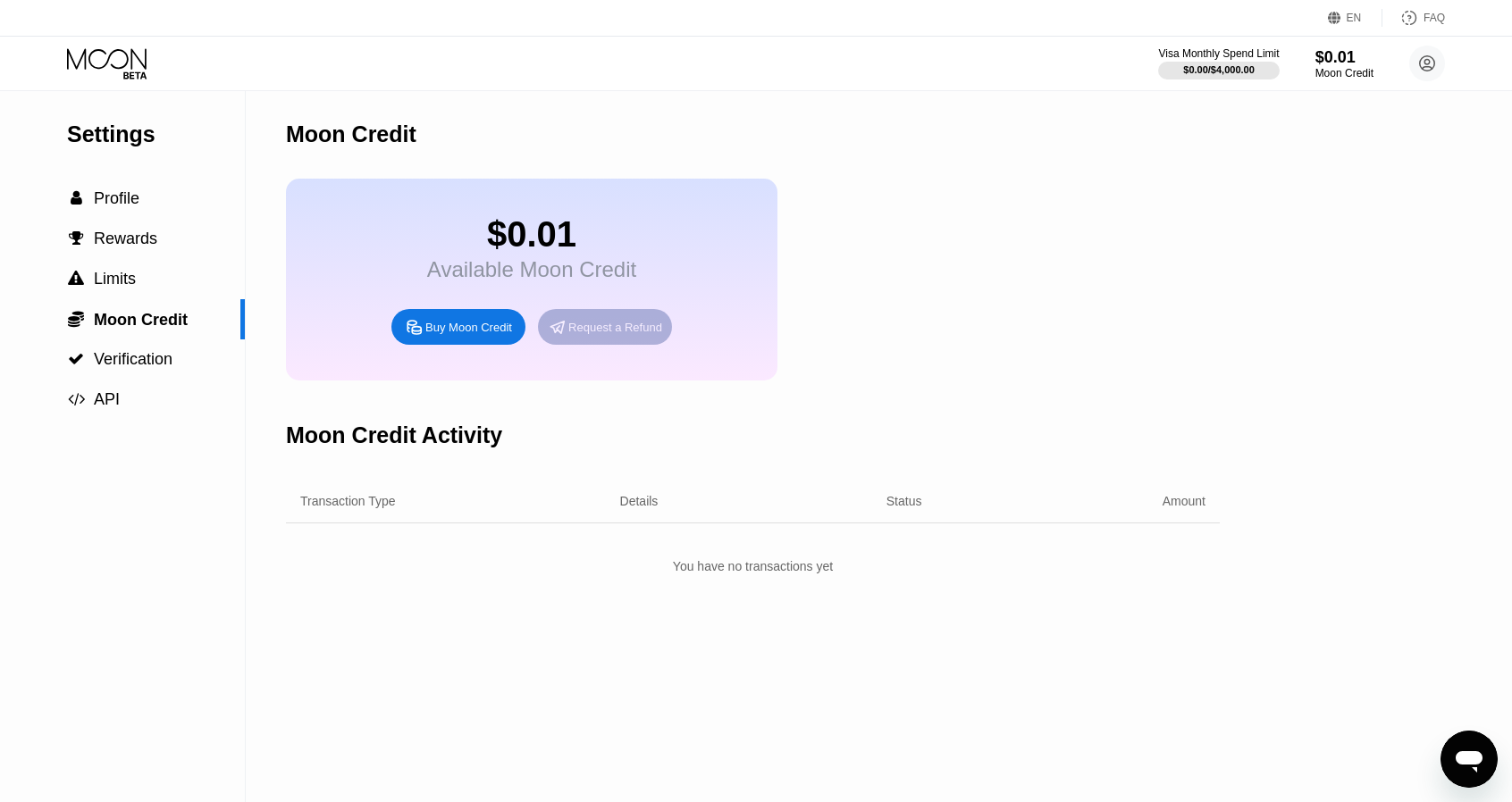
click at [606, 335] on div "Request a Refund" at bounding box center [614, 327] width 94 height 15
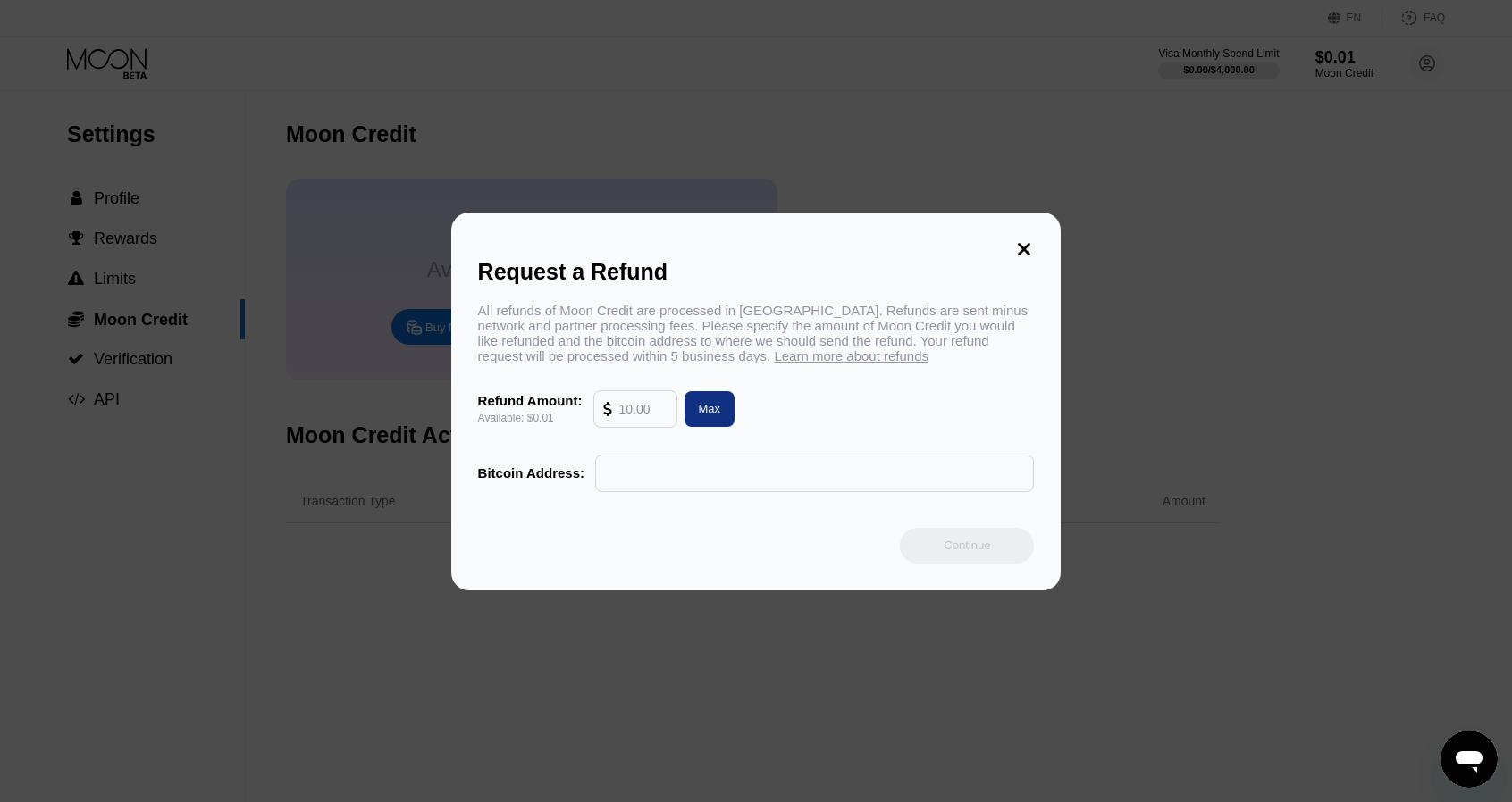
click at [1025, 243] on icon at bounding box center [1025, 249] width 13 height 13
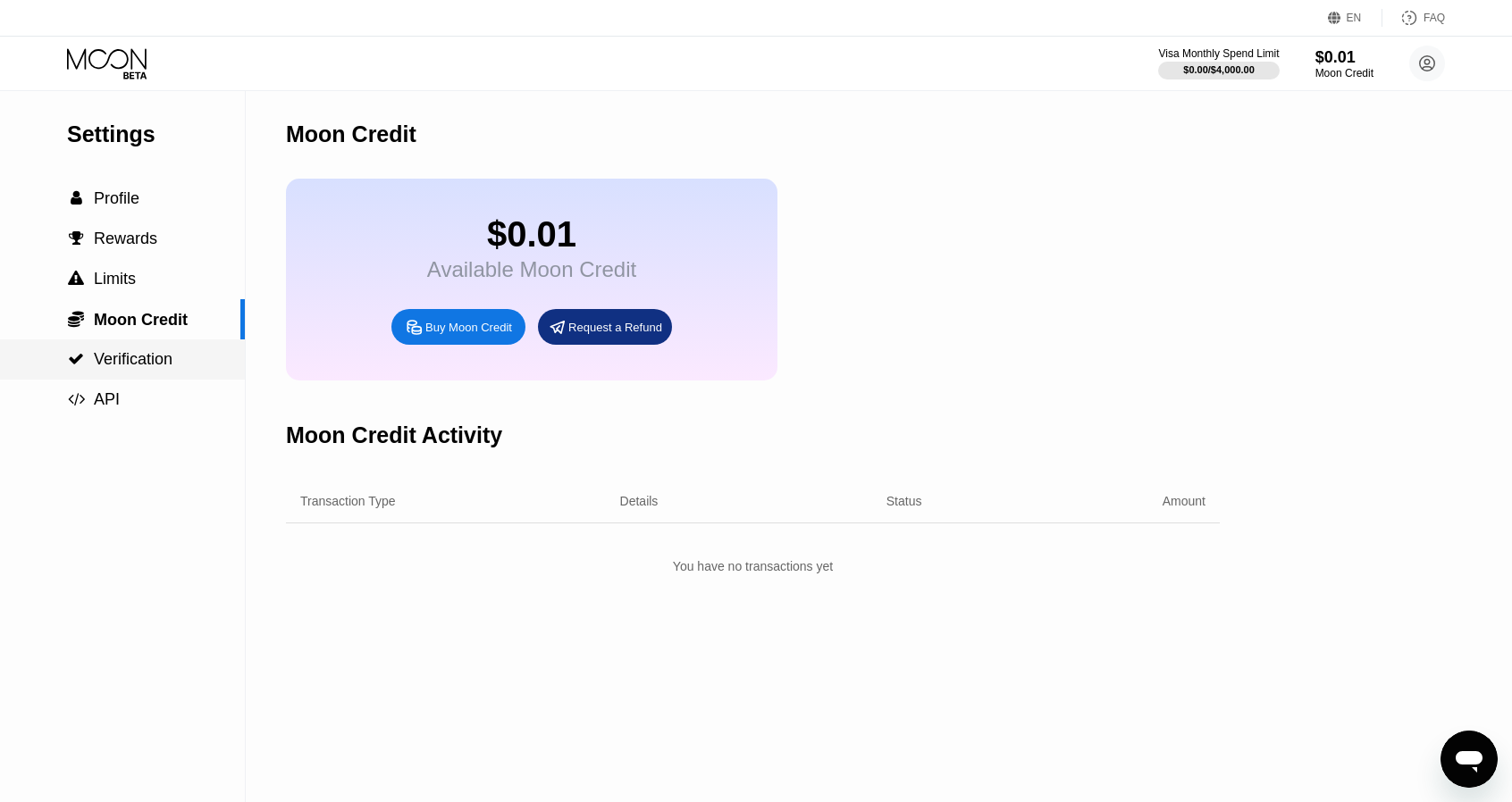
click at [156, 359] on span "Verification" at bounding box center [133, 359] width 79 height 18
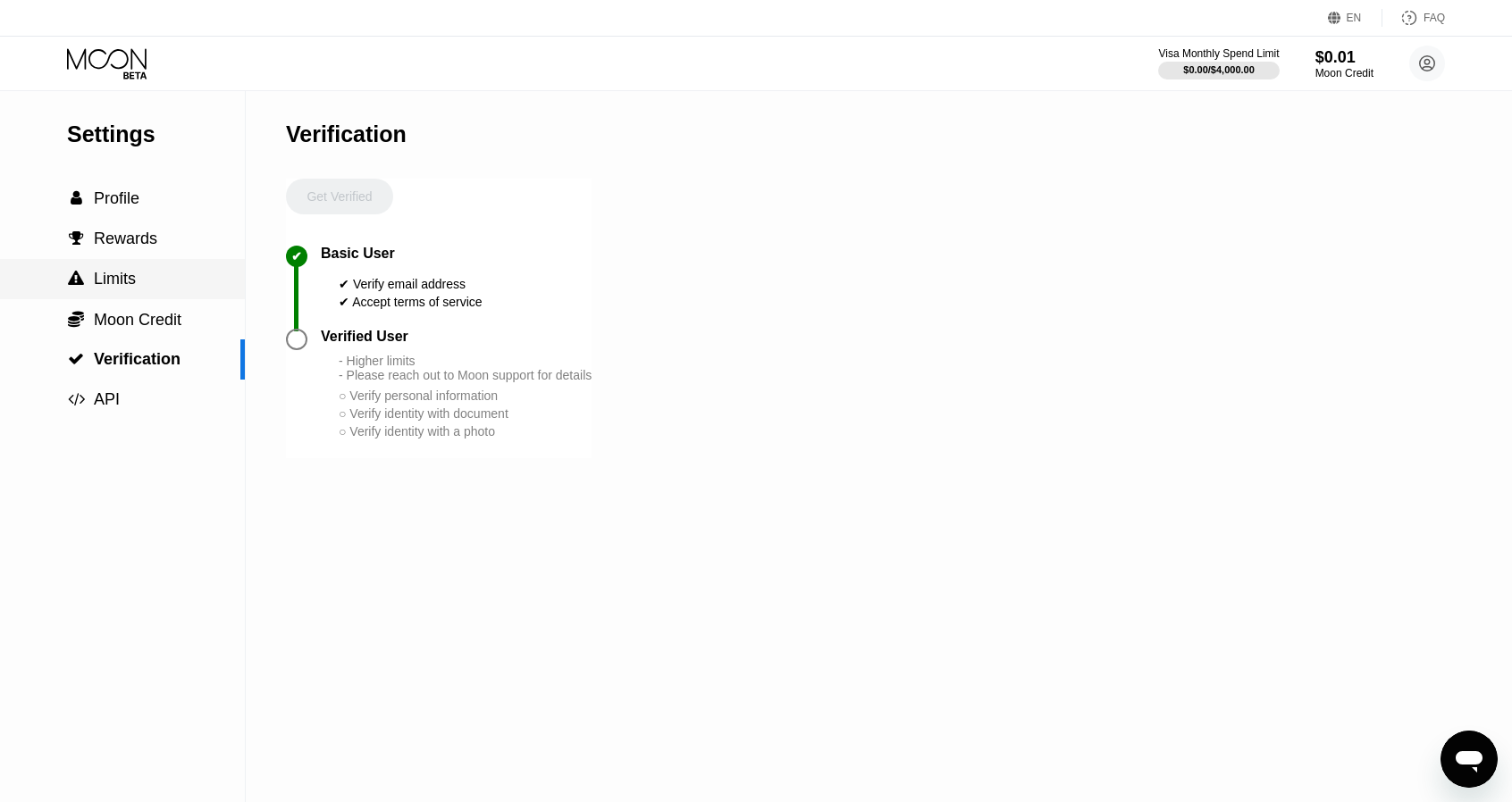
click at [121, 284] on span "Limits" at bounding box center [114, 278] width 42 height 18
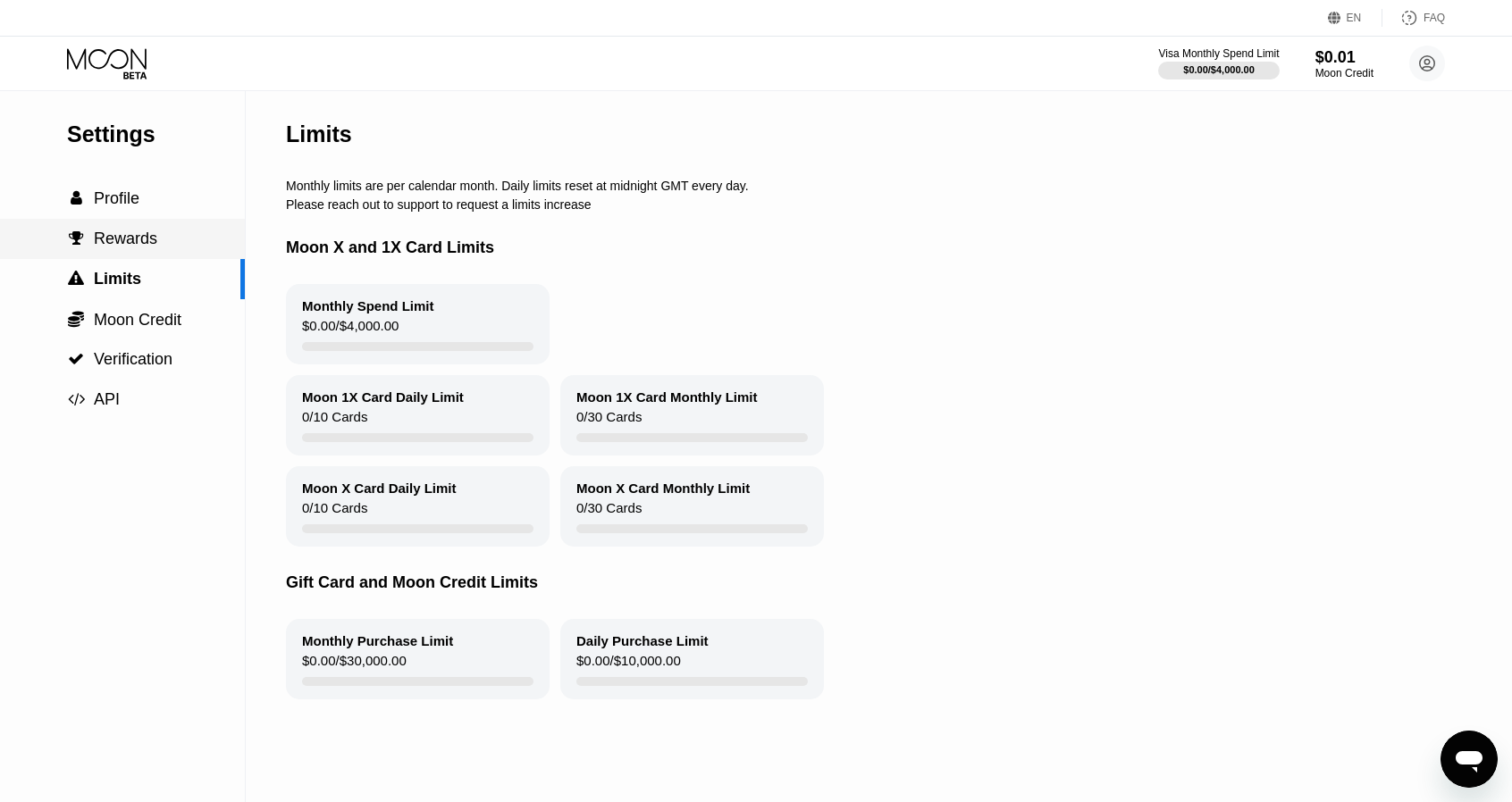
click at [128, 245] on span "Rewards" at bounding box center [125, 238] width 63 height 18
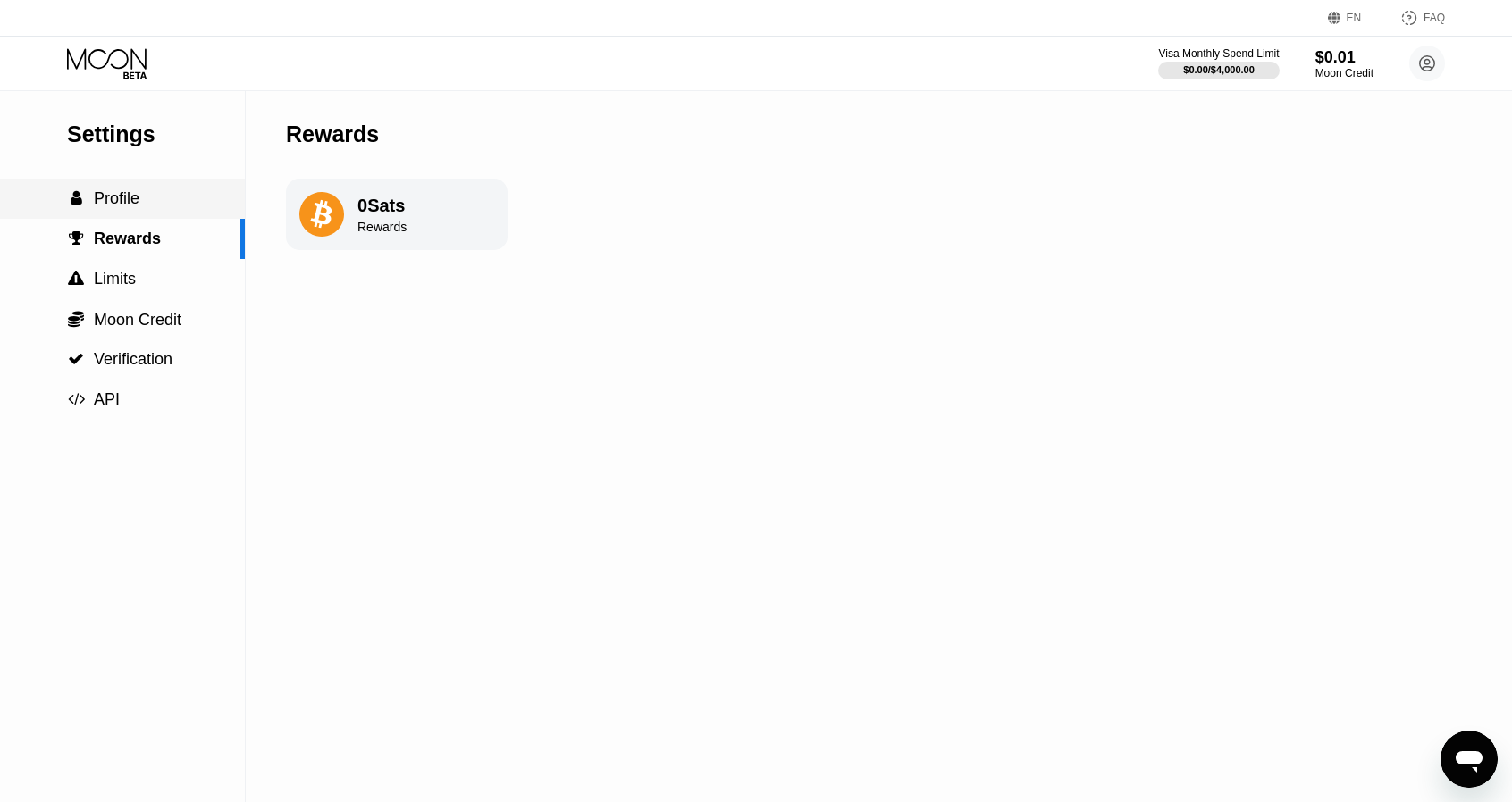
click at [149, 207] on div " Profile" at bounding box center [122, 198] width 245 height 19
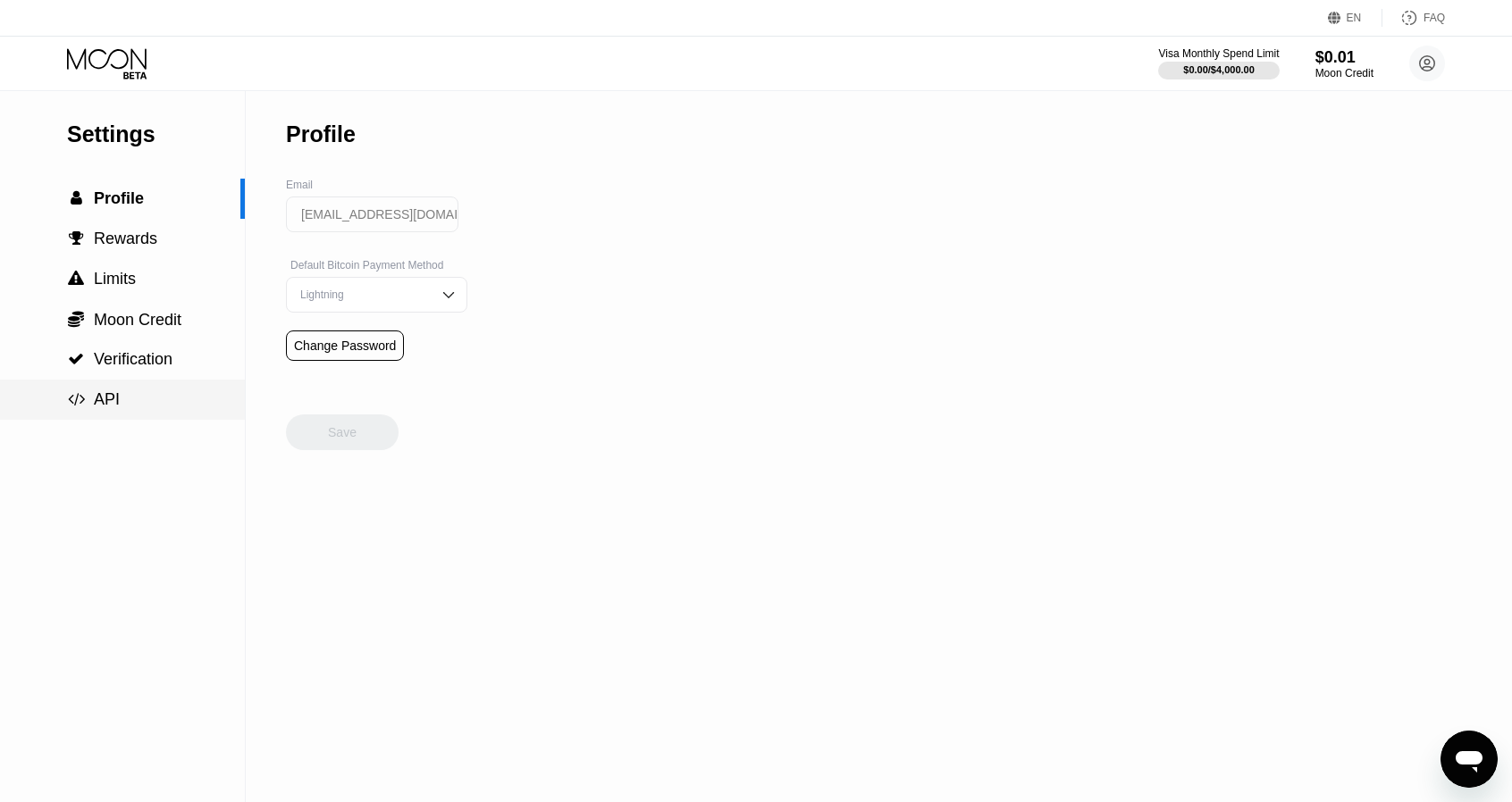
click at [100, 401] on span "API" at bounding box center [106, 400] width 26 height 18
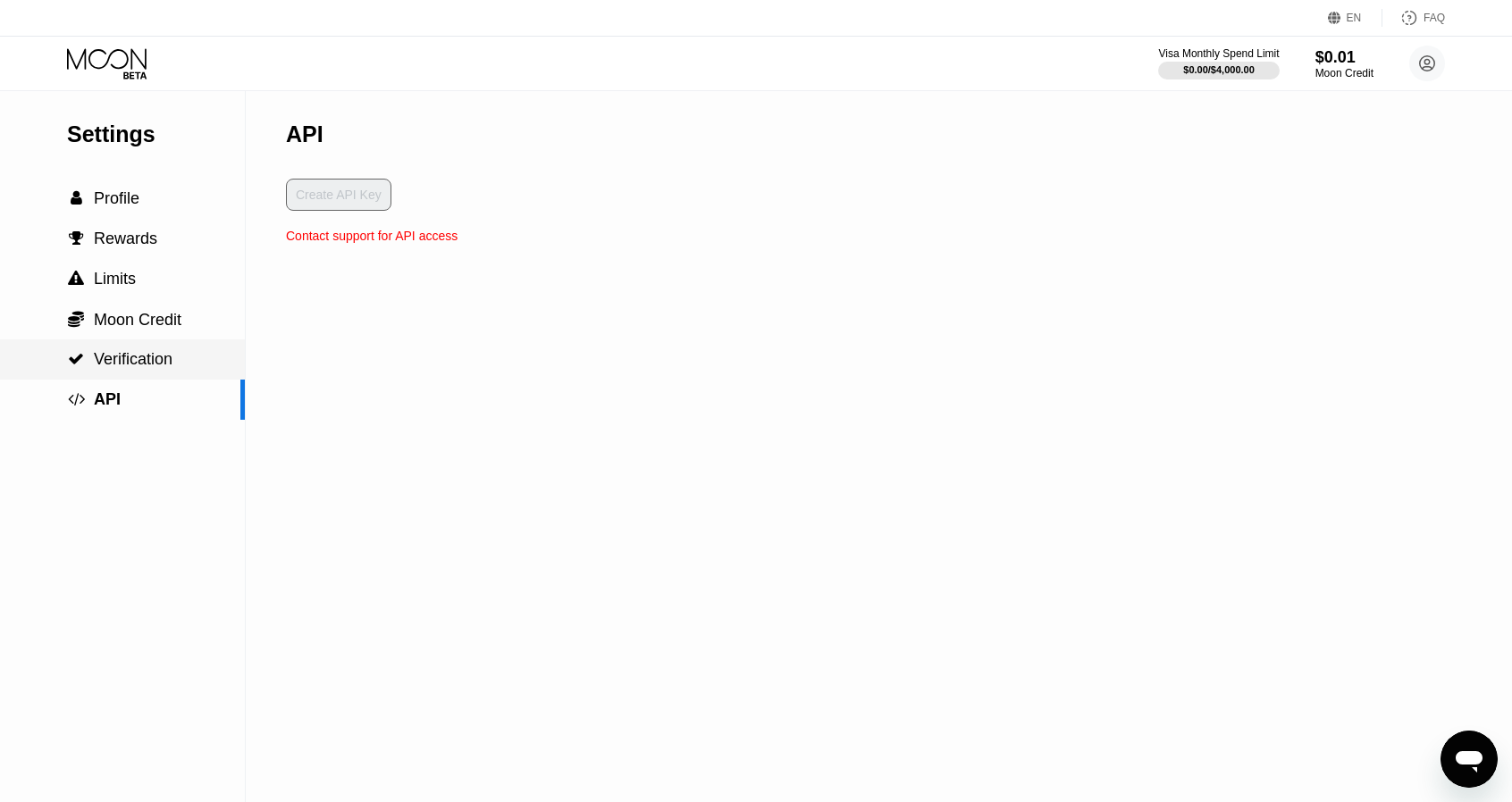
click at [114, 368] on span "Verification" at bounding box center [133, 359] width 79 height 18
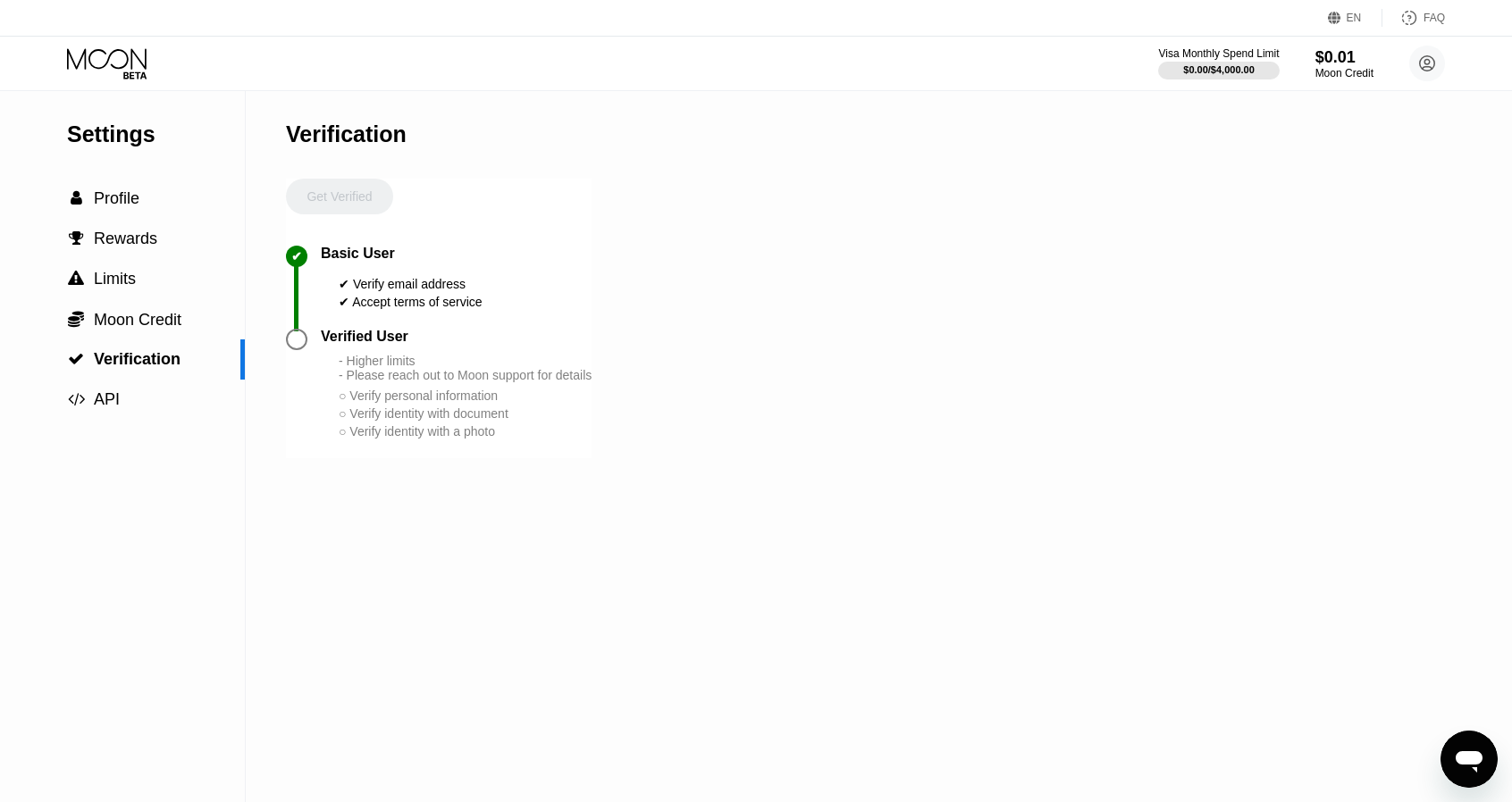
click at [120, 60] on icon at bounding box center [108, 64] width 83 height 31
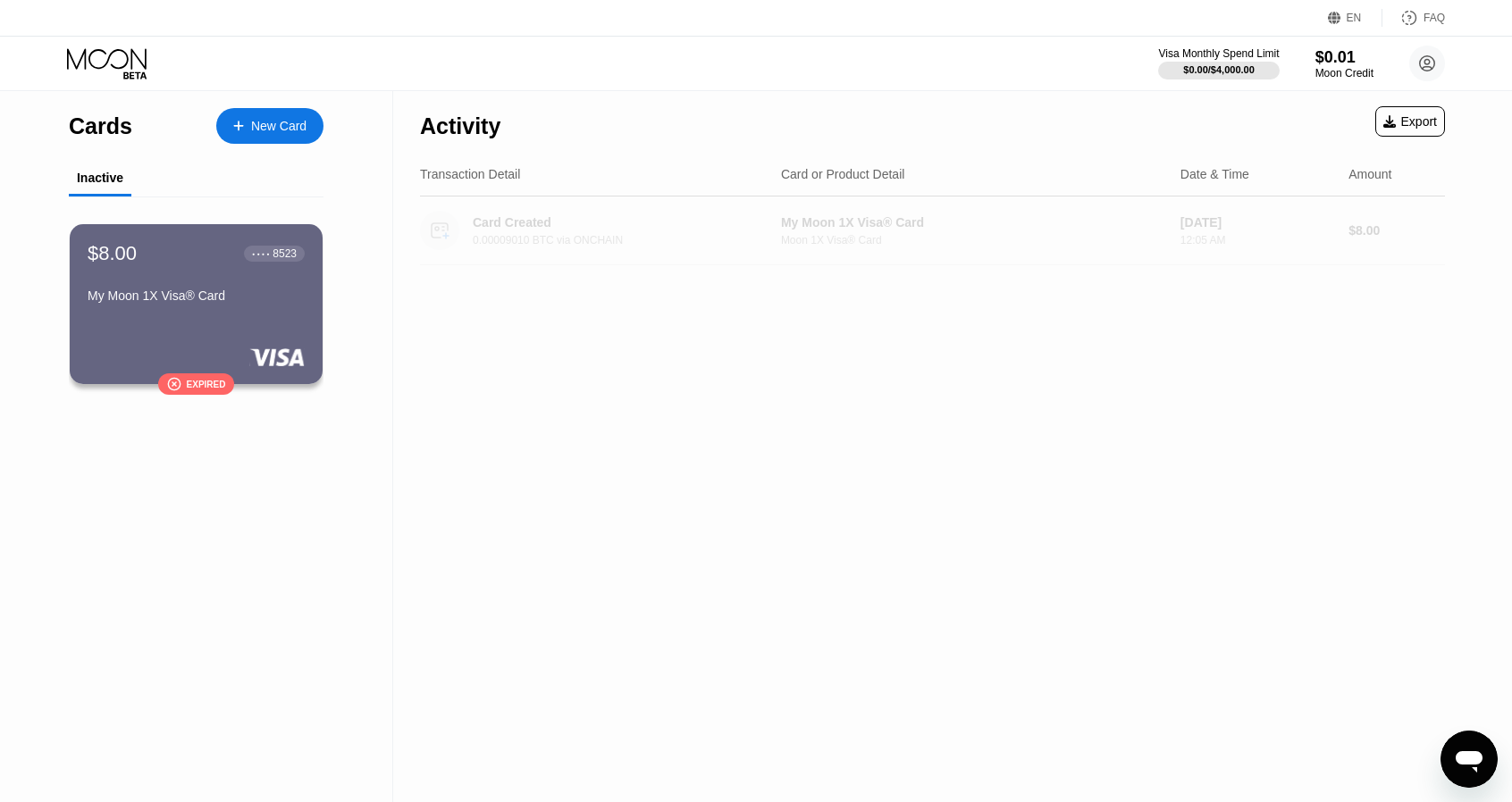
click at [1360, 224] on div "$8.00" at bounding box center [1397, 230] width 96 height 15
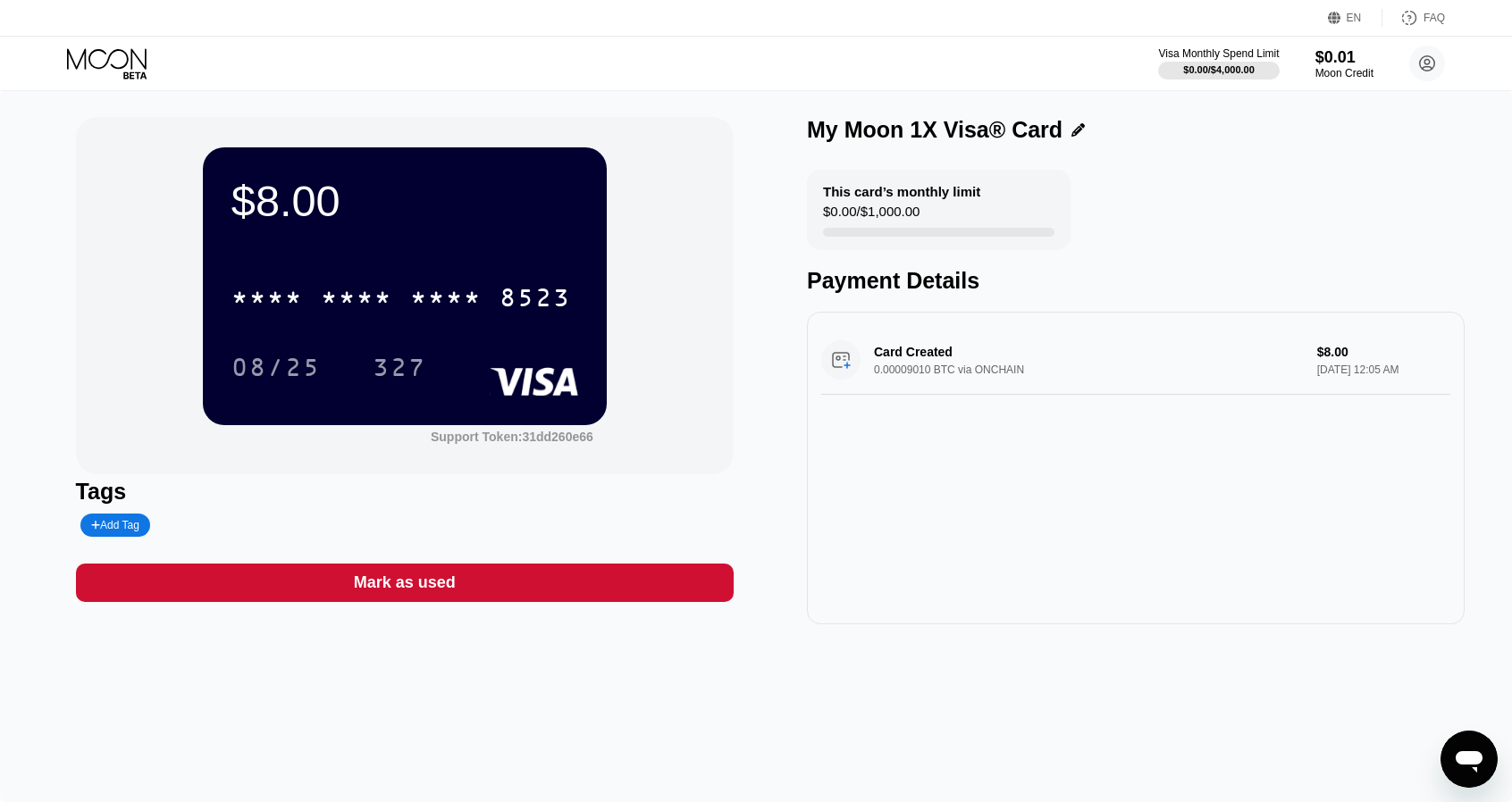
click at [1249, 334] on div "Card Created 0.00009010 BTC via ONCHAIN $8.00 Jun 25, 2025 12:05 AM" at bounding box center [1135, 360] width 629 height 69
click at [1249, 350] on div "Card Created 0.00009010 BTC via ONCHAIN $8.00 Jun 25, 2025 12:05 AM" at bounding box center [1135, 360] width 629 height 69
click at [647, 602] on div "Mark as used" at bounding box center [405, 583] width 658 height 38
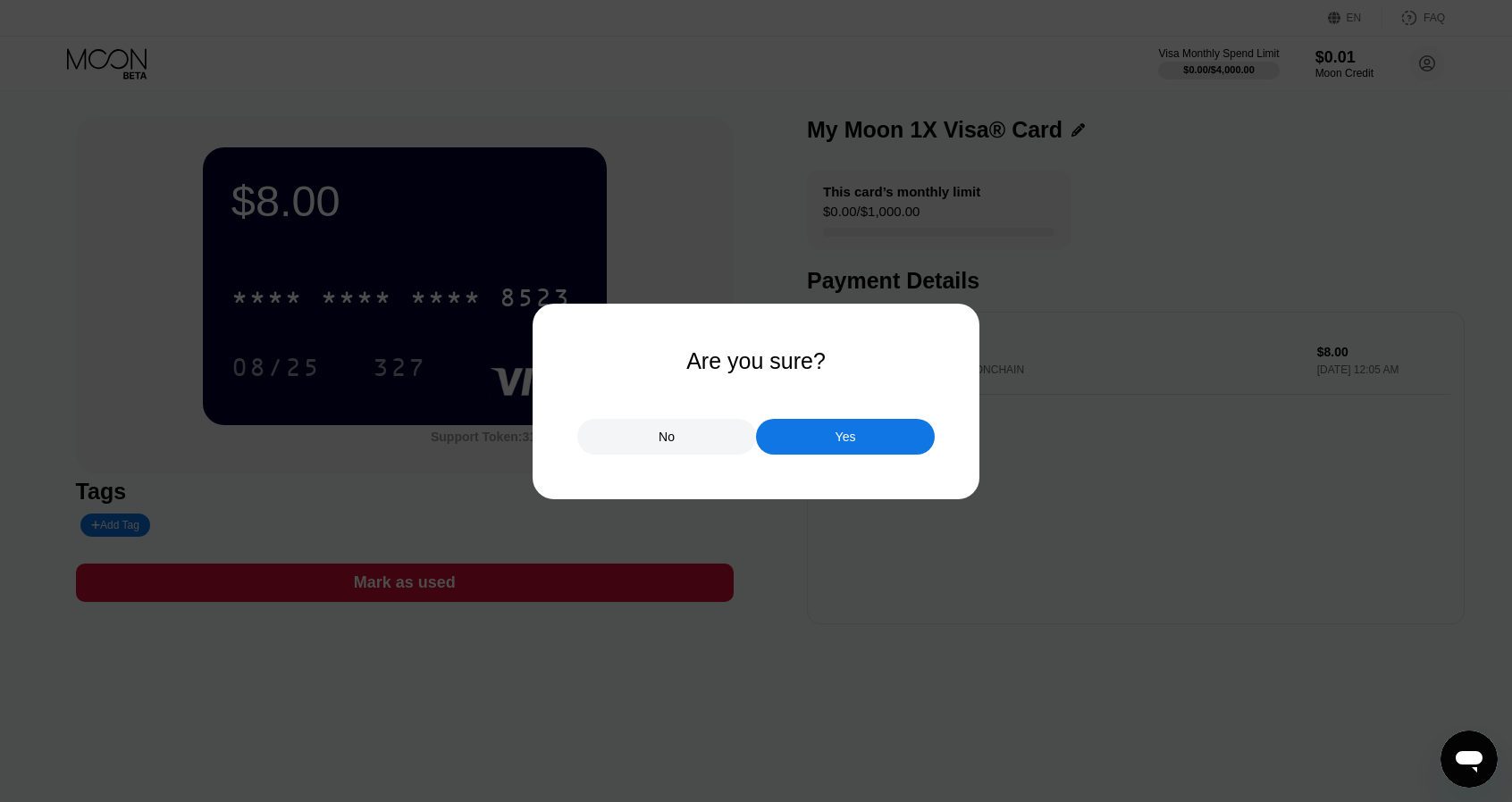
click at [722, 443] on div "No" at bounding box center [666, 437] width 179 height 35
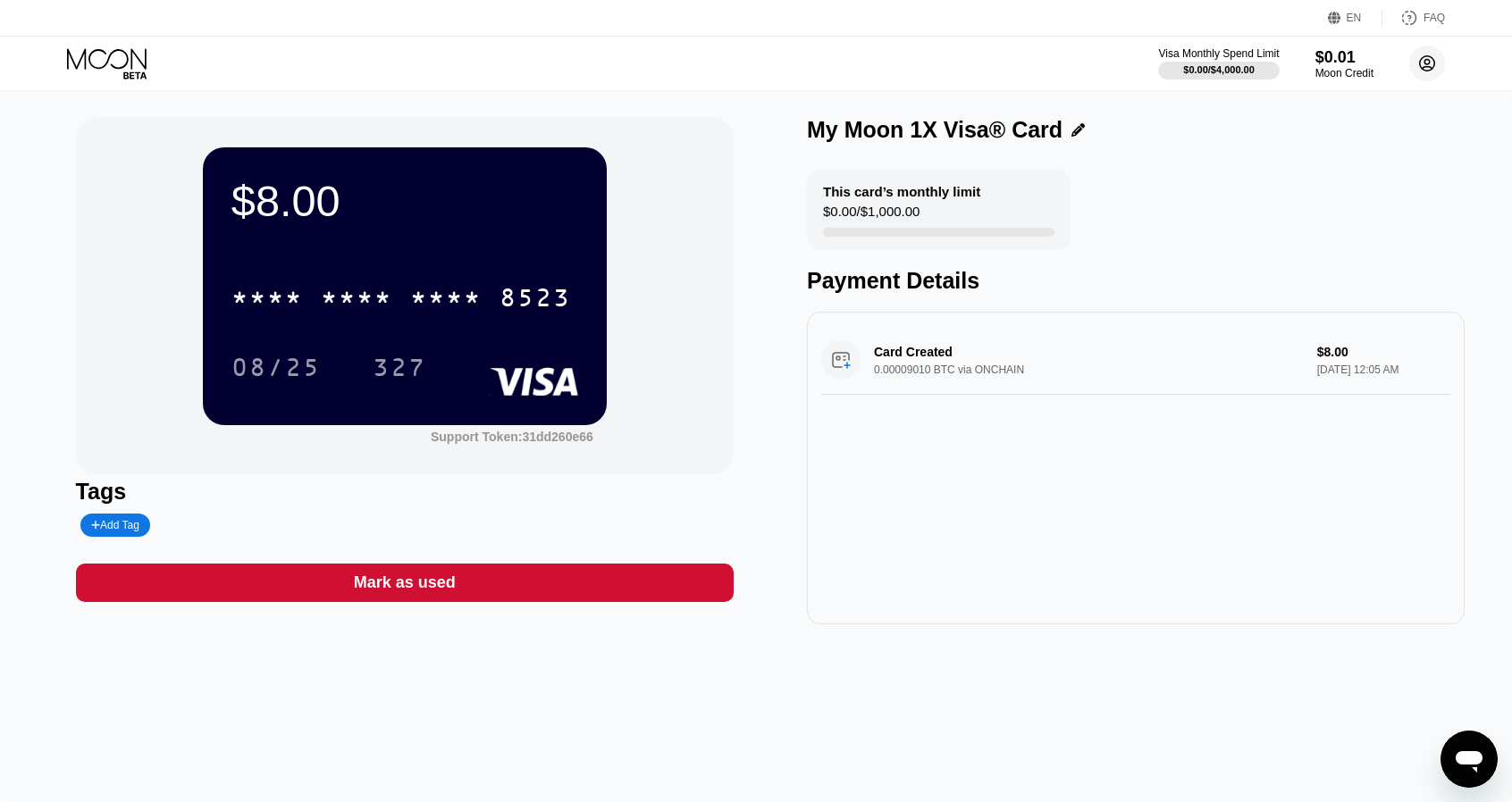
click at [1436, 63] on circle at bounding box center [1427, 63] width 35 height 35
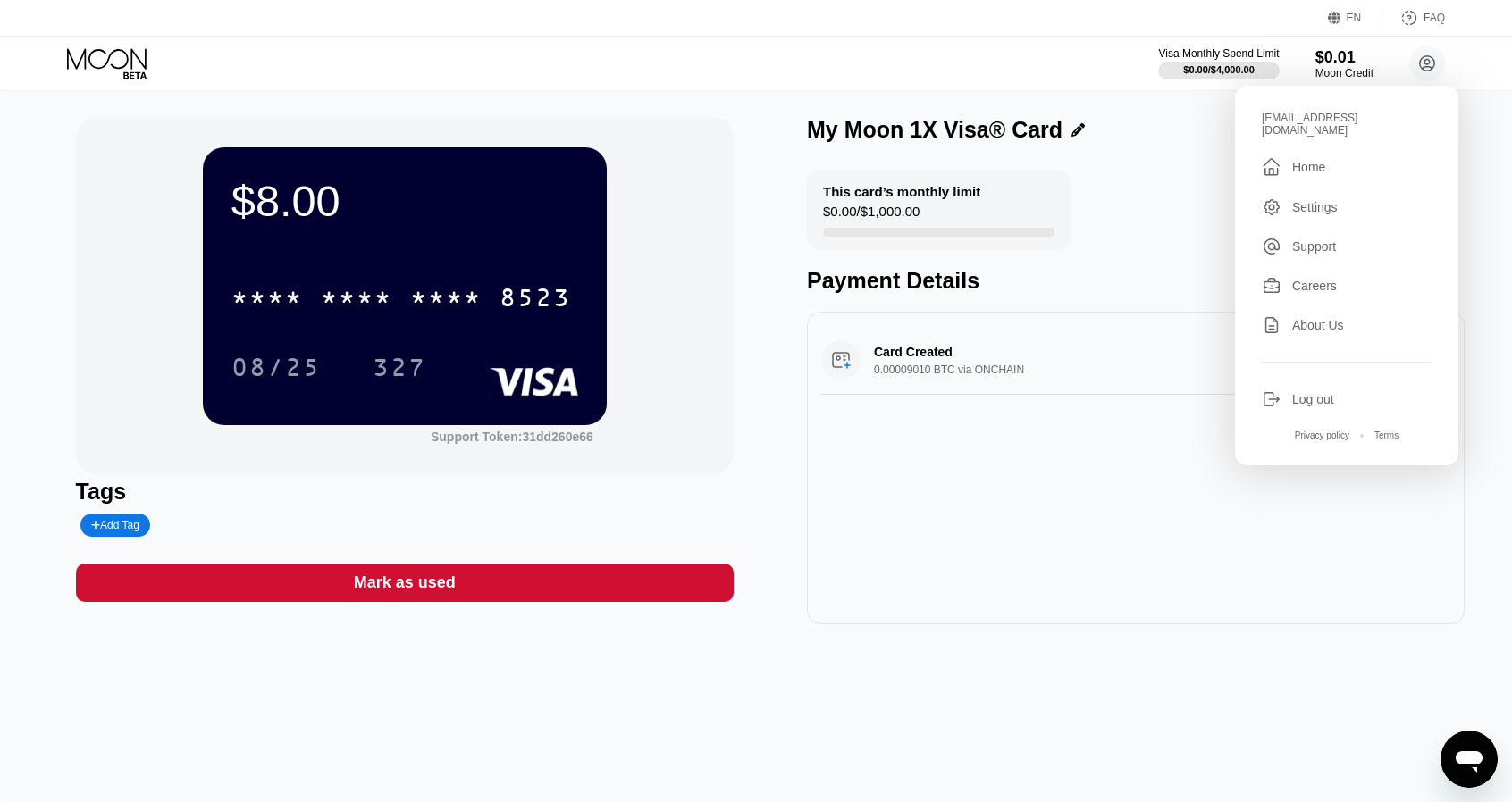
click at [1318, 161] on div "Home" at bounding box center [1309, 166] width 33 height 15
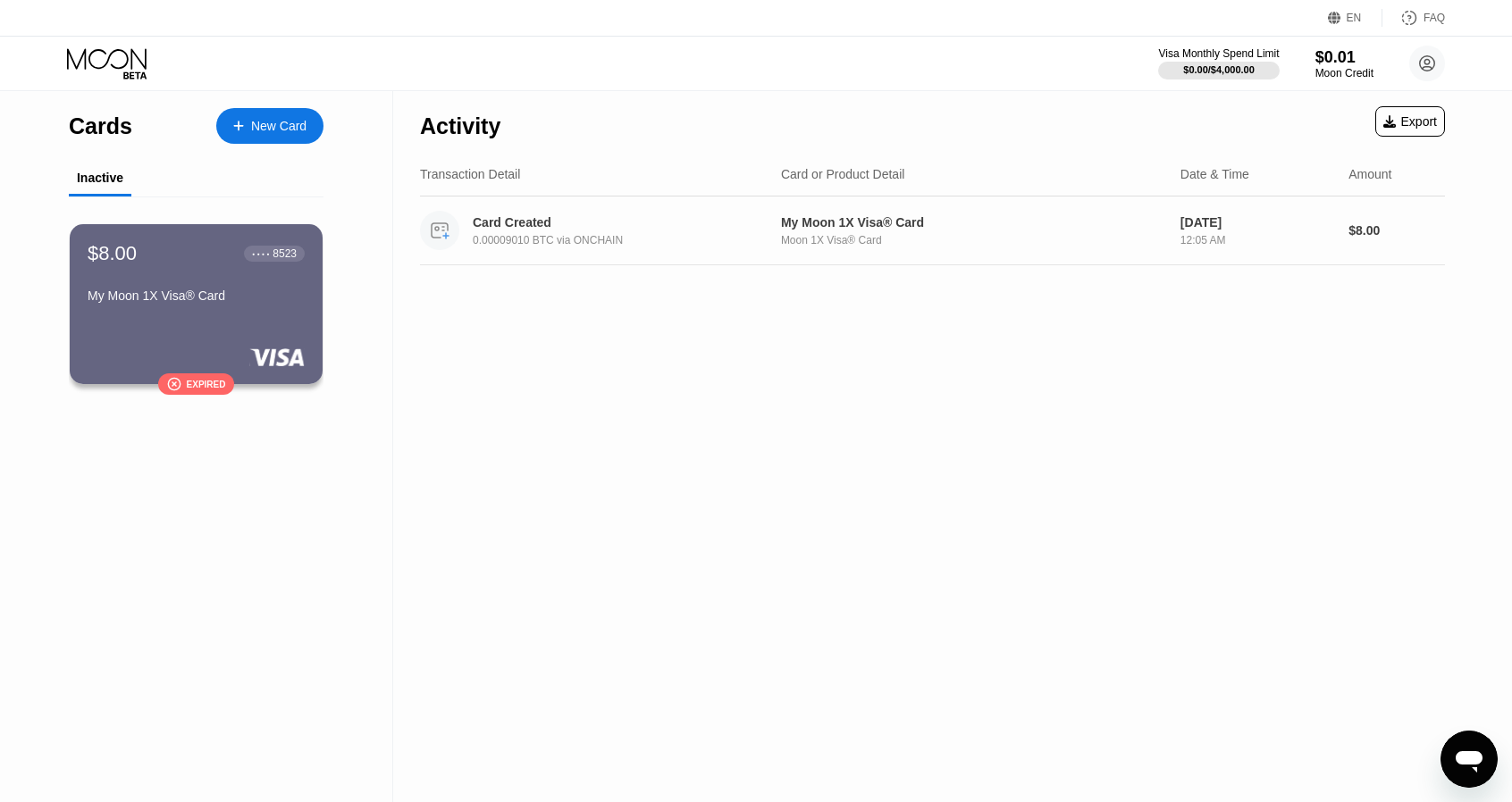
click at [854, 229] on div "My Moon 1X Visa® Card" at bounding box center [973, 222] width 385 height 15
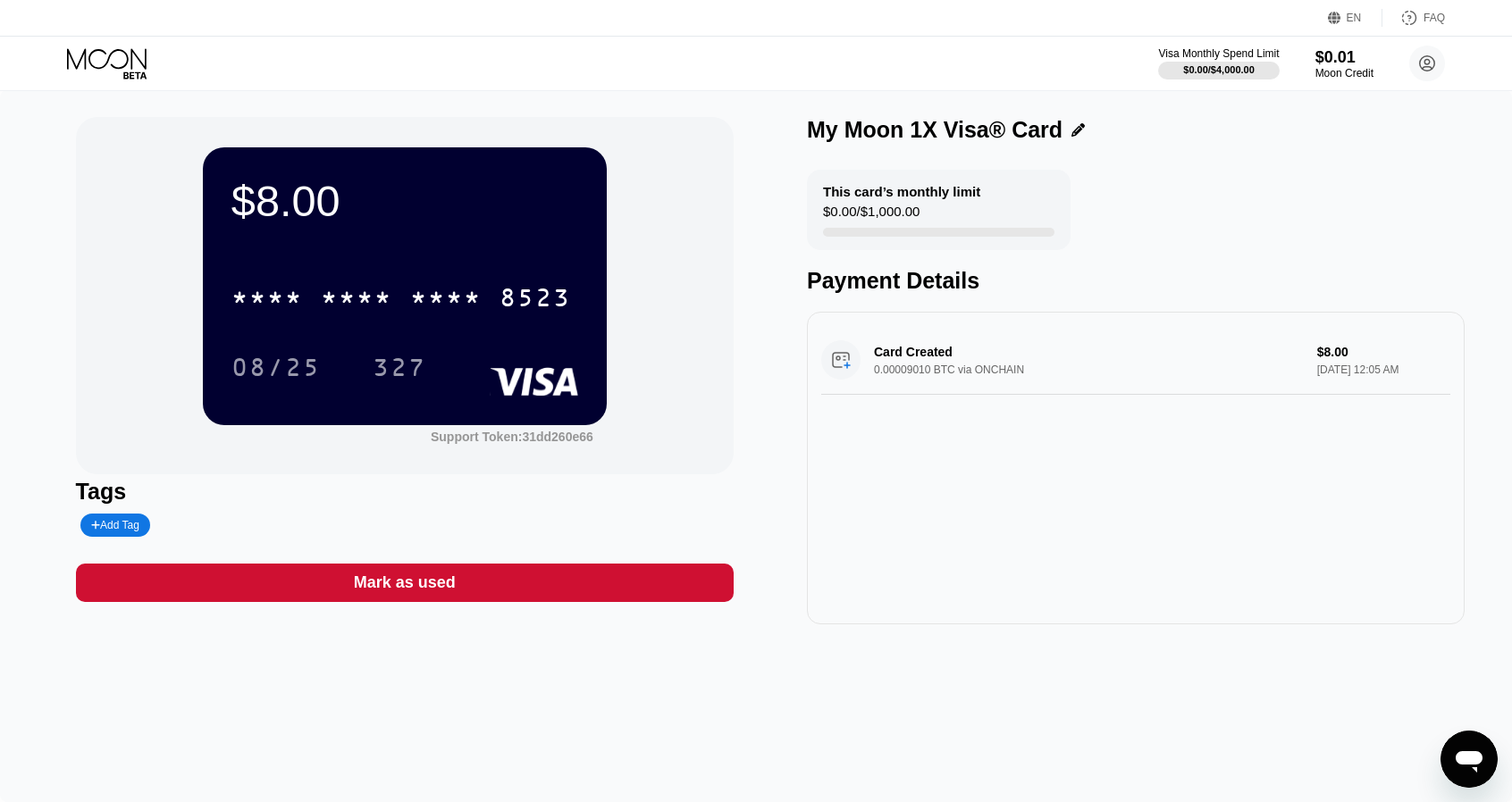
click at [848, 365] on div "Card Created 0.00009010 BTC via ONCHAIN $8.00 Jun 25, 2025 12:05 AM" at bounding box center [1135, 360] width 629 height 69
click at [846, 371] on div "Card Created 0.00009010 BTC via ONCHAIN $8.00 Jun 25, 2025 12:05 AM" at bounding box center [1135, 360] width 629 height 69
click at [1297, 342] on div "Card Created 0.00009010 BTC via ONCHAIN $8.00 Jun 25, 2025 12:05 AM" at bounding box center [1135, 360] width 629 height 69
click at [1342, 343] on div "Card Created 0.00009010 BTC via ONCHAIN $8.00 Jun 25, 2025 12:05 AM" at bounding box center [1135, 360] width 629 height 69
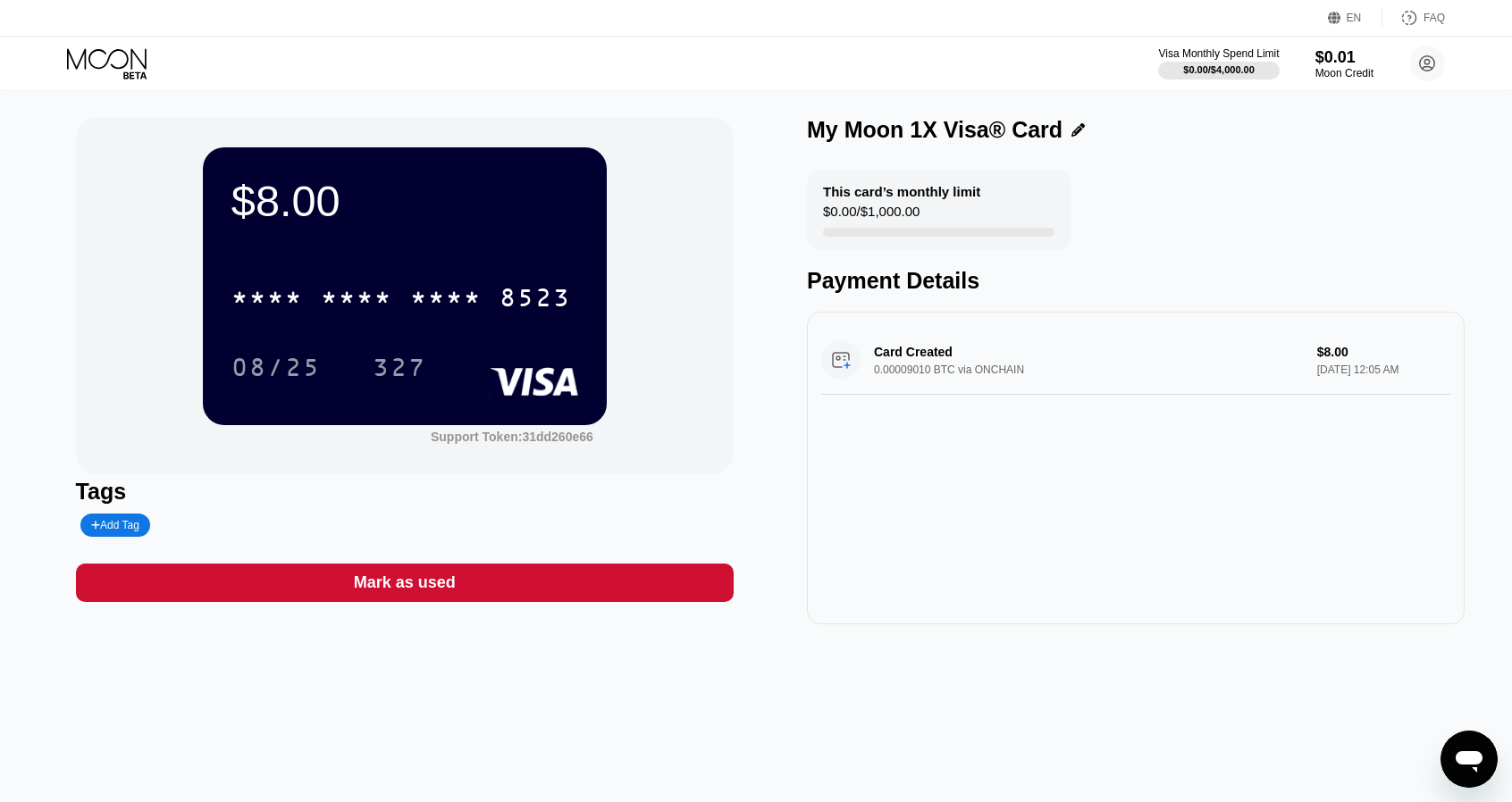
drag, startPoint x: 1342, startPoint y: 343, endPoint x: 1007, endPoint y: 349, distance: 335.1
click at [1007, 349] on div "Card Created 0.00009010 BTC via ONCHAIN $8.00 Jun 25, 2025 12:05 AM" at bounding box center [1135, 360] width 629 height 69
click at [96, 49] on icon at bounding box center [106, 58] width 80 height 21
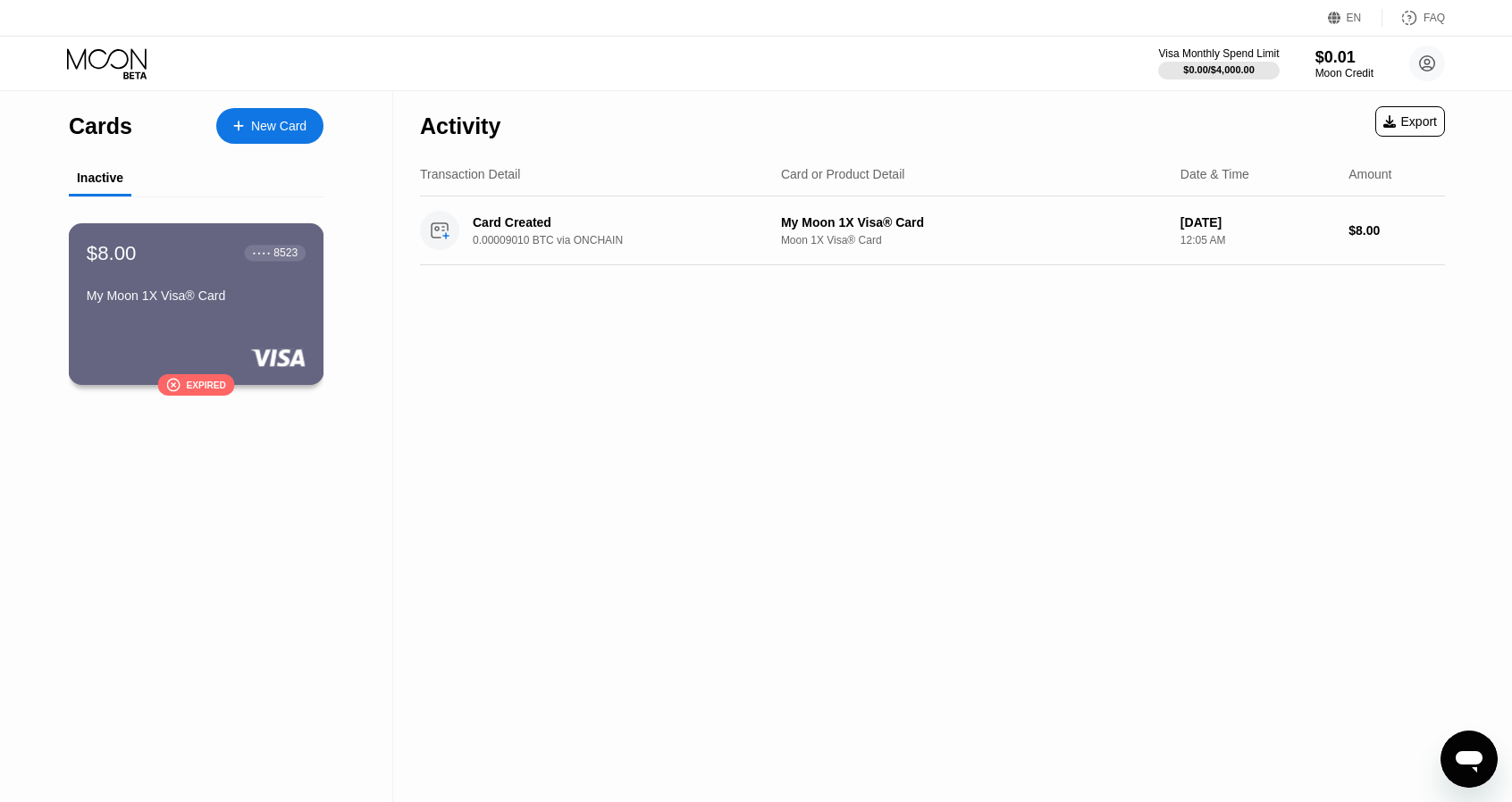
click at [199, 383] on div "Expired" at bounding box center [206, 385] width 39 height 10
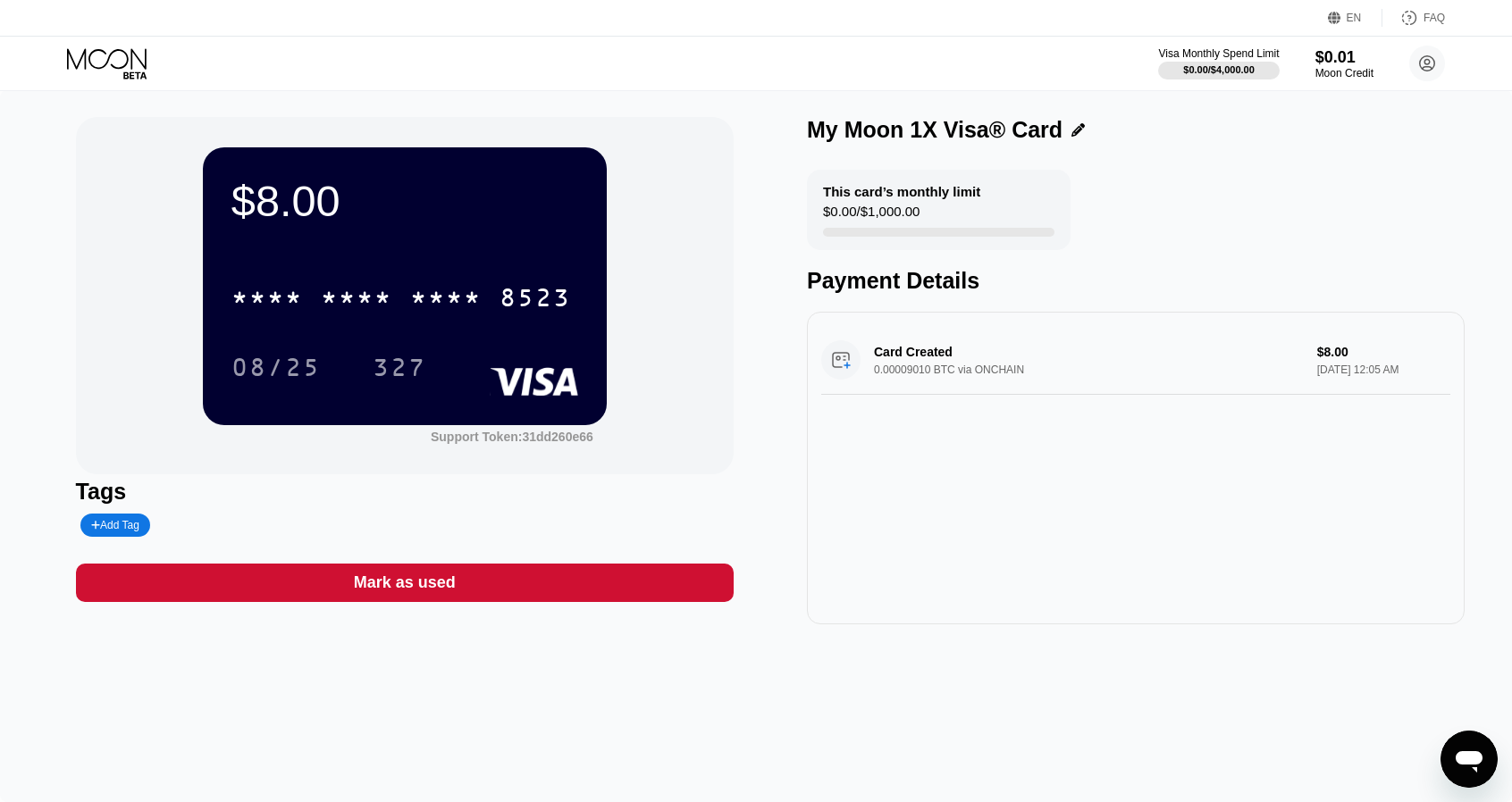
click at [75, 61] on icon at bounding box center [108, 64] width 83 height 31
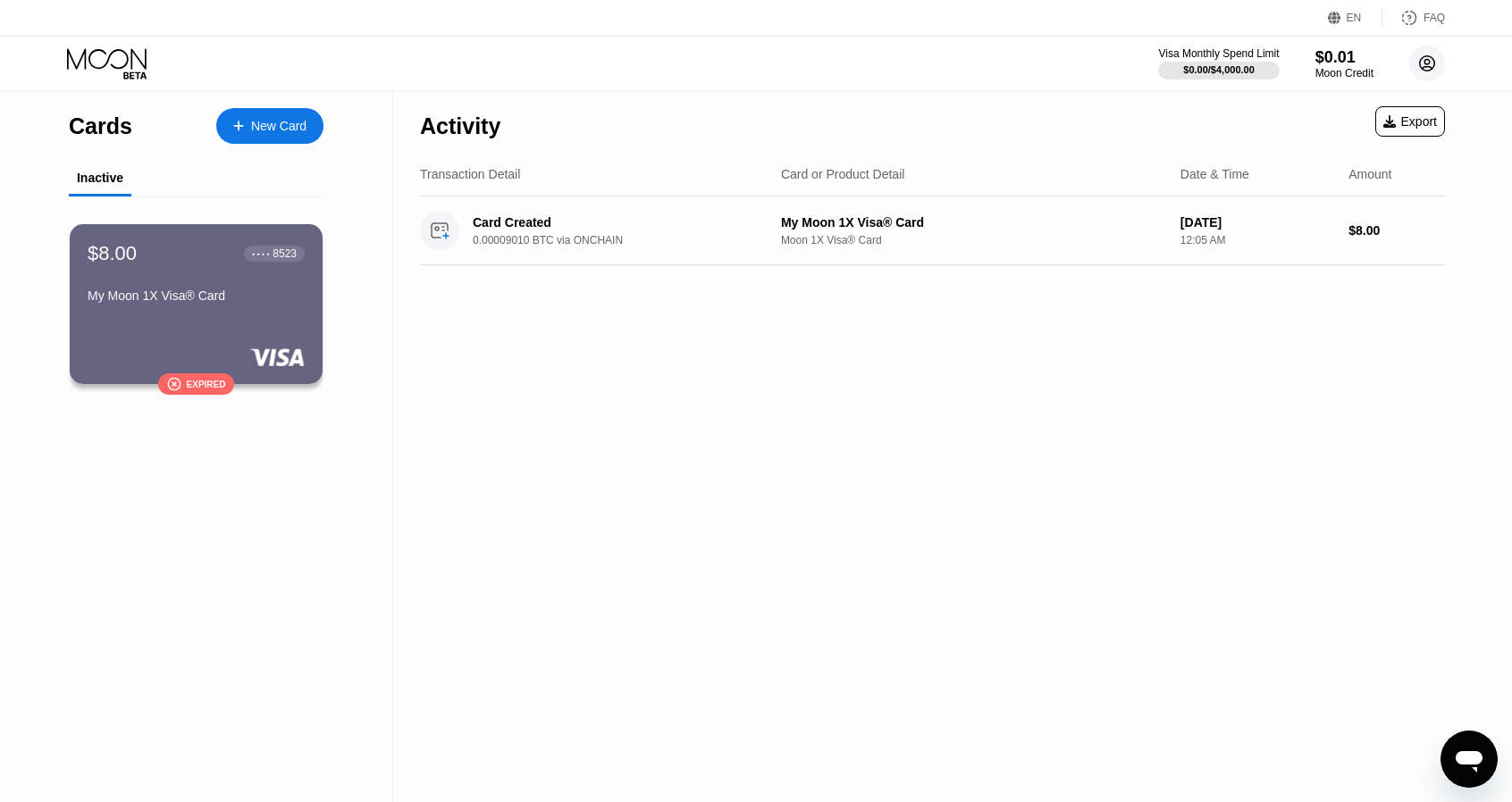
click at [1428, 59] on icon at bounding box center [1427, 64] width 10 height 10
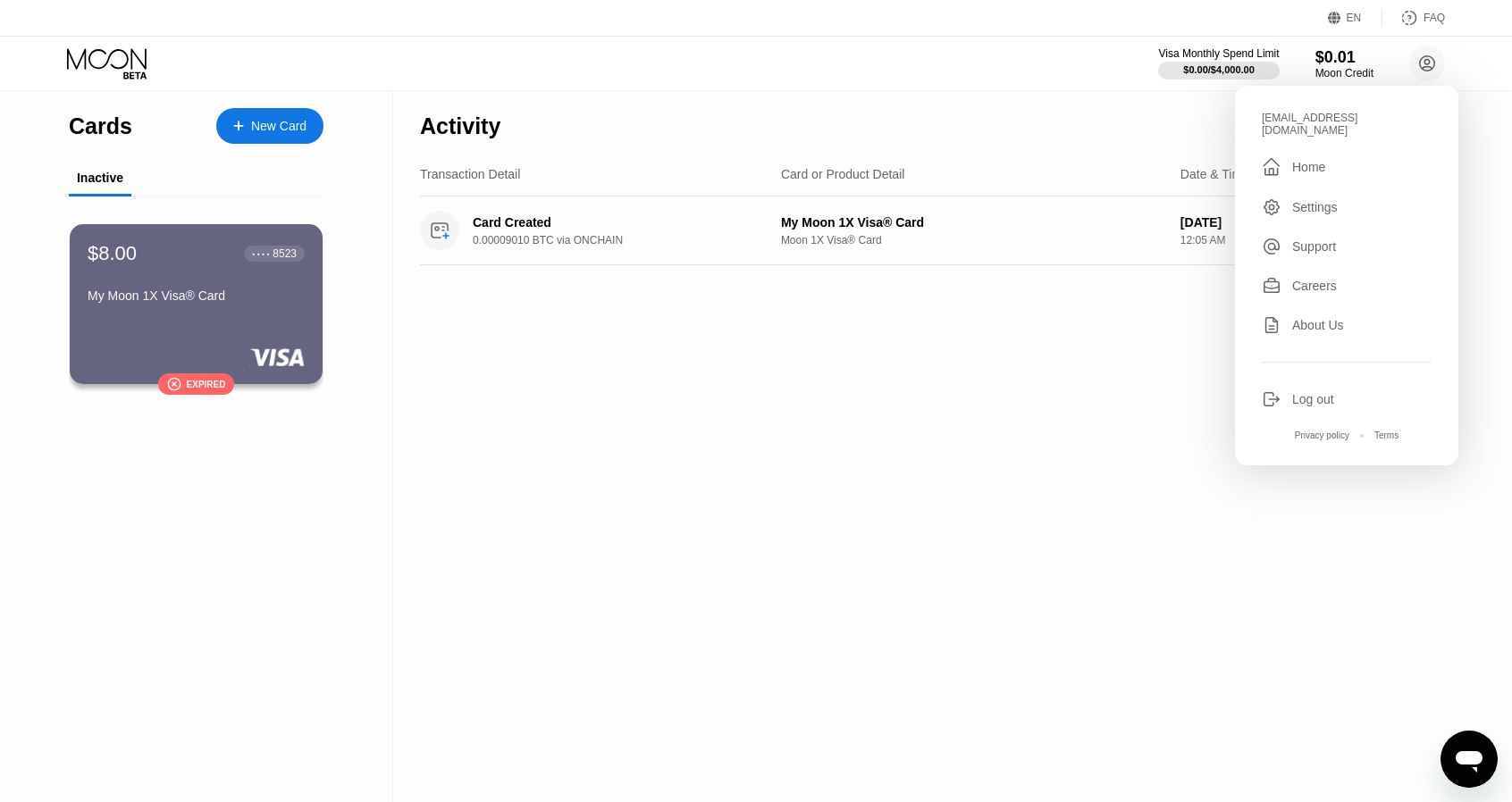
click at [1102, 119] on div "Activity Export" at bounding box center [932, 122] width 1025 height 63
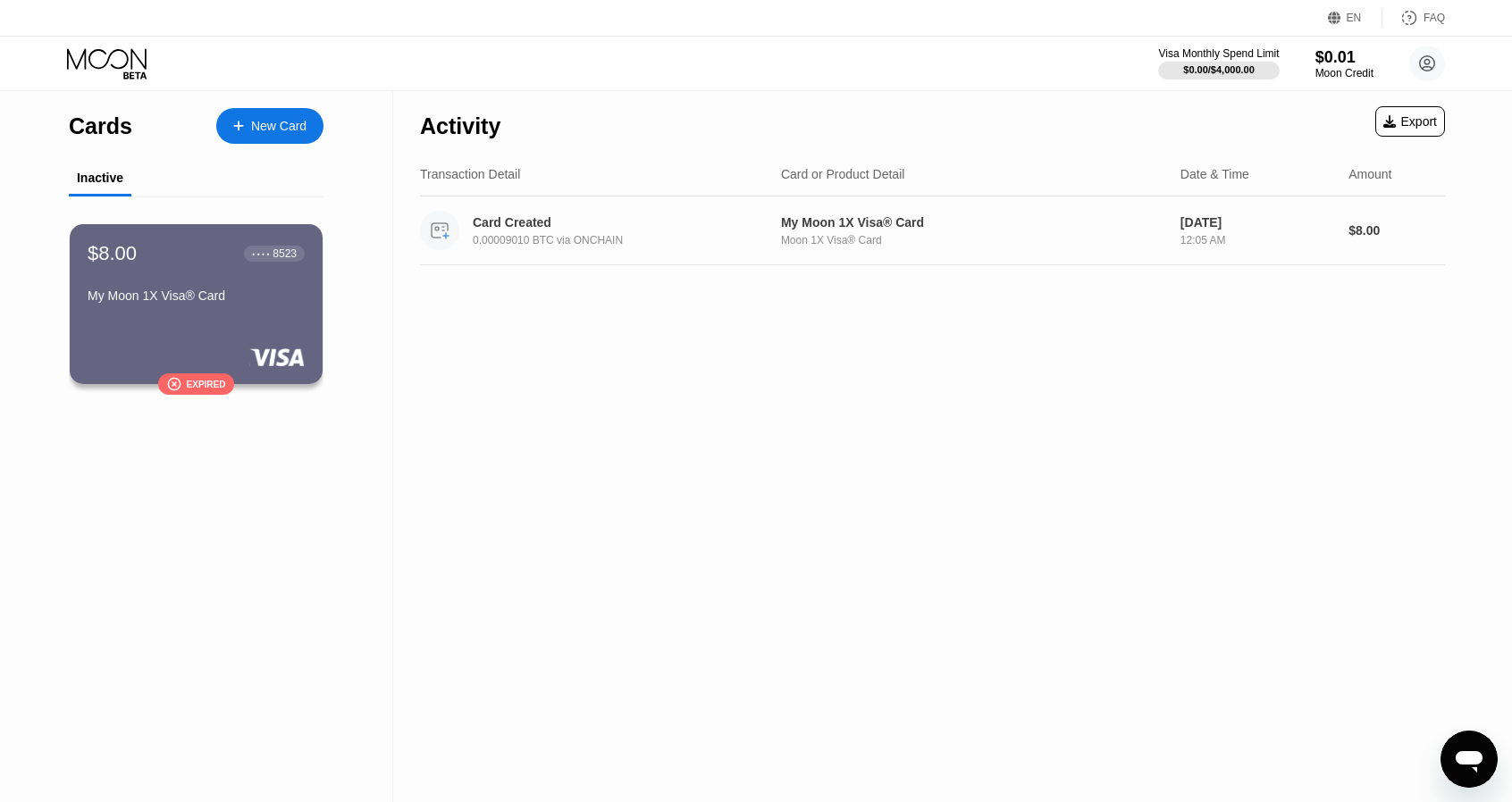
click at [1325, 237] on div "12:05 AM" at bounding box center [1257, 240] width 154 height 13
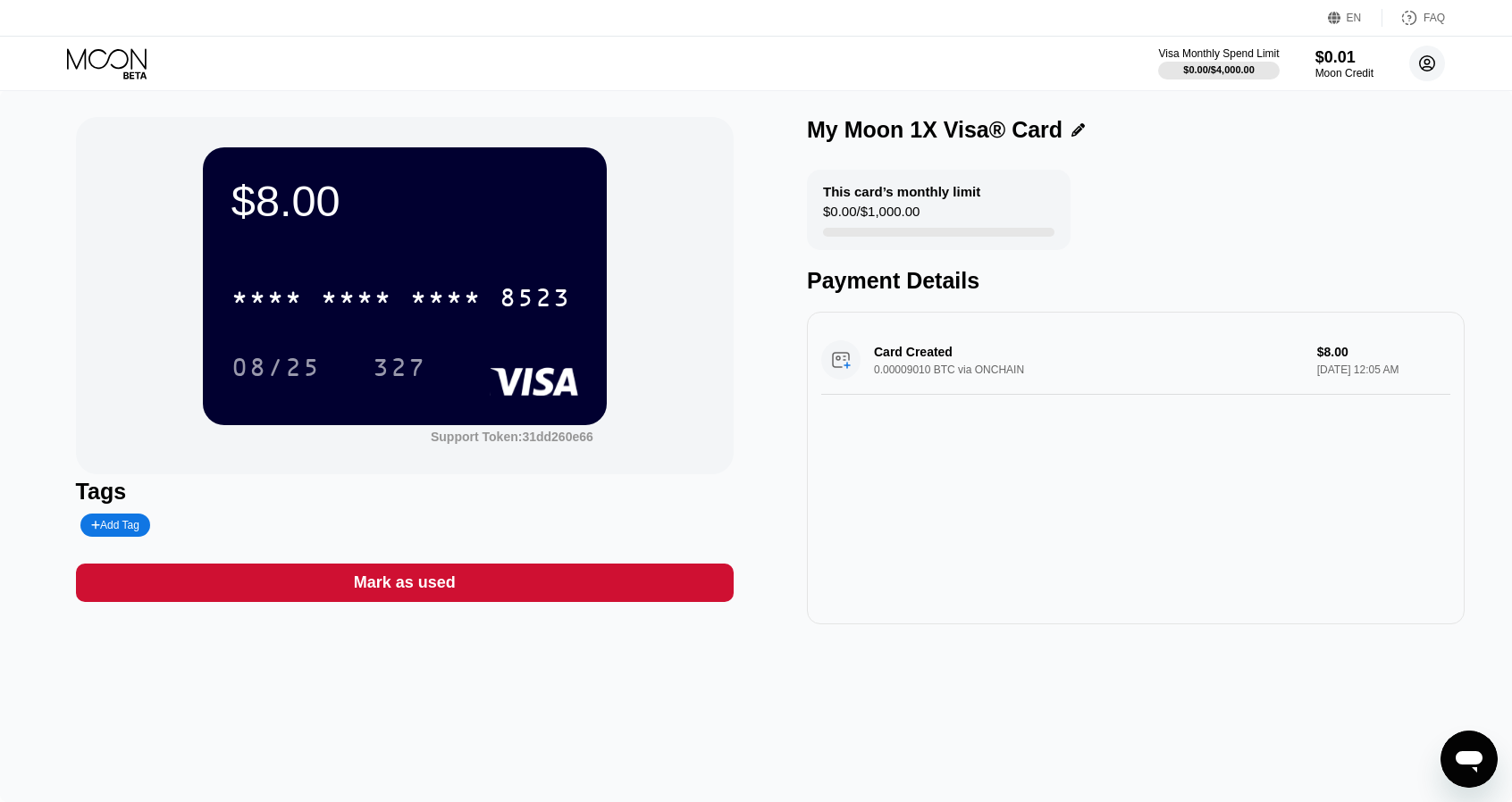
click at [1426, 65] on circle at bounding box center [1427, 63] width 35 height 35
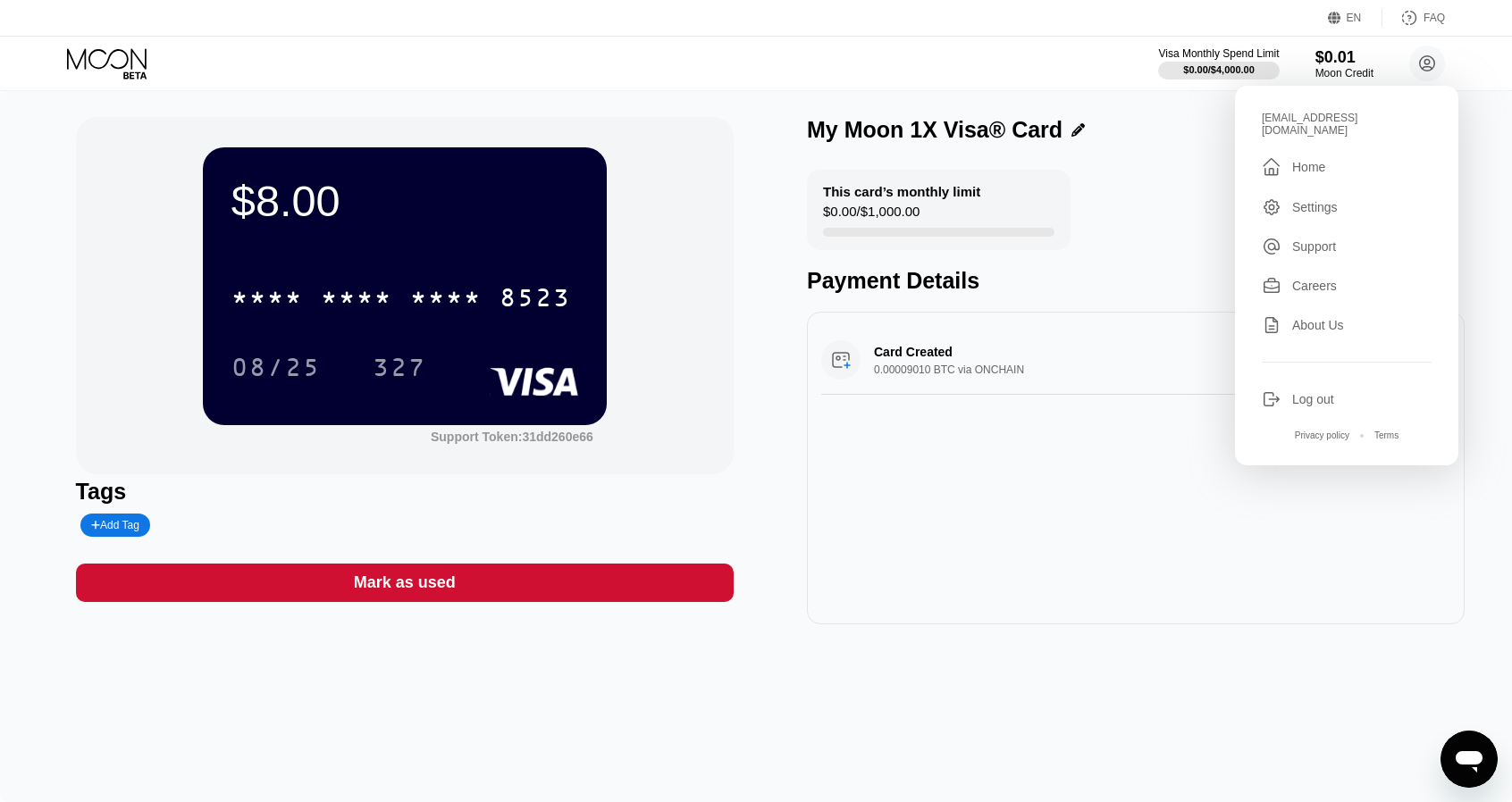
click at [1308, 200] on div "Settings" at bounding box center [1315, 207] width 45 height 15
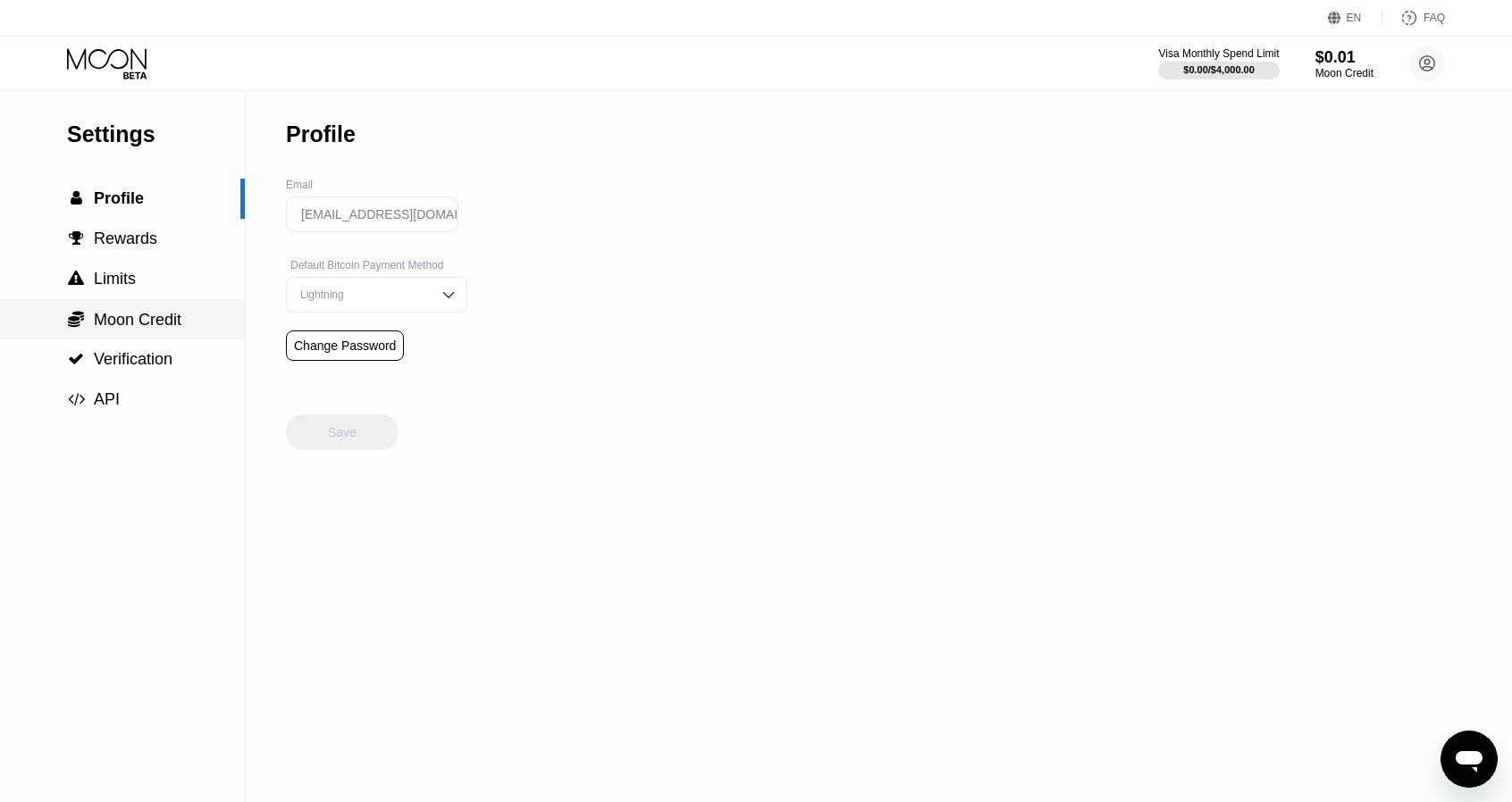
click at [106, 339] on div " Moon Credit" at bounding box center [122, 319] width 245 height 40
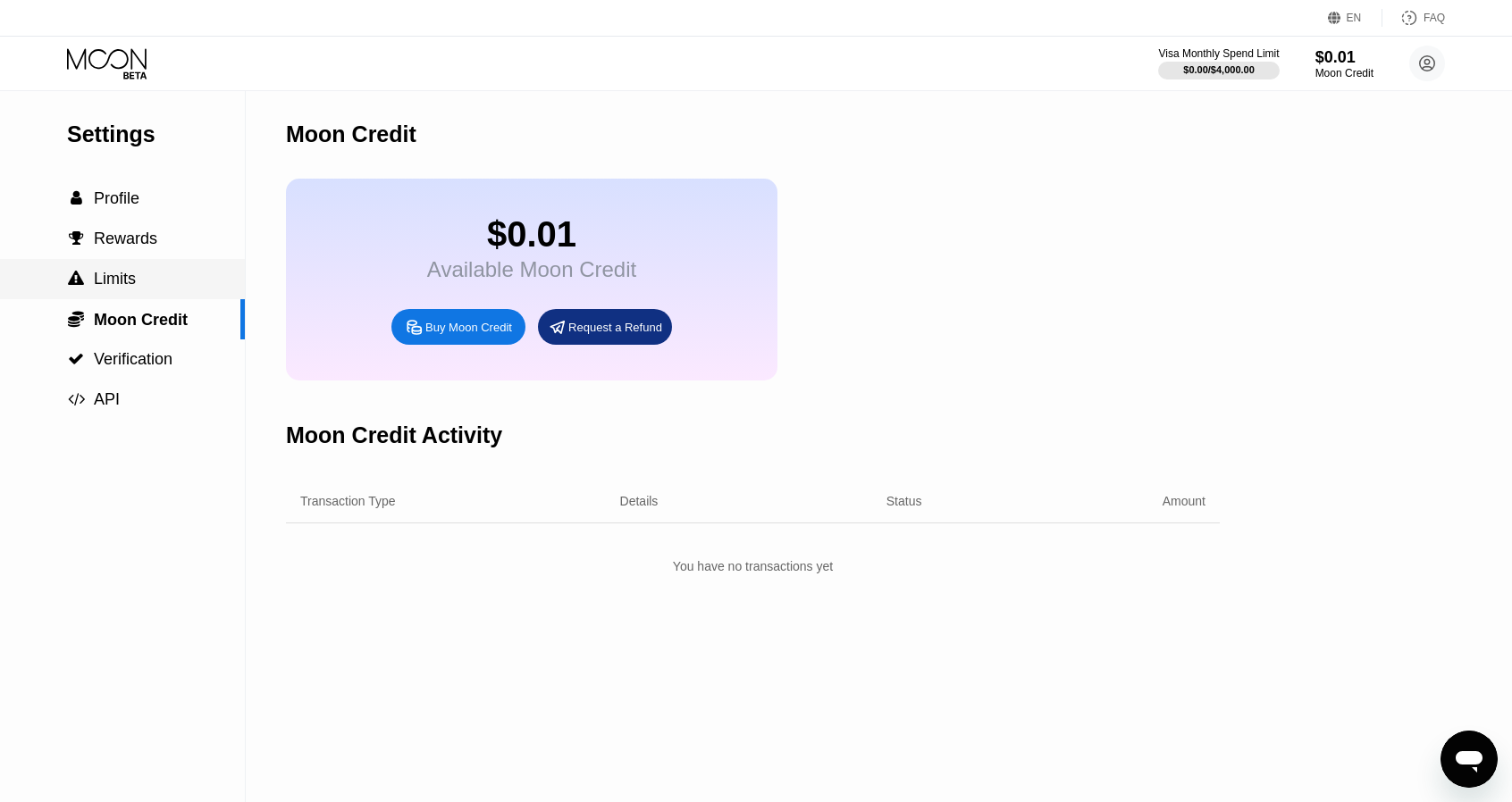
click at [115, 287] on span "Limits" at bounding box center [114, 278] width 42 height 18
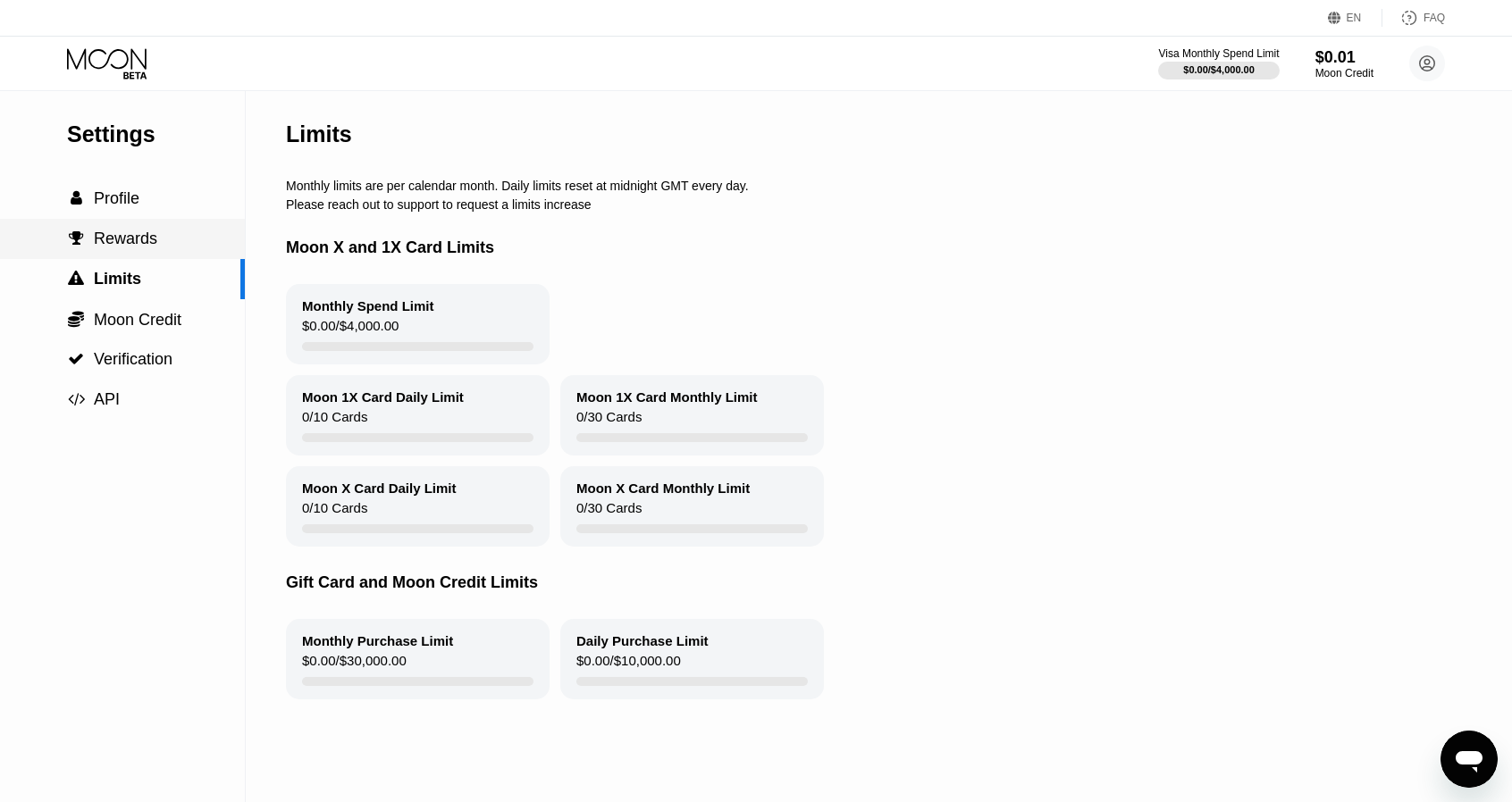
click at [125, 246] on span "Rewards" at bounding box center [125, 238] width 63 height 18
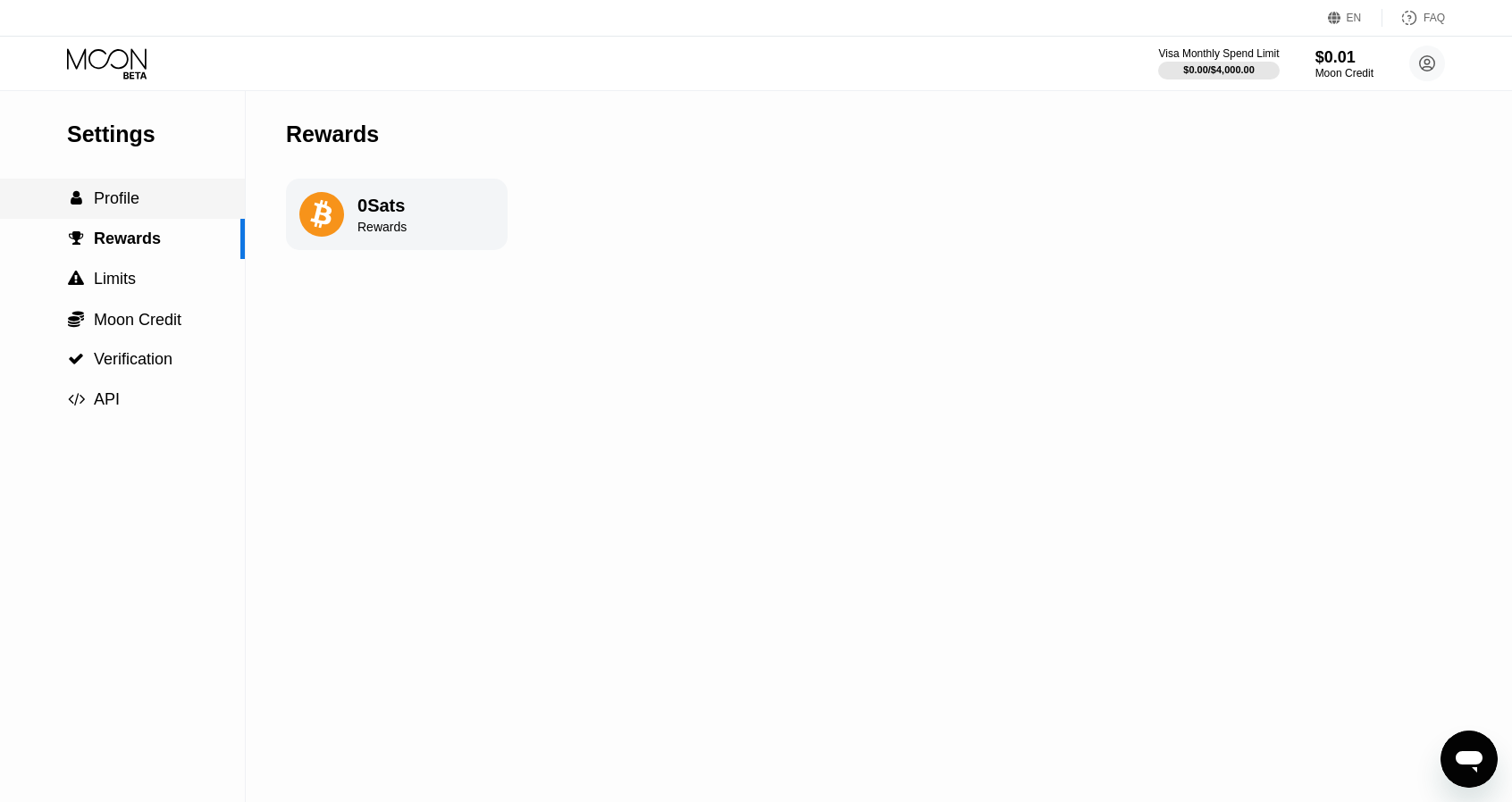
click at [132, 195] on span "Profile" at bounding box center [116, 198] width 45 height 18
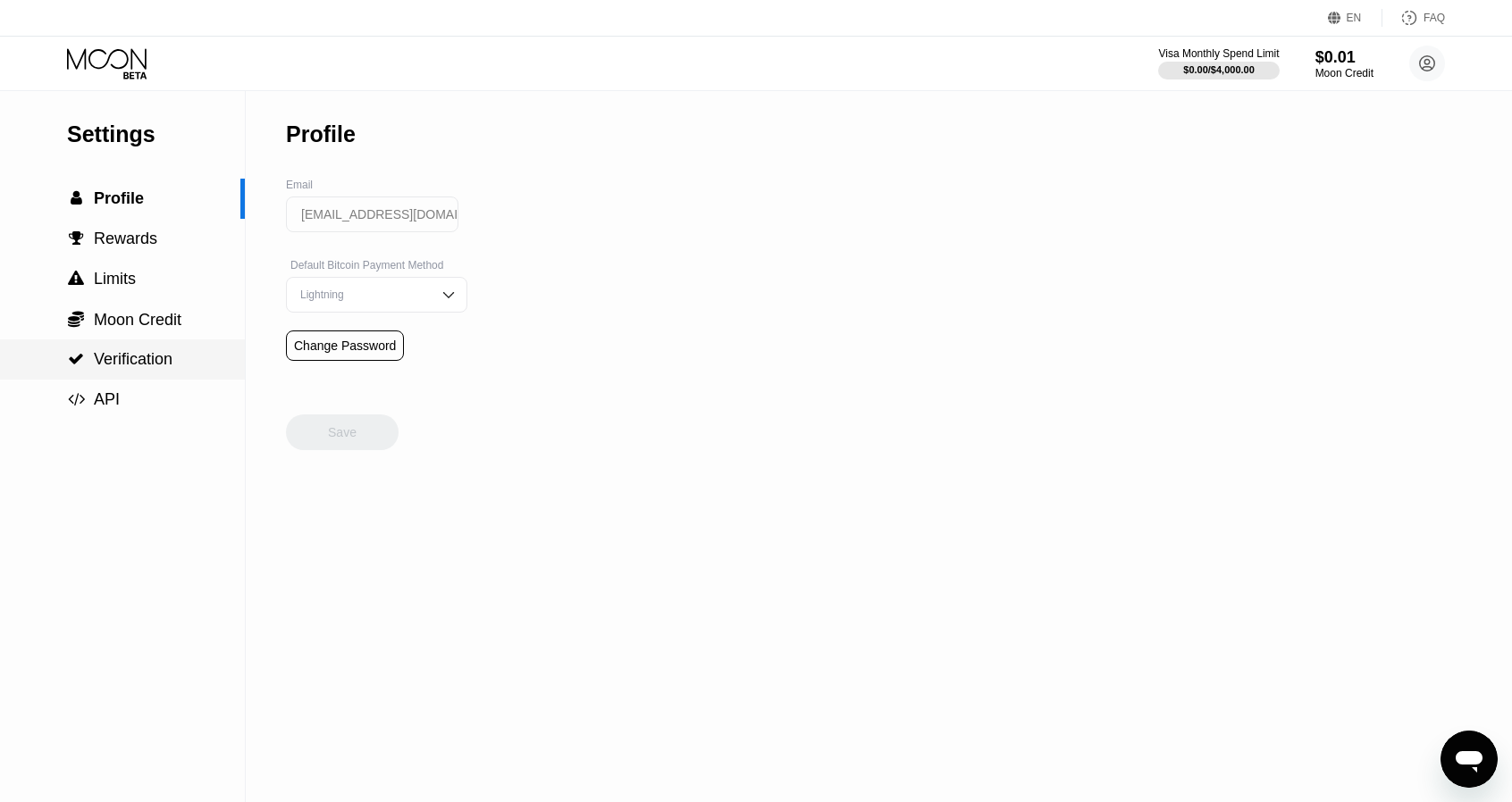
click at [112, 355] on span "Verification" at bounding box center [133, 359] width 79 height 18
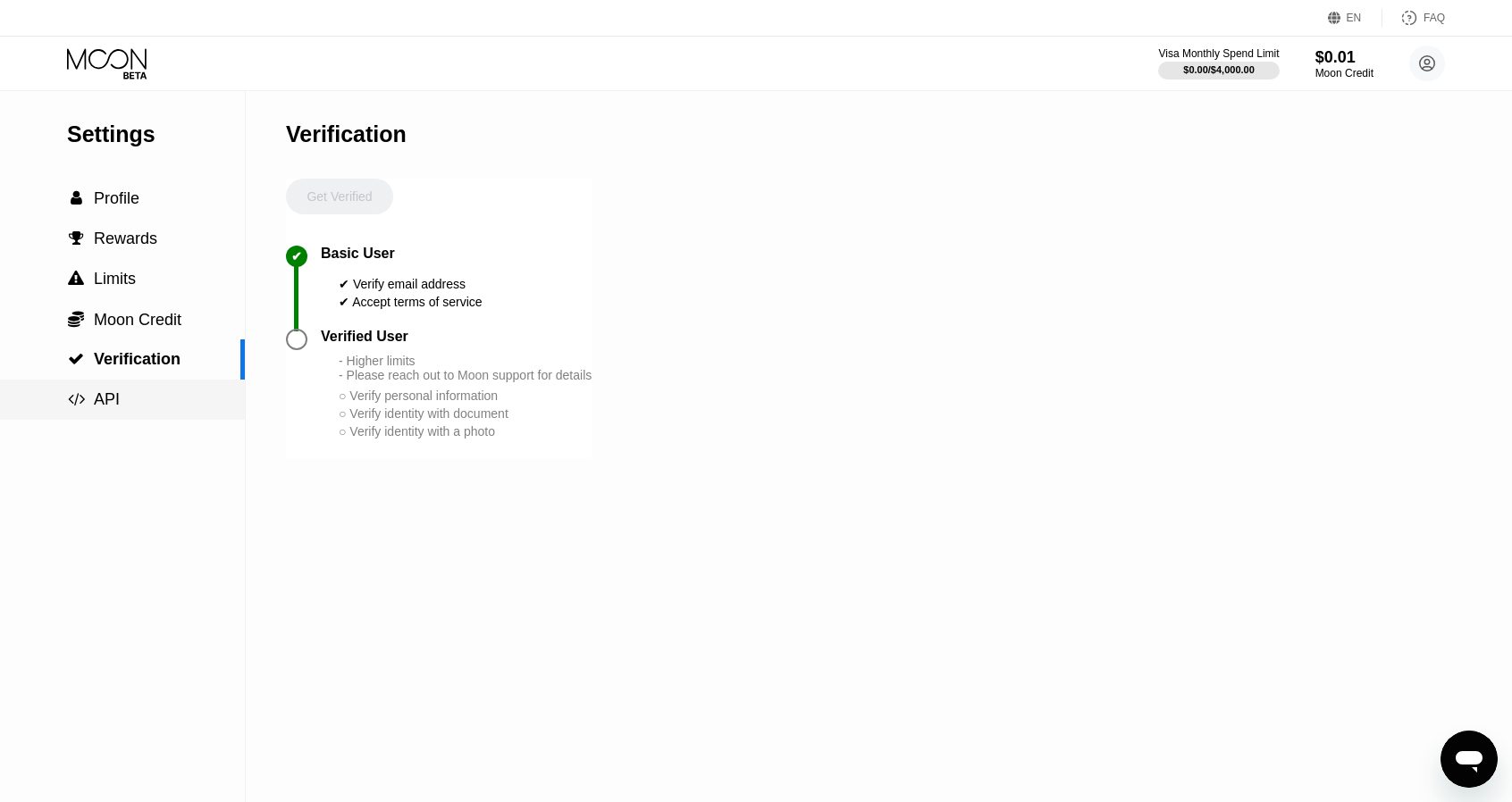
click at [110, 394] on span "API" at bounding box center [106, 400] width 26 height 18
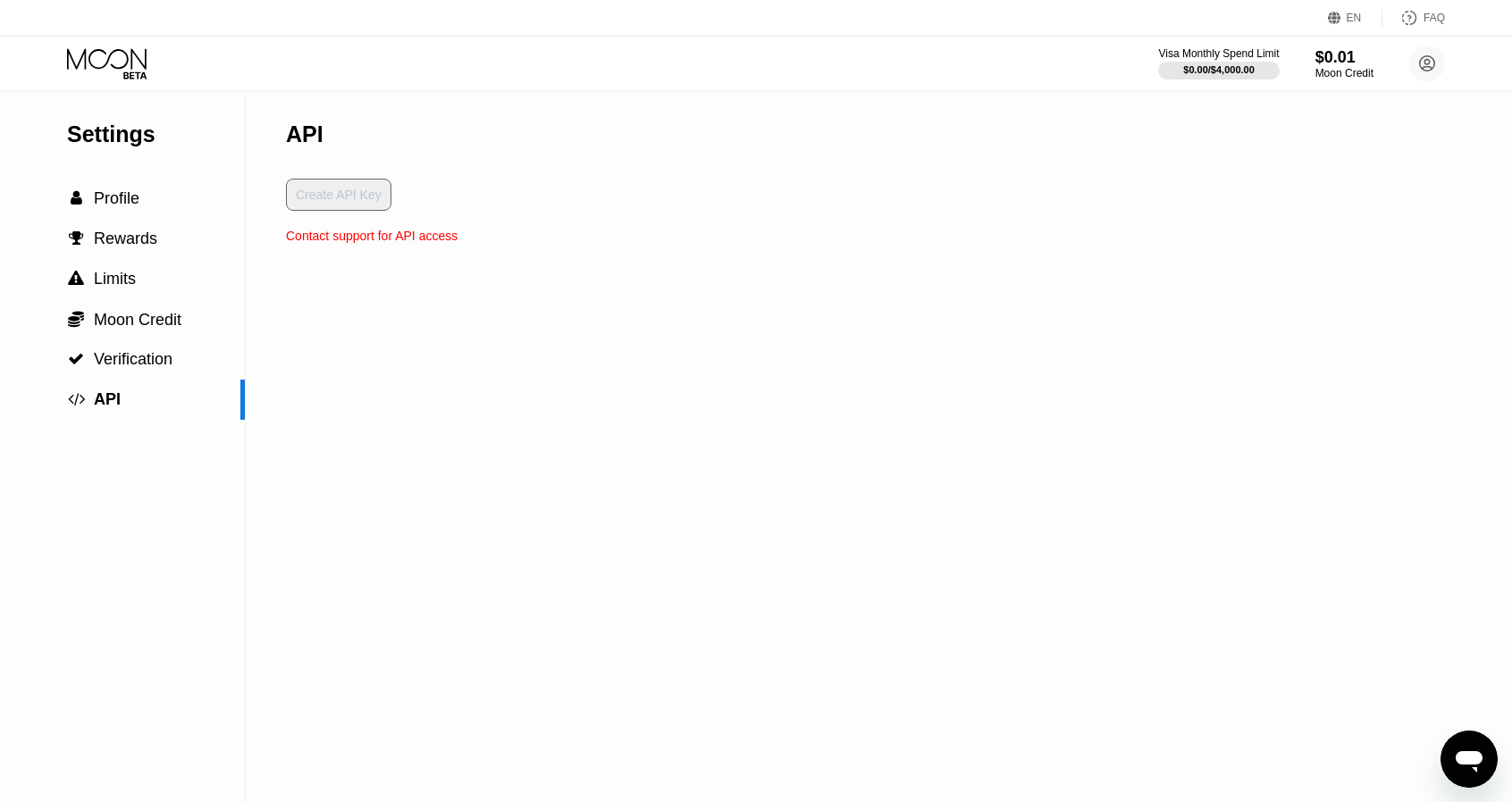
click at [119, 53] on icon at bounding box center [108, 64] width 83 height 31
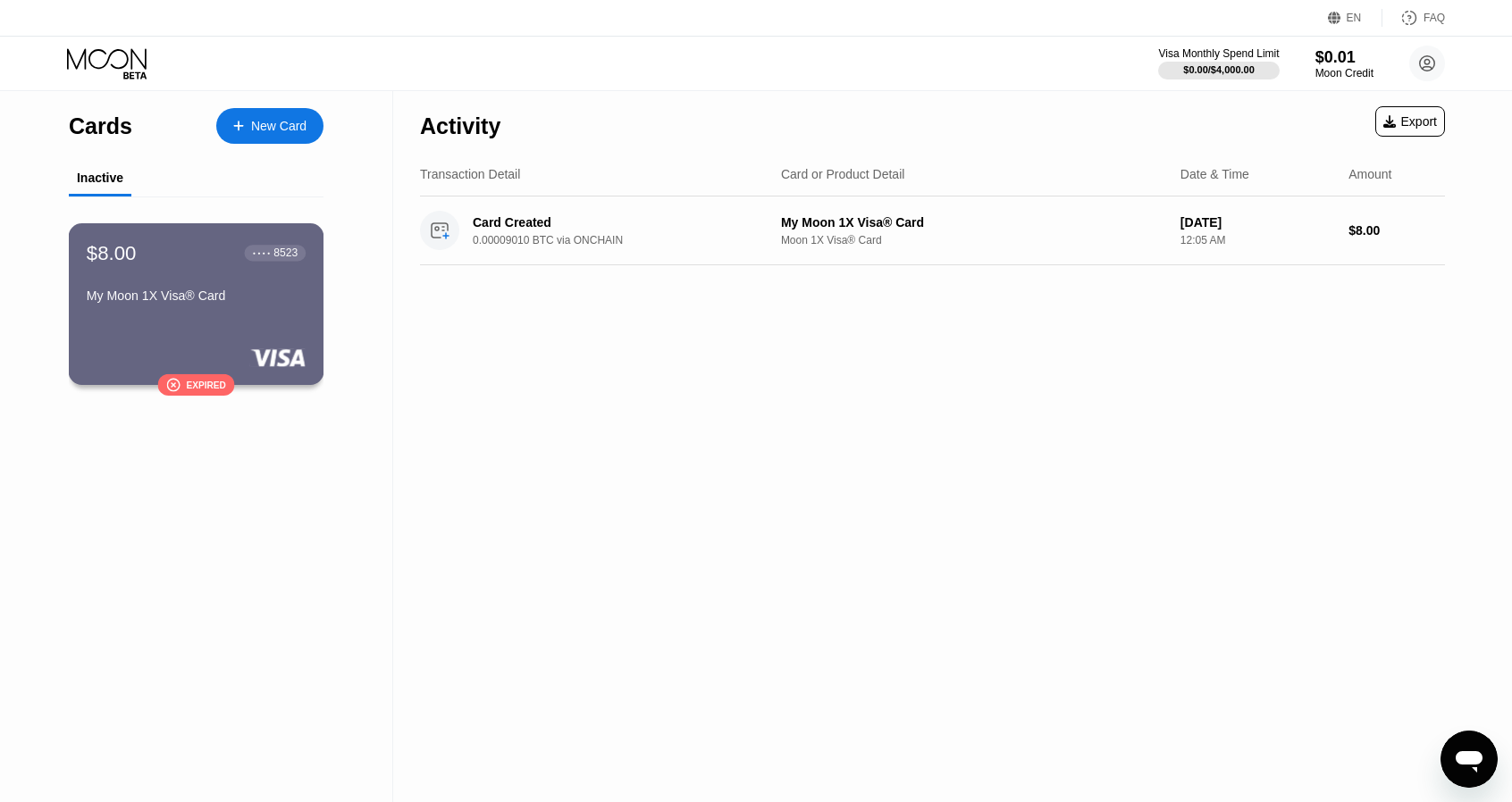
click at [279, 298] on div "My Moon 1X Visa® Card" at bounding box center [196, 295] width 219 height 15
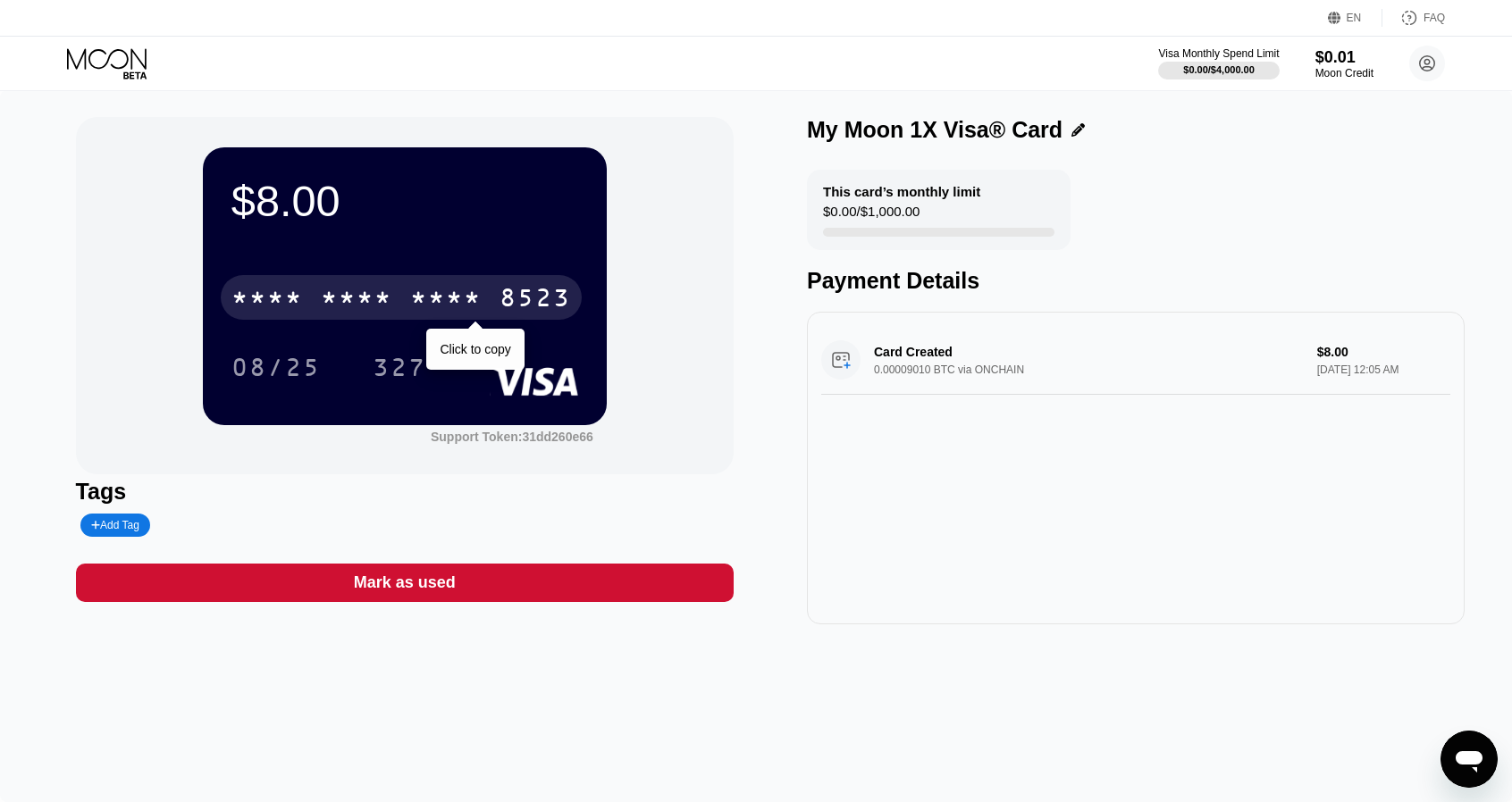
click at [353, 303] on div "* * * *" at bounding box center [356, 299] width 72 height 29
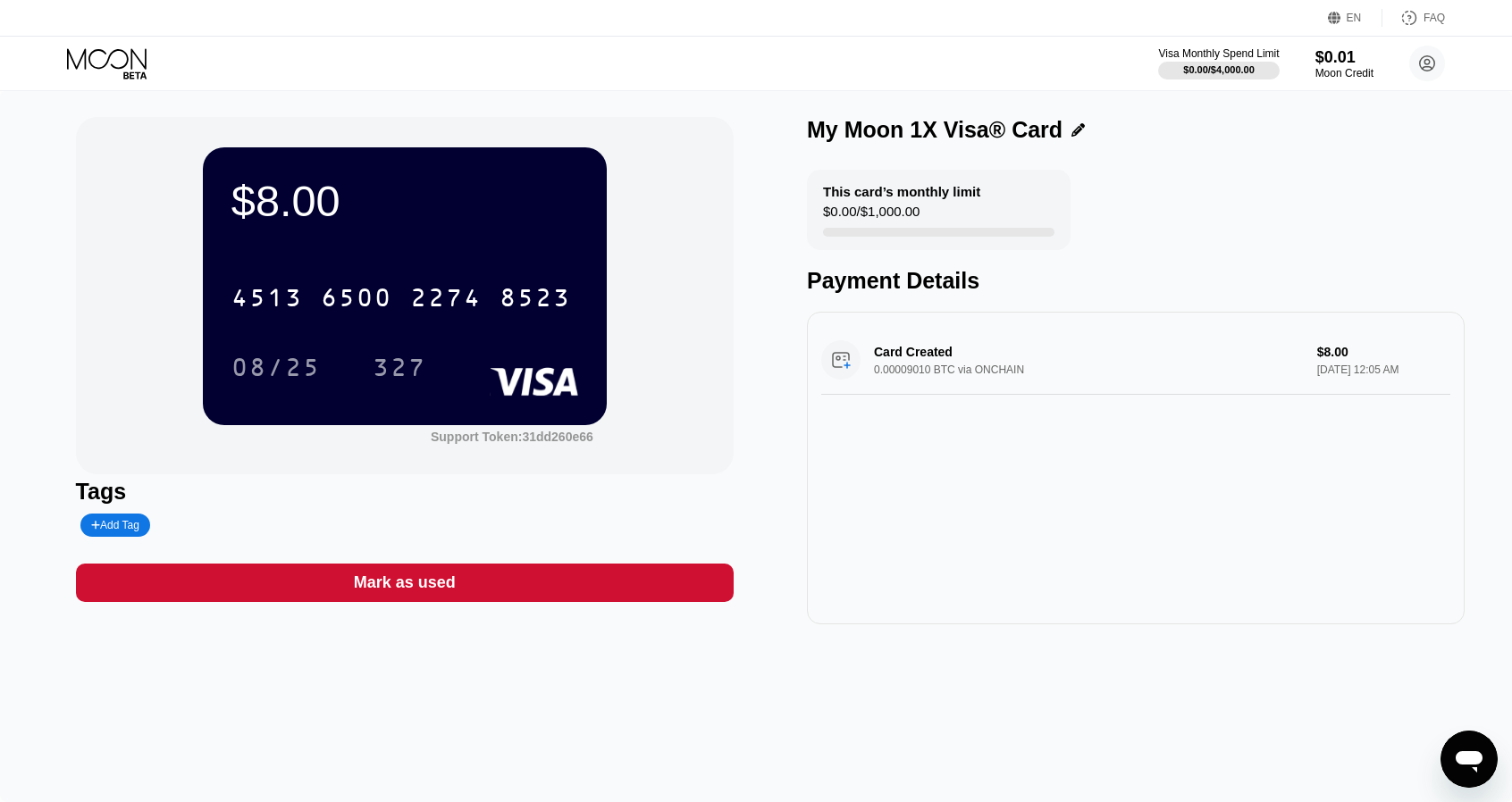
click at [92, 54] on icon at bounding box center [108, 64] width 83 height 31
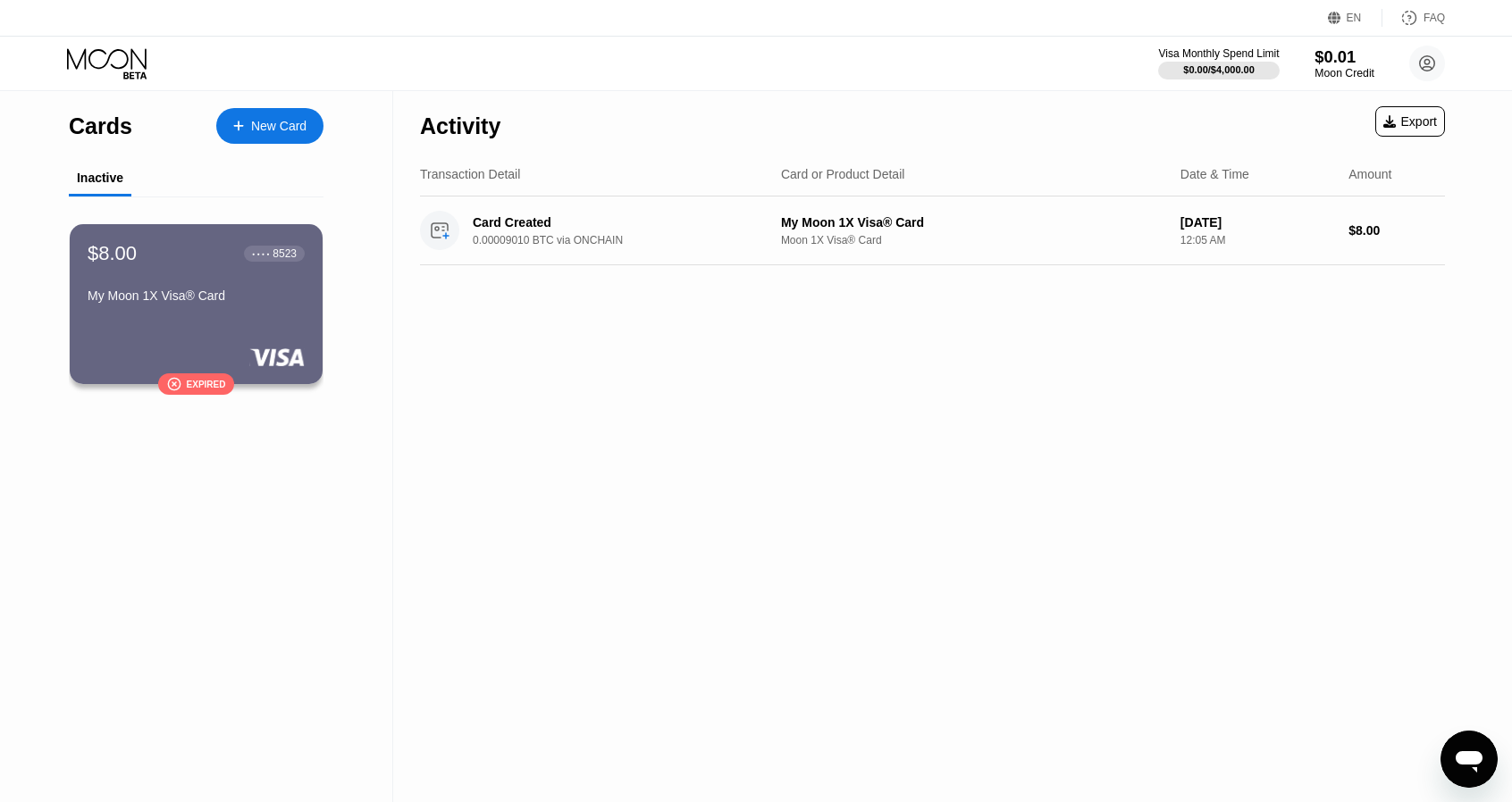
click at [1346, 69] on div "Moon Credit" at bounding box center [1344, 73] width 60 height 13
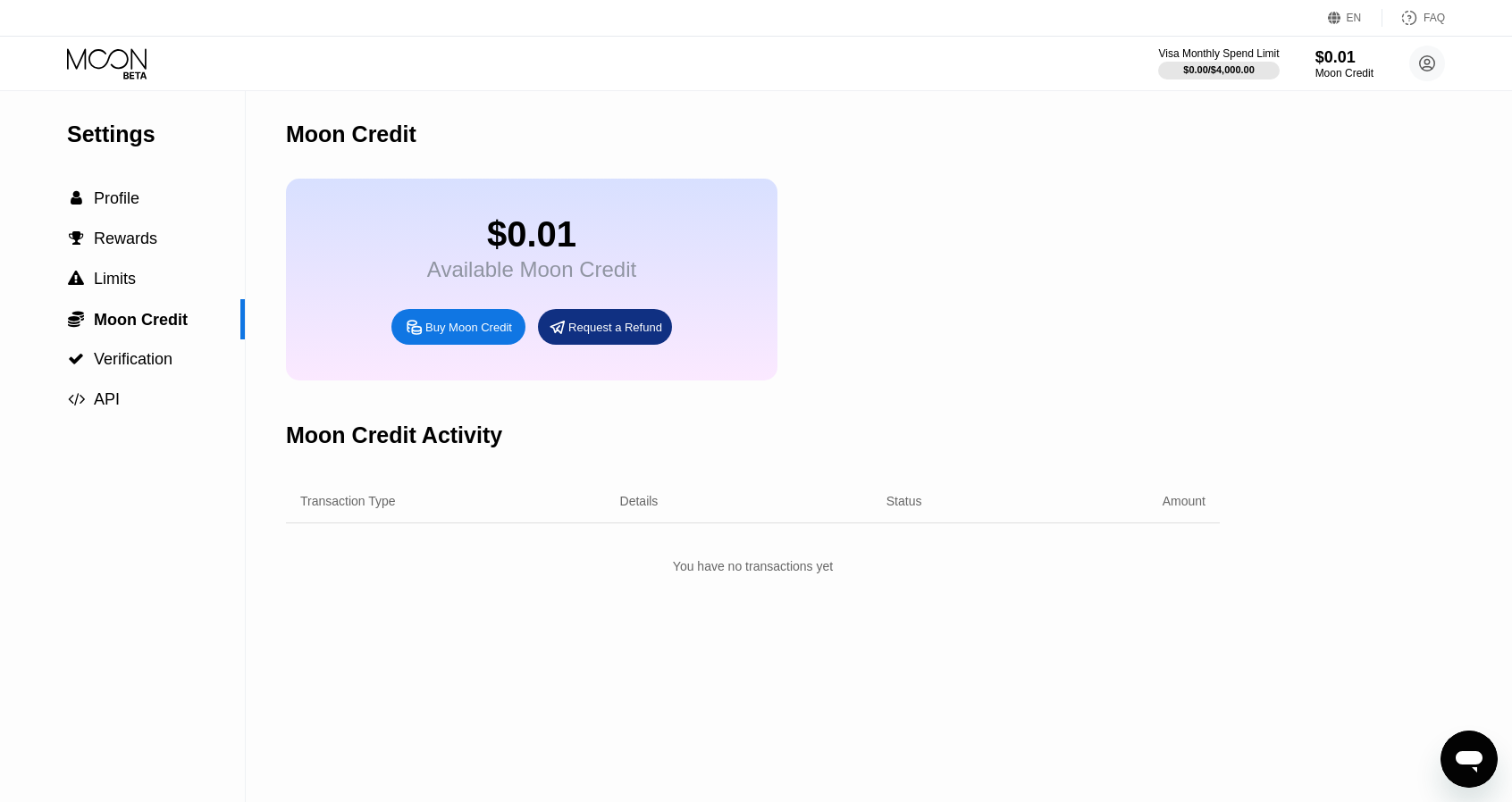
click at [429, 344] on div "Buy Moon Credit" at bounding box center [459, 327] width 134 height 35
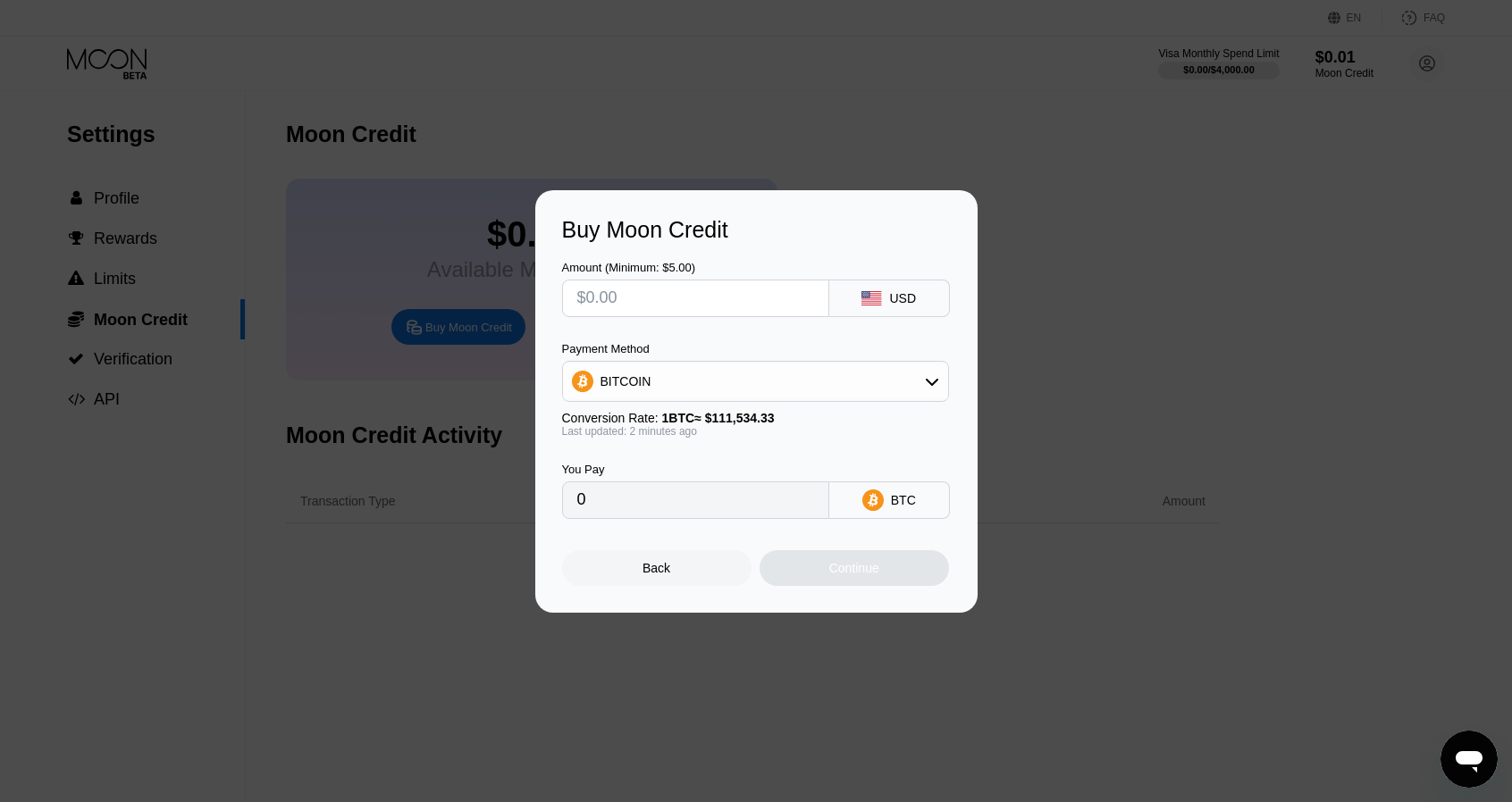
drag, startPoint x: 623, startPoint y: 299, endPoint x: 536, endPoint y: 290, distance: 87.5
click at [536, 290] on div "Buy Moon Credit Amount (Minimum: $5.00) USD Payment Method BITCOIN Conversion R…" at bounding box center [756, 401] width 442 height 422
type input "$8"
type input "0.00007173"
type input "$8"
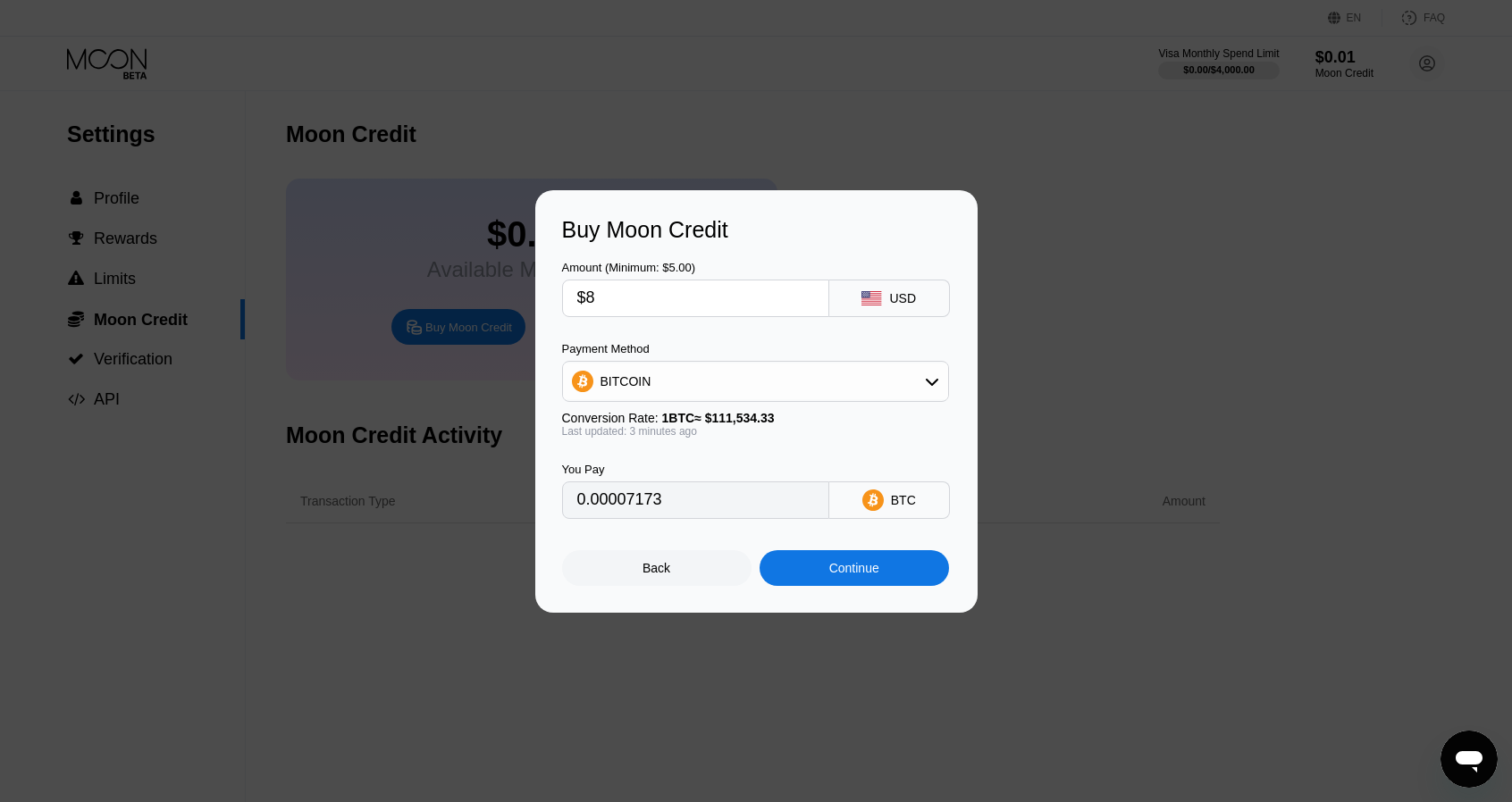
click at [869, 582] on div "Continue" at bounding box center [854, 568] width 189 height 35
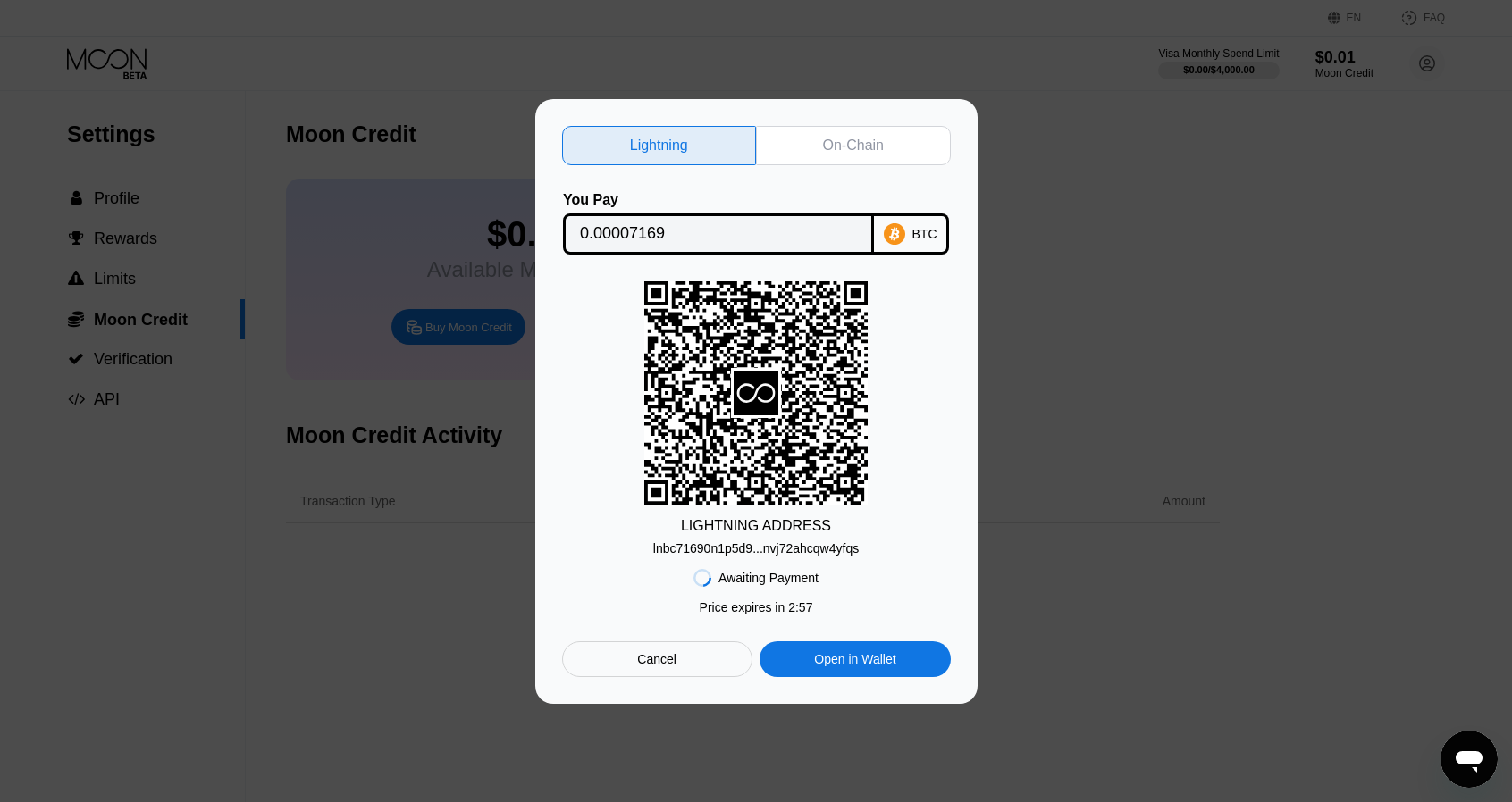
click at [816, 141] on div "On-Chain" at bounding box center [853, 146] width 195 height 39
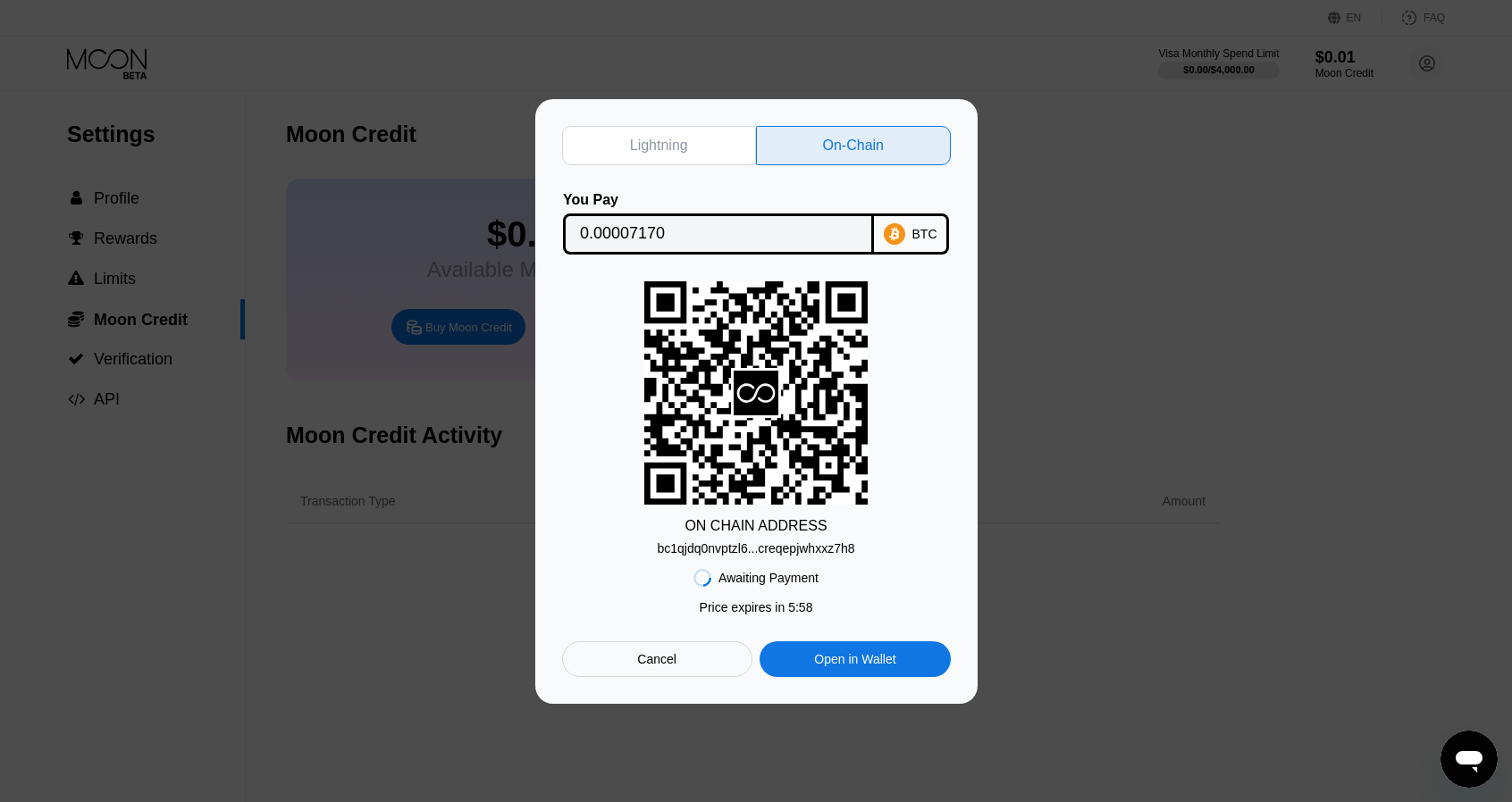
click at [828, 664] on div "Open in Wallet" at bounding box center [854, 659] width 82 height 16
click at [675, 137] on div "Lightning" at bounding box center [659, 146] width 58 height 18
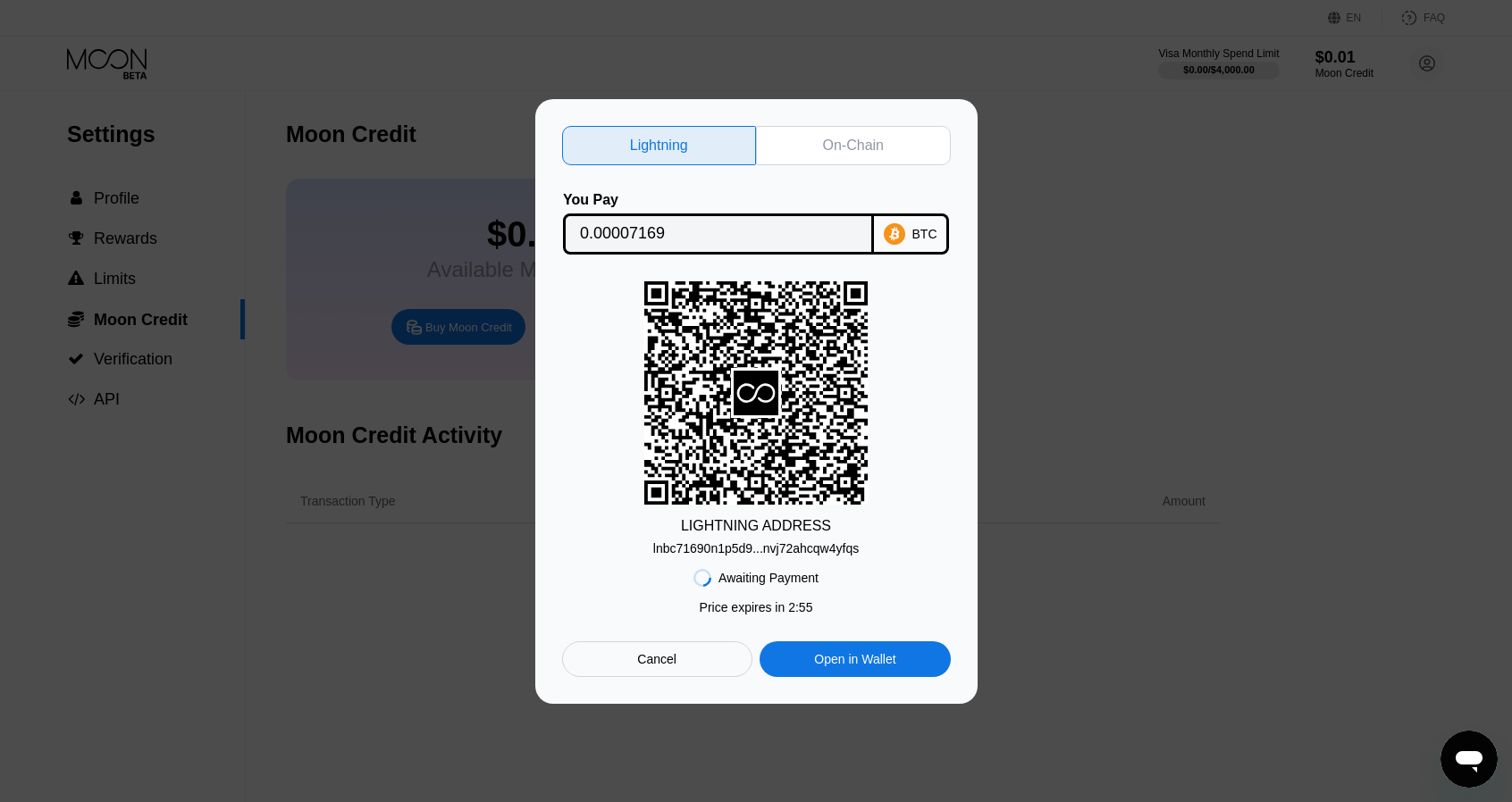
click at [840, 139] on div "On-Chain" at bounding box center [853, 146] width 61 height 18
type input "0.00007170"
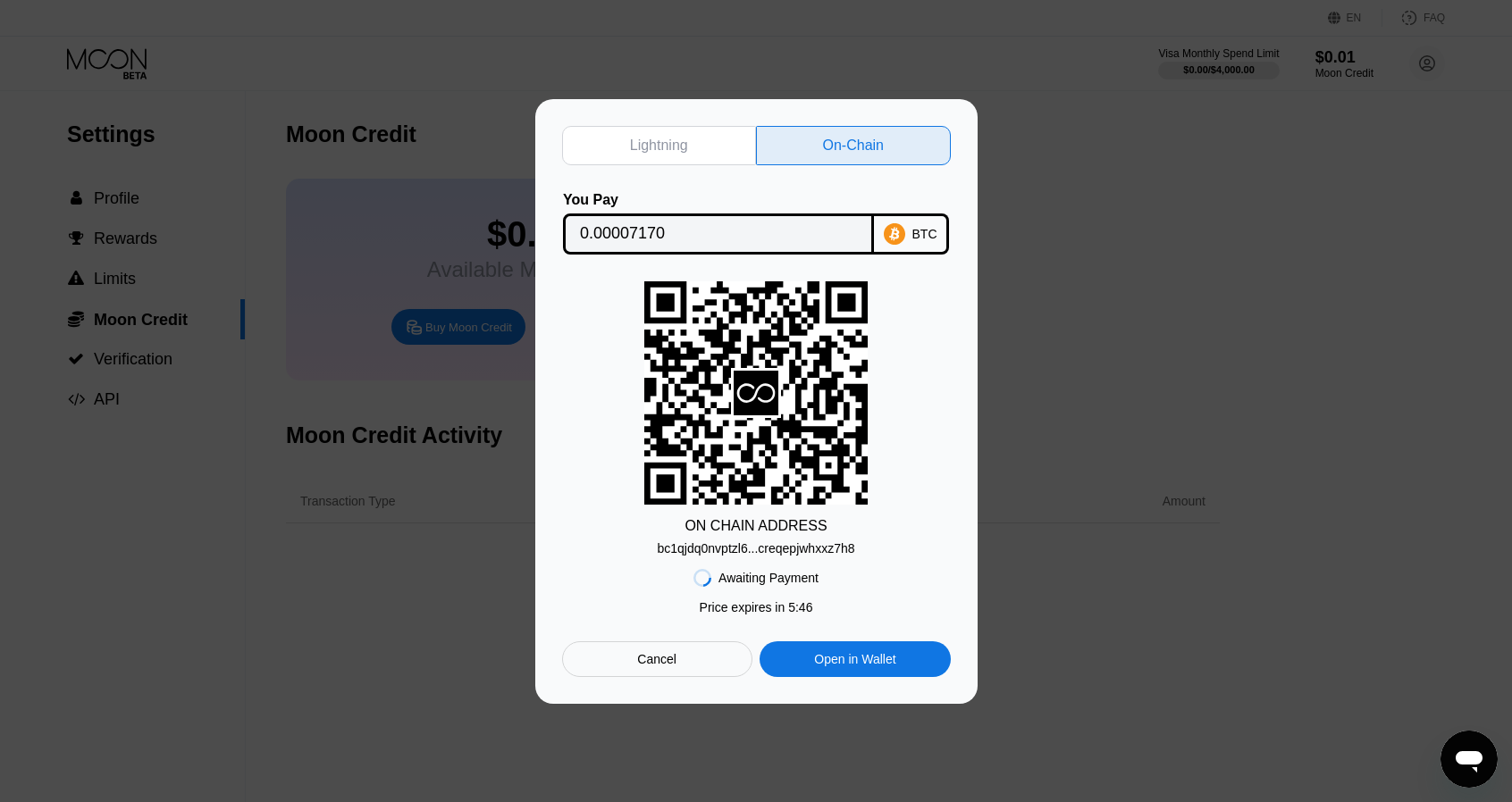
click at [722, 674] on div "Cancel" at bounding box center [657, 659] width 190 height 35
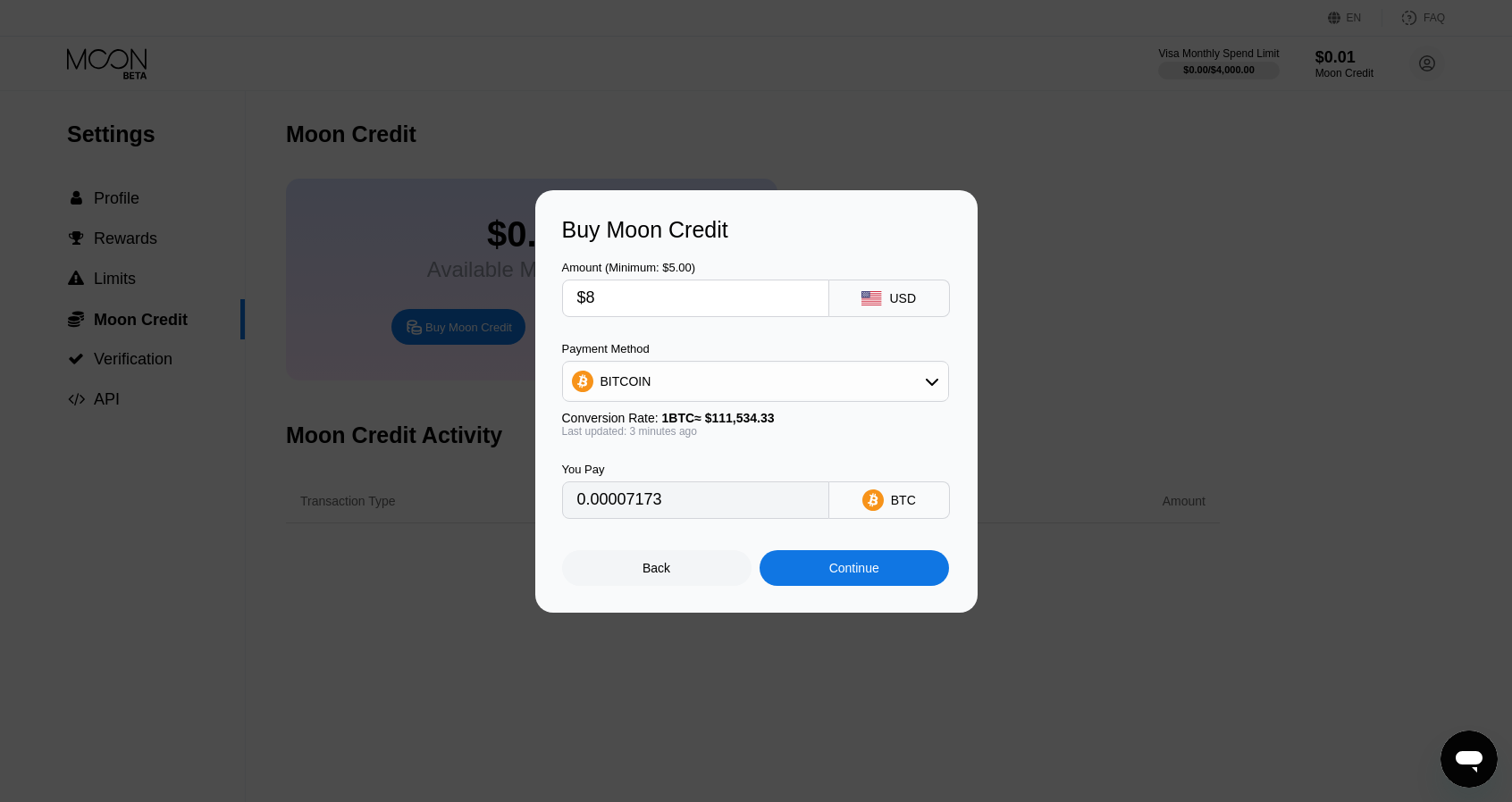
click at [697, 578] on div "Back" at bounding box center [657, 568] width 189 height 35
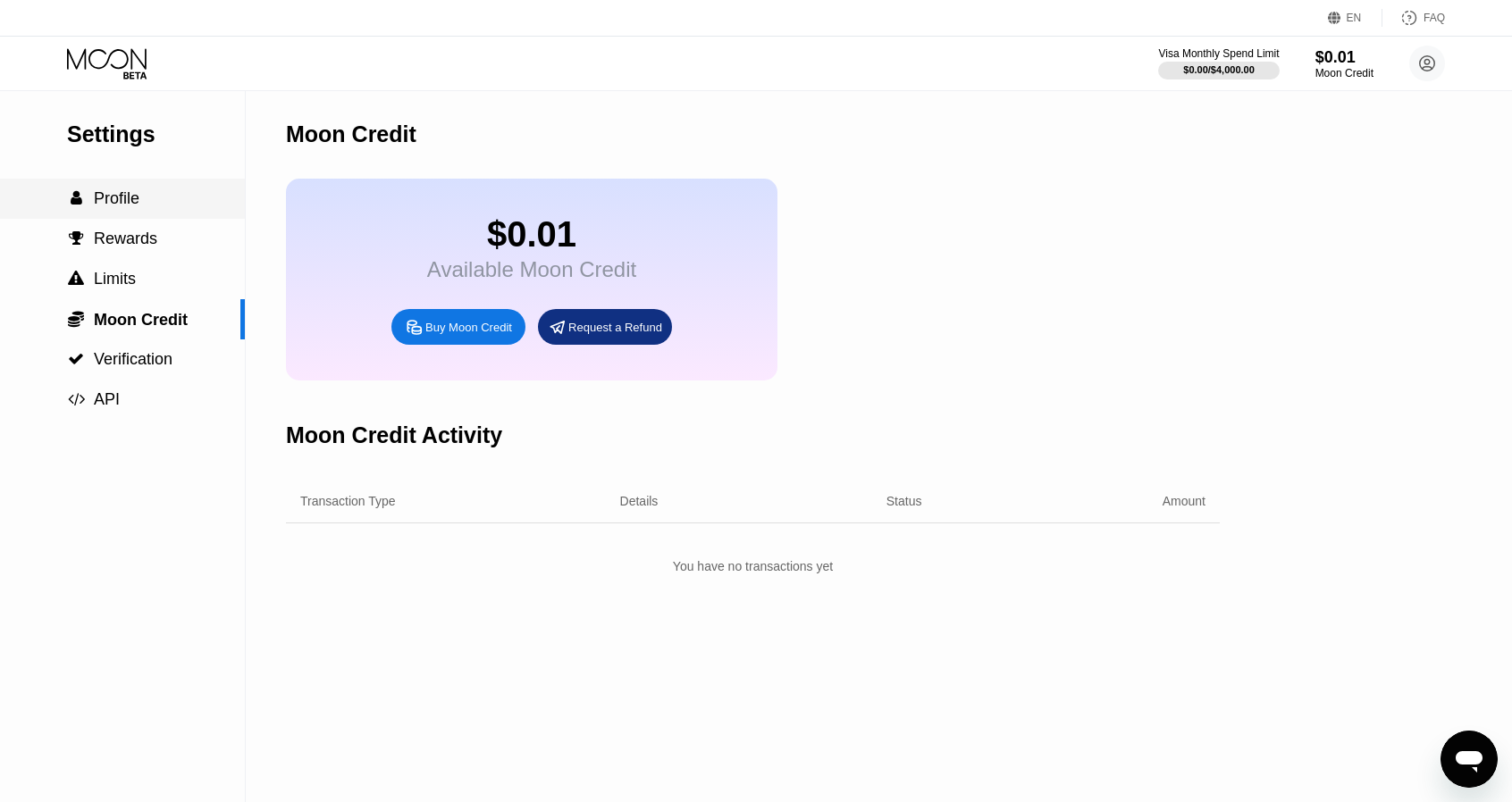
click at [125, 199] on span "Profile" at bounding box center [116, 198] width 45 height 18
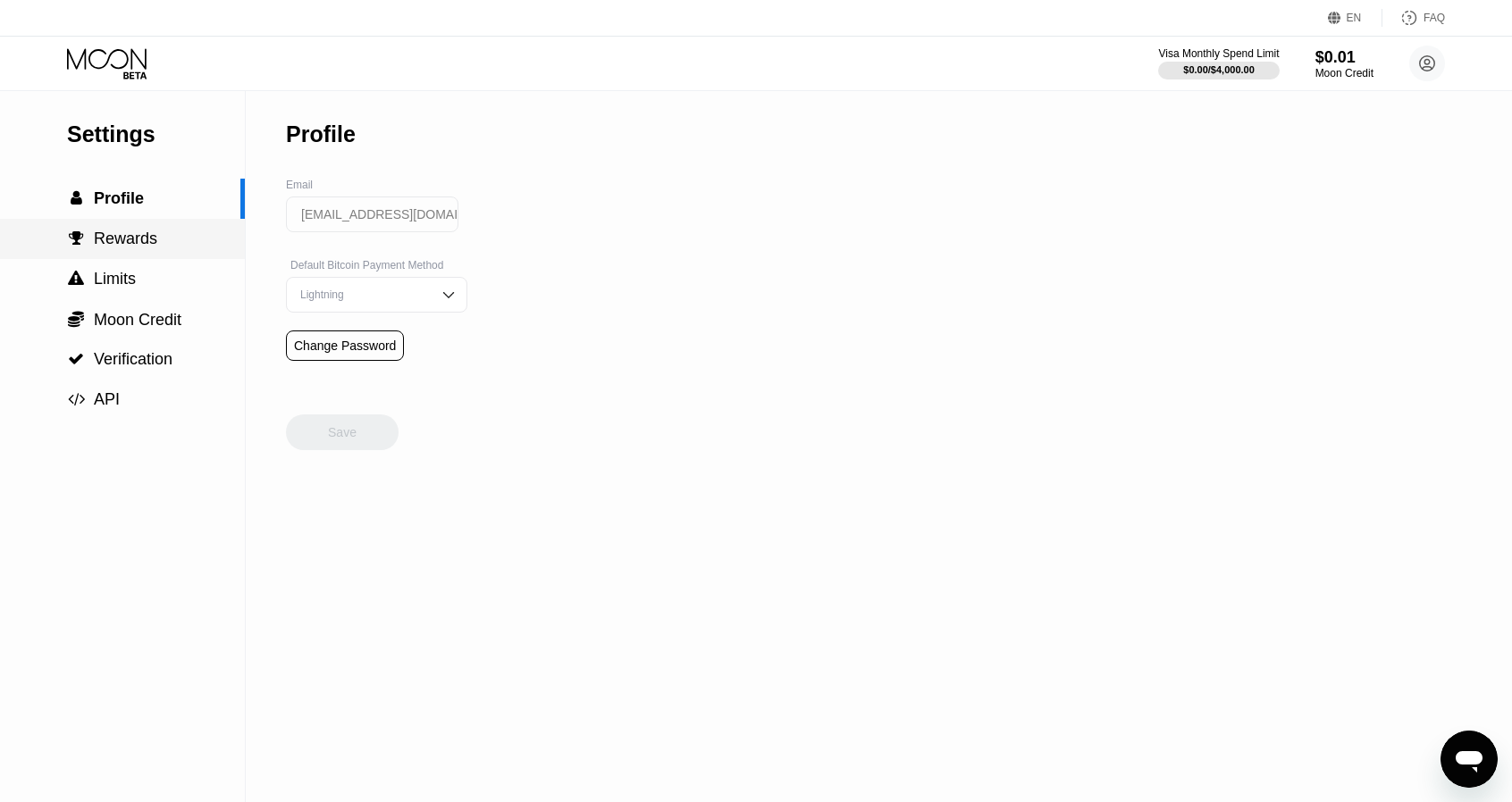
click at [116, 247] on span "Rewards" at bounding box center [125, 238] width 63 height 18
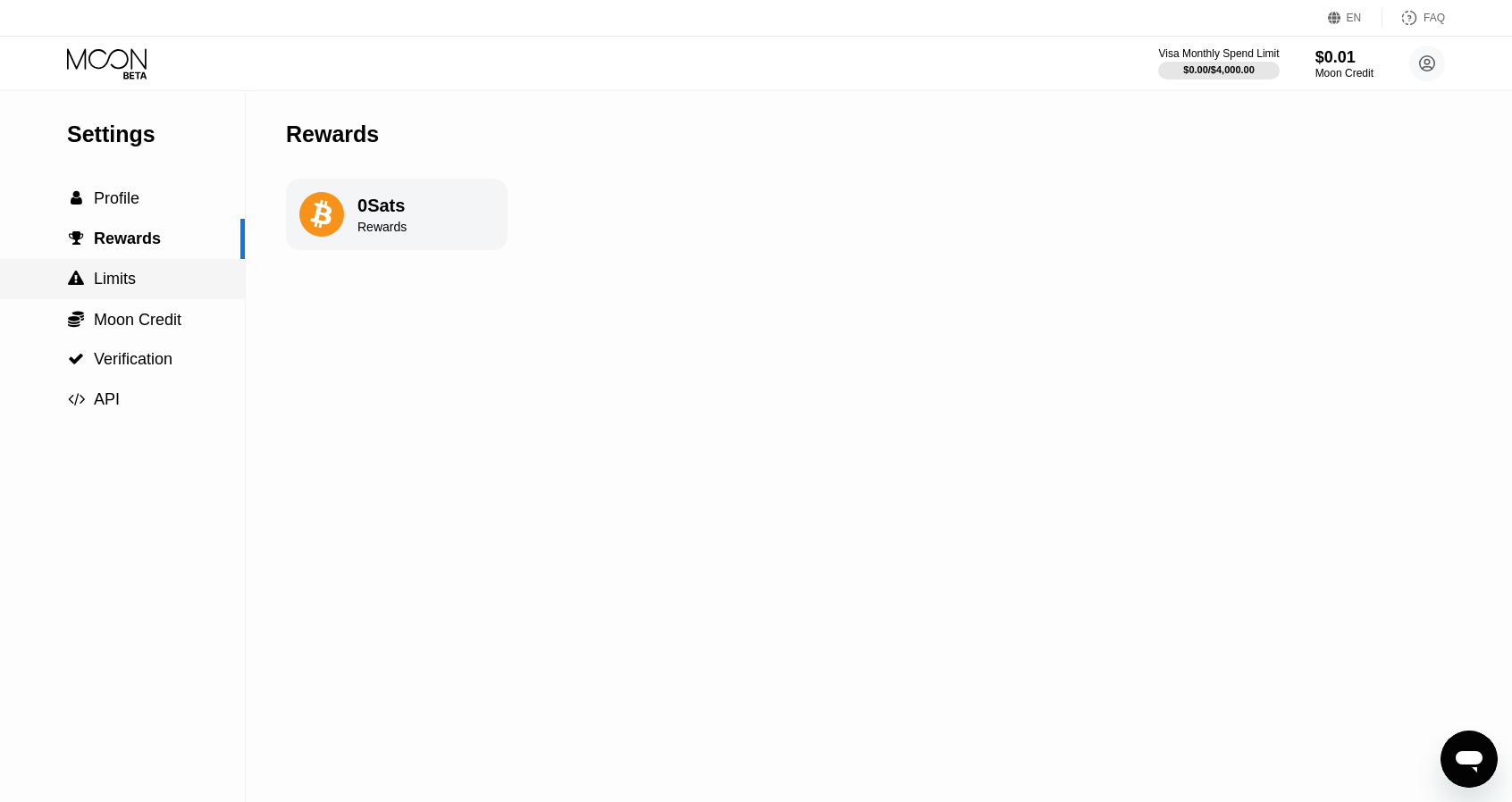
click at [111, 276] on span "Limits" at bounding box center [114, 278] width 42 height 18
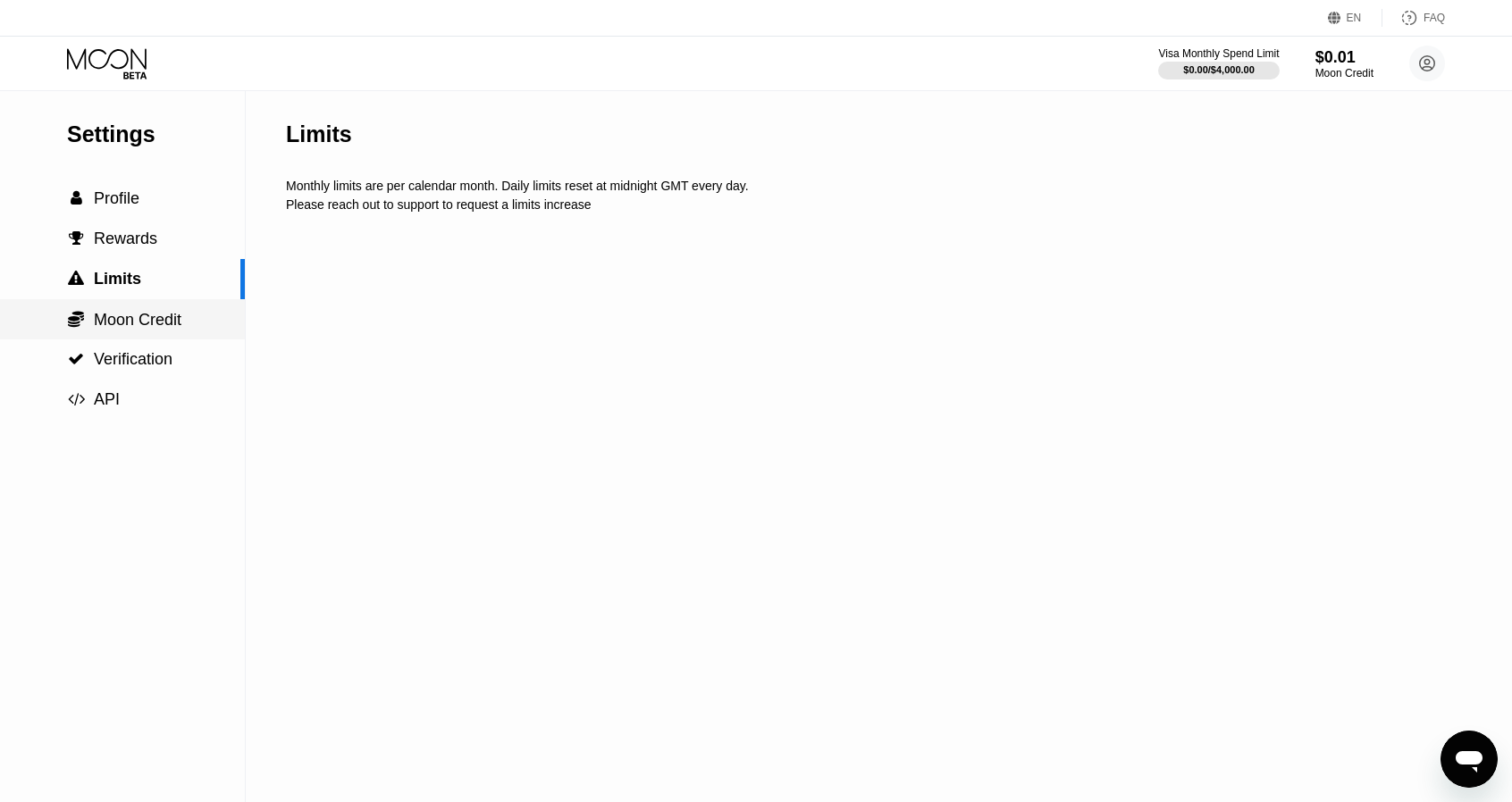
click at [107, 319] on span "Moon Credit" at bounding box center [137, 320] width 88 height 18
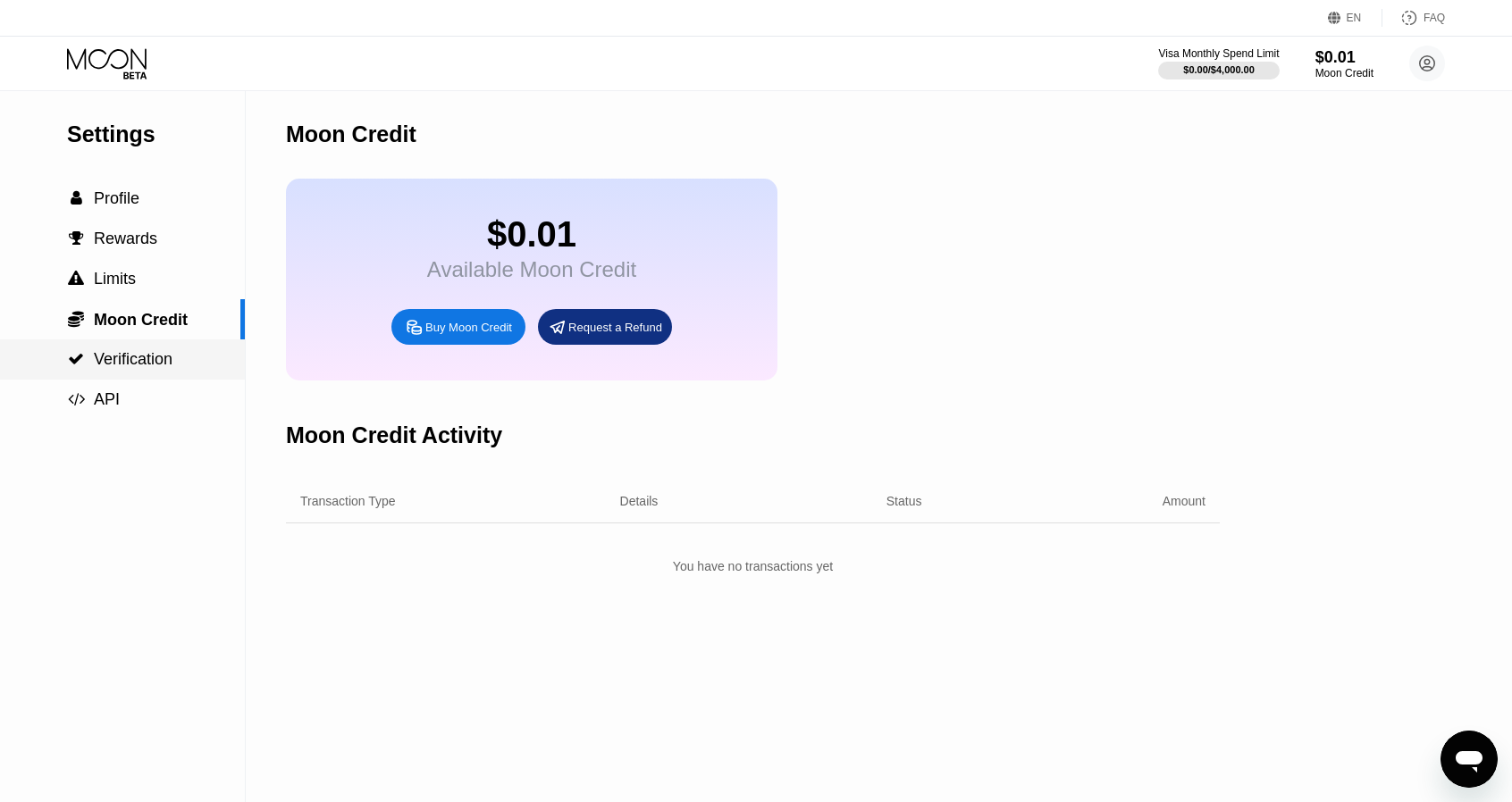
click at [103, 363] on span "Verification" at bounding box center [133, 359] width 79 height 18
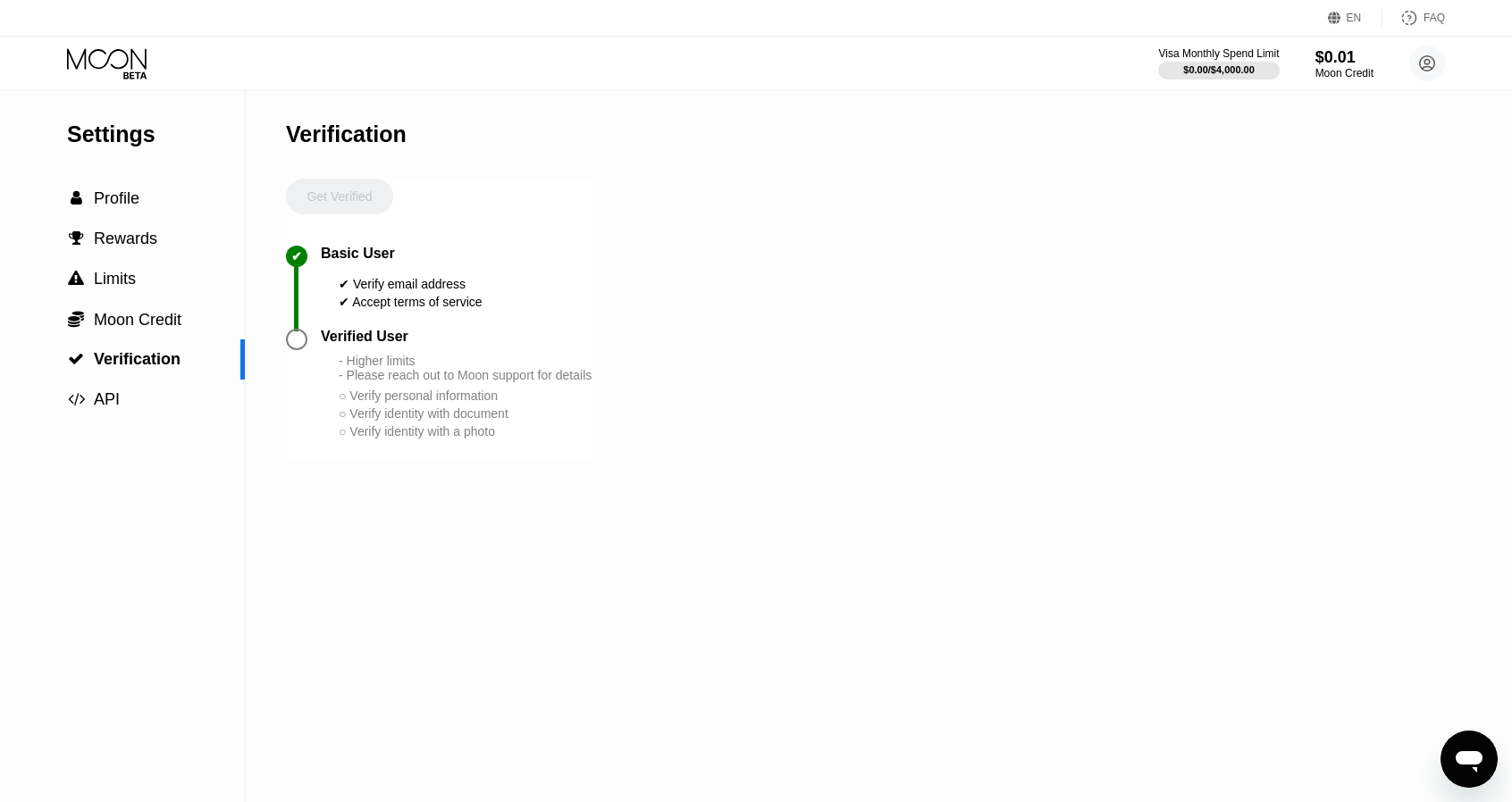
click at [122, 46] on div "Visa Monthly Spend Limit $0.00 / $4,000.00 $0.01 Moon Credit corp.clerk@gmail.c…" at bounding box center [756, 63] width 1512 height 53
